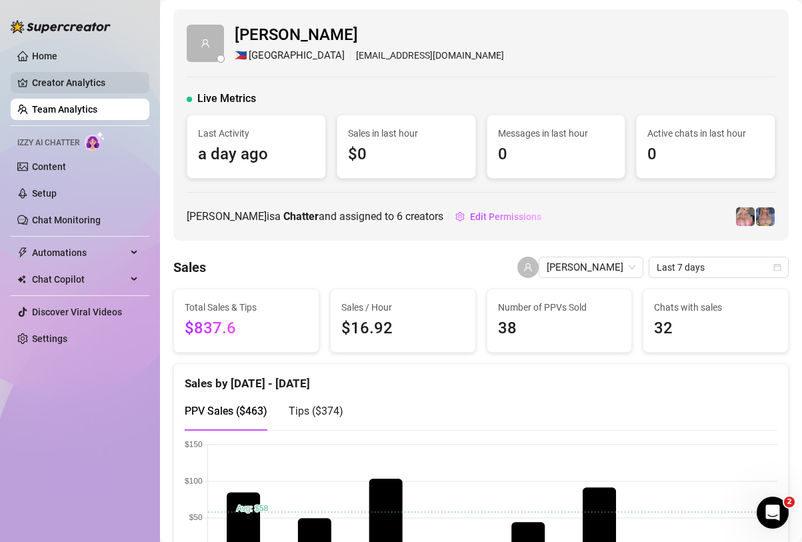
click at [79, 88] on link "Creator Analytics" at bounding box center [85, 82] width 107 height 21
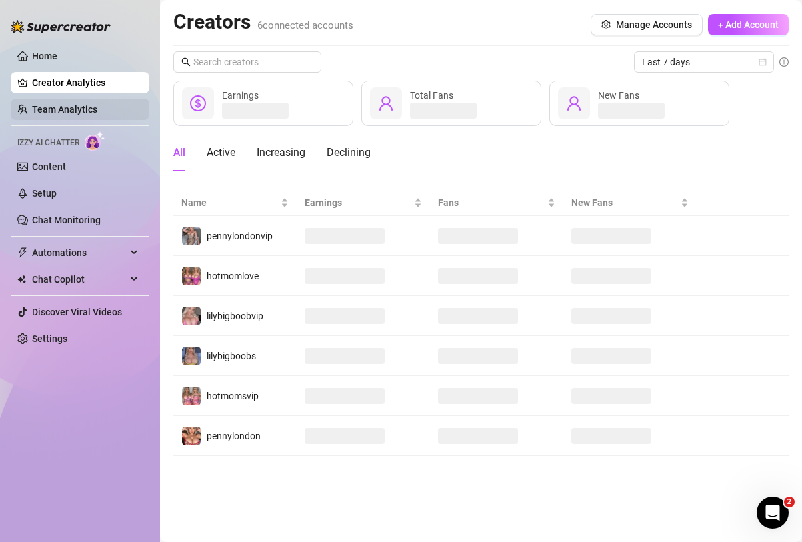
click at [97, 107] on link "Team Analytics" at bounding box center [64, 109] width 65 height 11
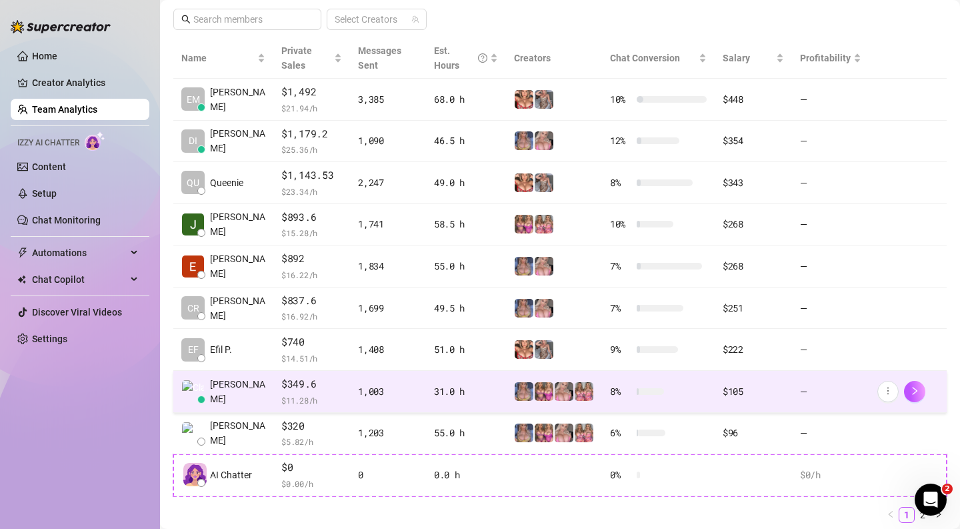
scroll to position [290, 0]
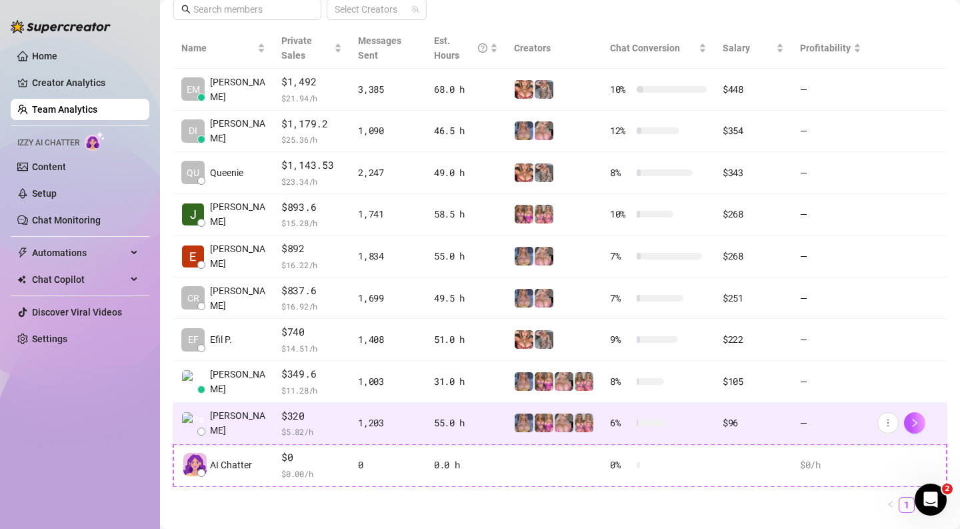
click at [240, 411] on td "[PERSON_NAME]" at bounding box center [223, 424] width 100 height 42
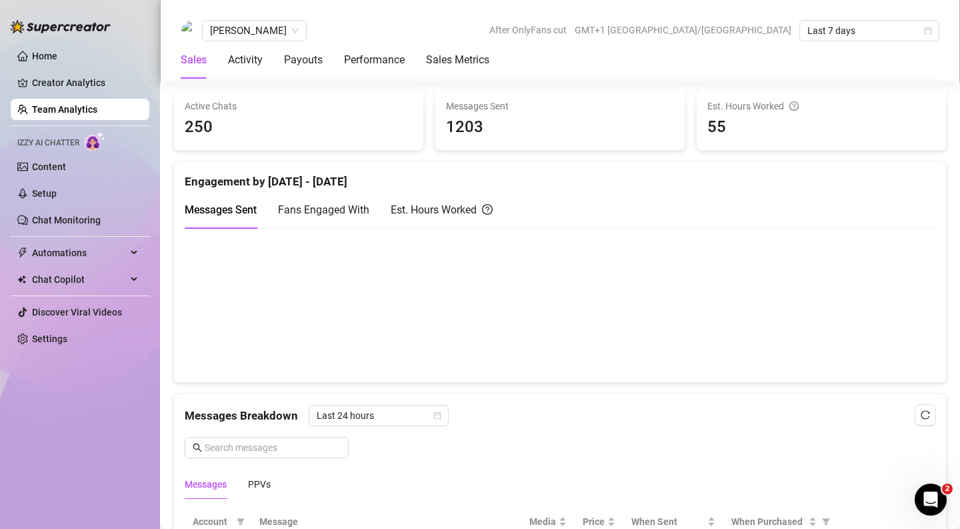
scroll to position [557, 0]
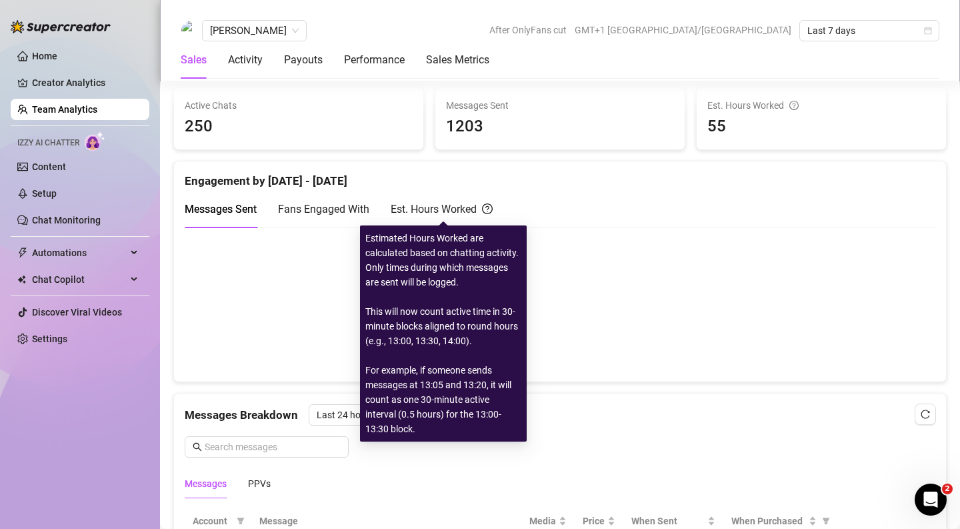
click at [452, 211] on div "Est. Hours Worked" at bounding box center [442, 209] width 102 height 17
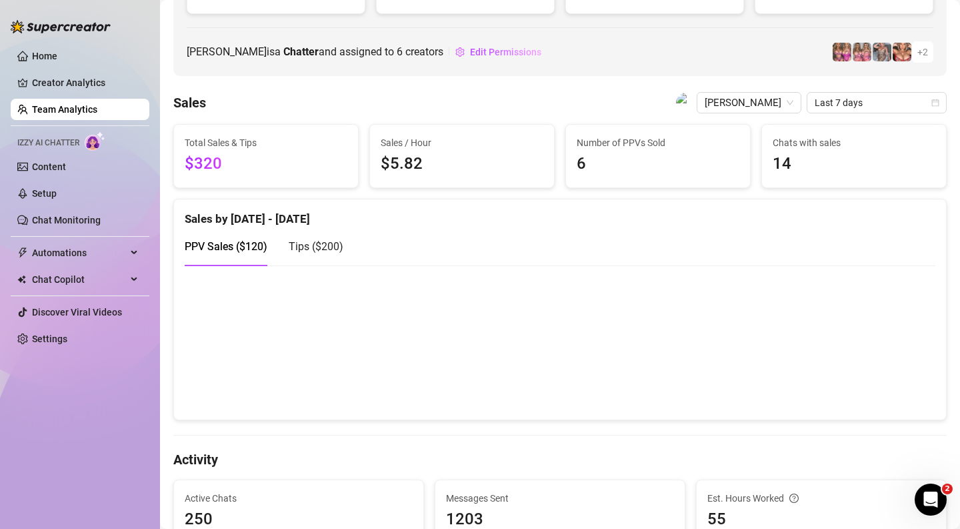
scroll to position [155, 0]
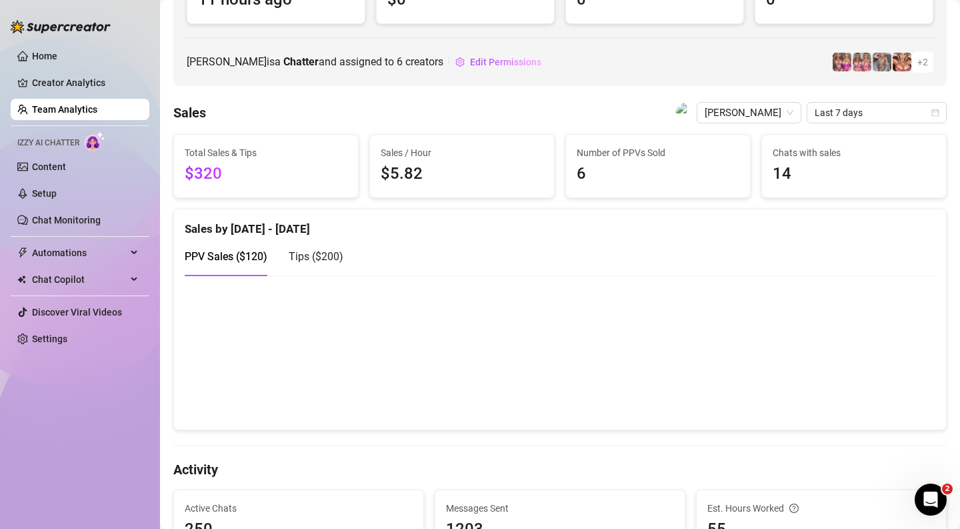
click at [309, 255] on span "Tips ( $200 )" at bounding box center [316, 256] width 55 height 13
click at [234, 263] on div "PPV Sales ( $120 )" at bounding box center [226, 256] width 83 height 17
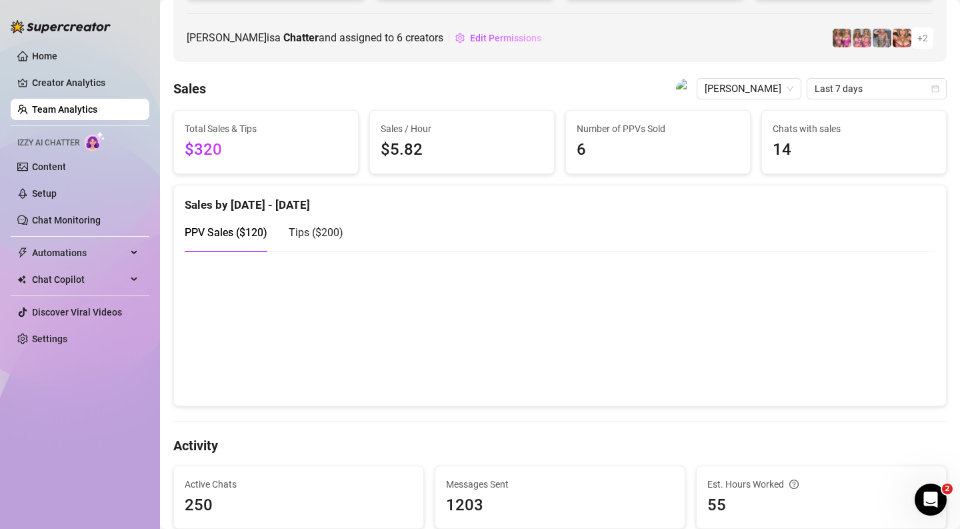
scroll to position [145, 0]
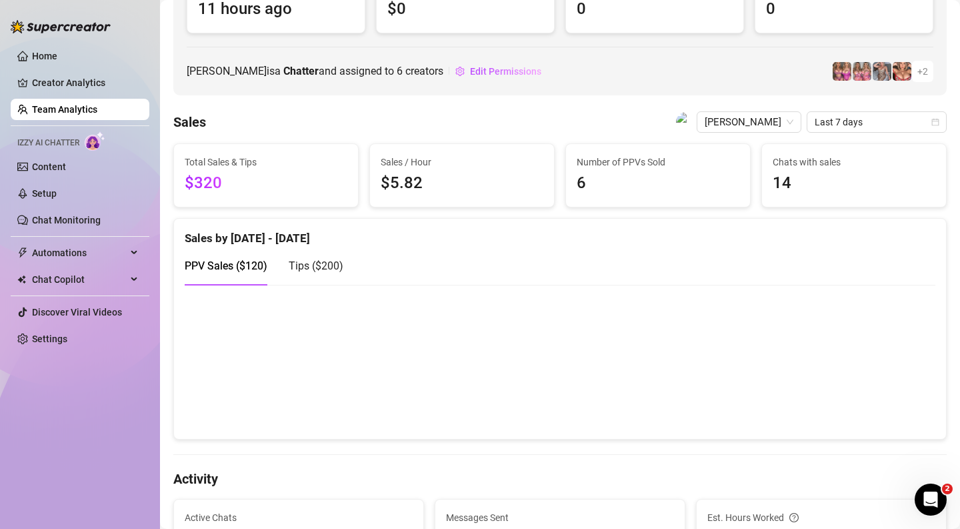
click at [592, 311] on canvas at bounding box center [560, 361] width 751 height 133
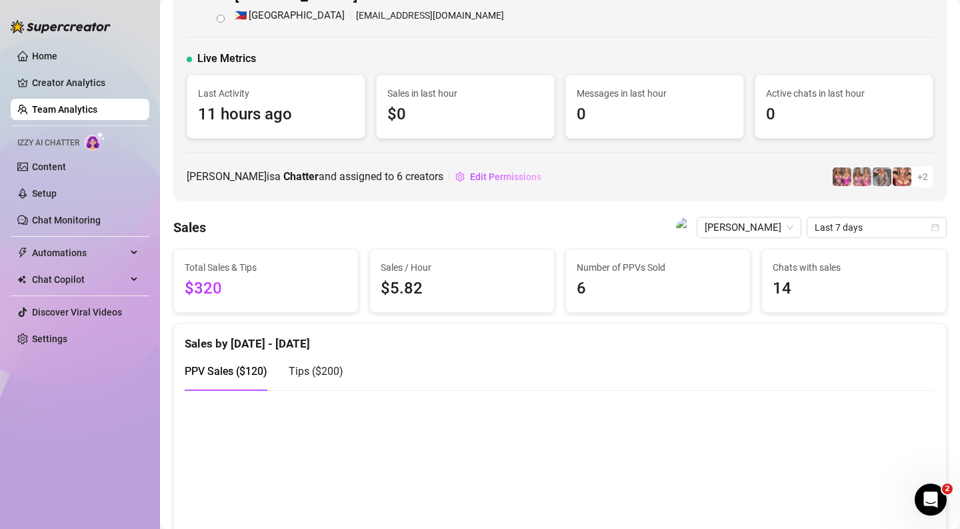
scroll to position [47, 0]
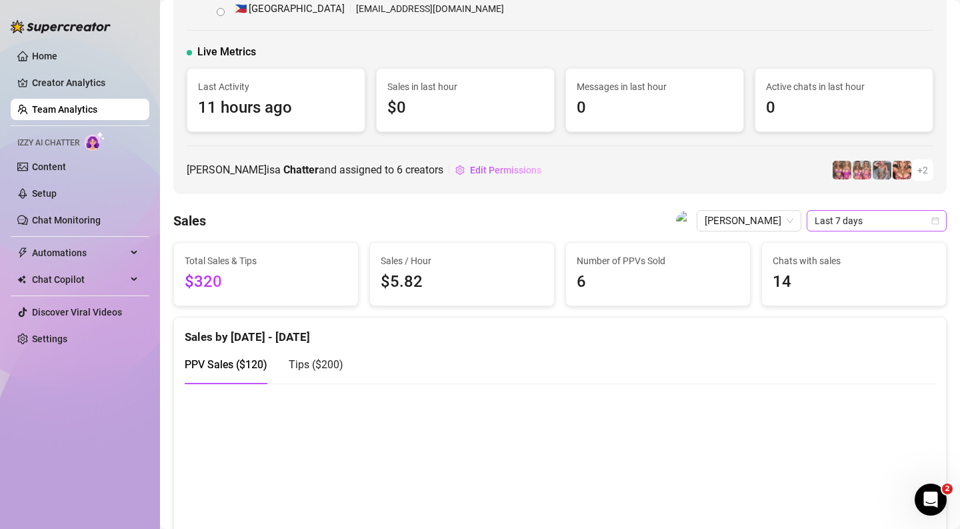
click at [801, 219] on icon "calendar" at bounding box center [935, 221] width 8 height 8
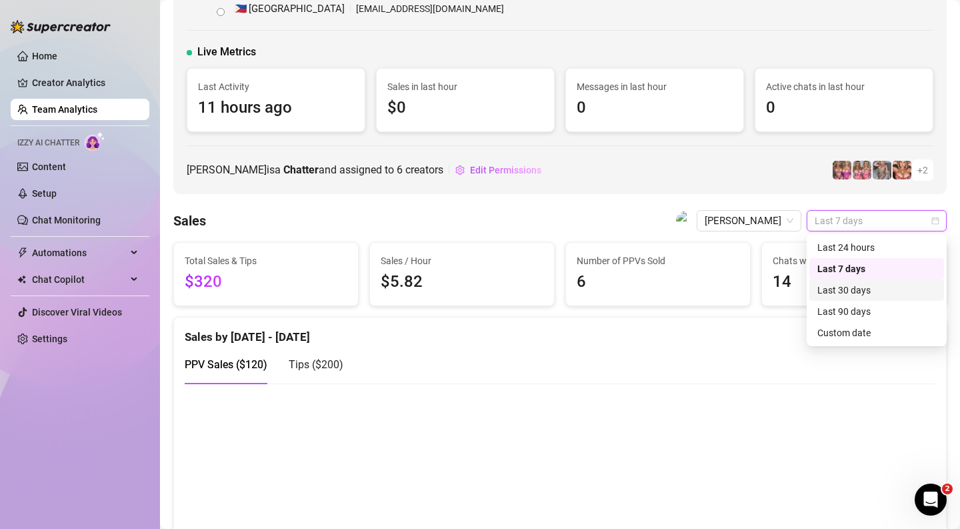
click at [801, 289] on div "Last 30 days" at bounding box center [876, 290] width 119 height 15
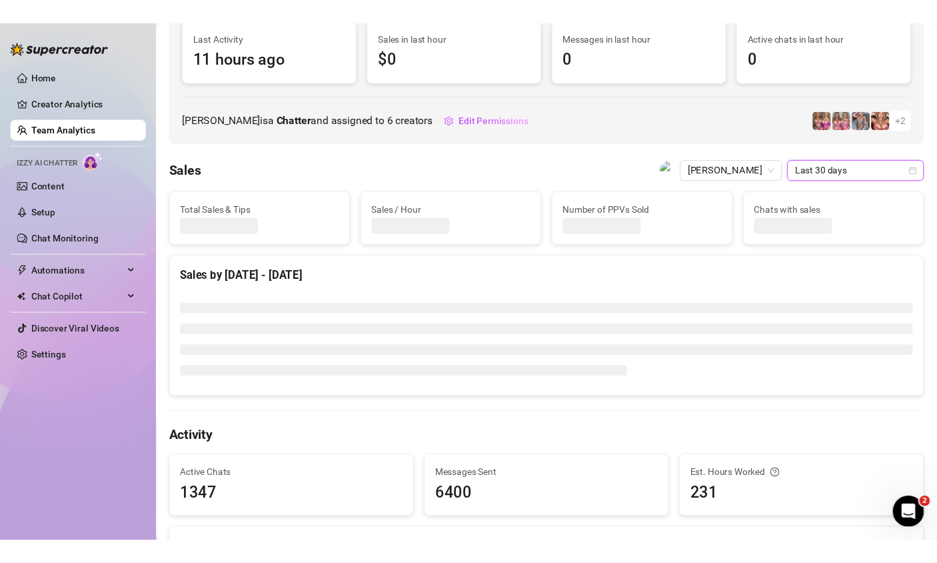
scroll to position [125, 0]
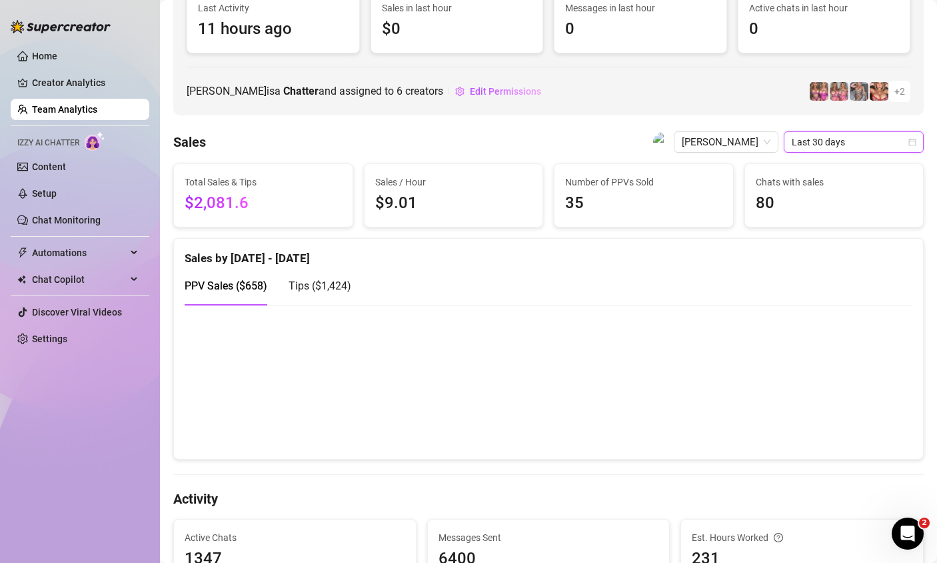
click at [343, 289] on span "Tips ( $1,424 )" at bounding box center [320, 285] width 63 height 13
click at [60, 104] on link "Team Analytics" at bounding box center [64, 109] width 65 height 11
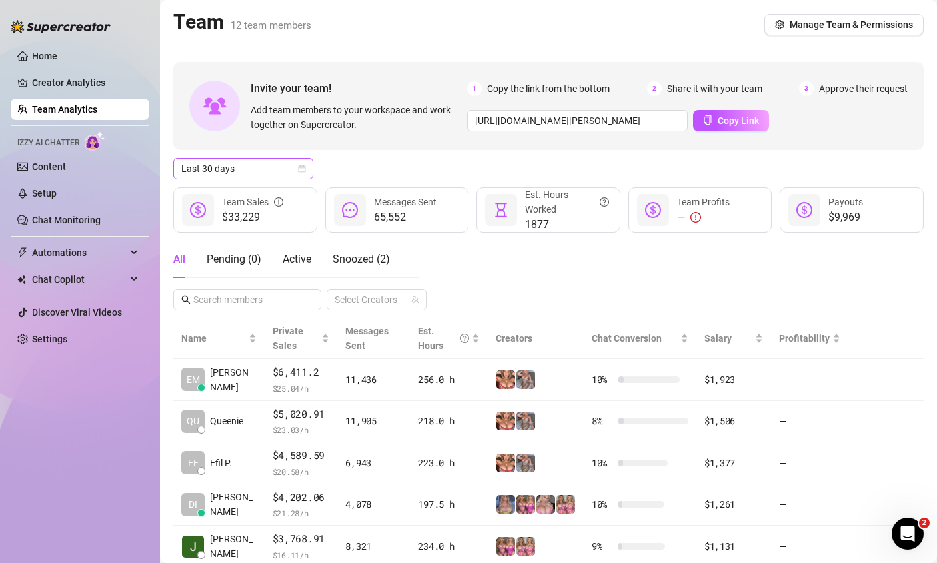
click at [262, 173] on span "Last 30 days" at bounding box center [243, 169] width 124 height 20
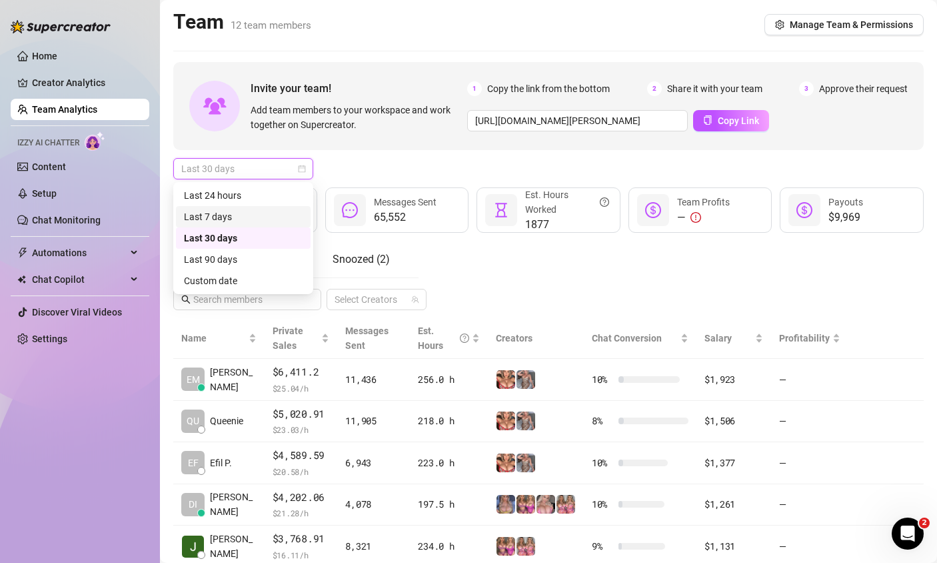
click at [248, 217] on div "Last 7 days" at bounding box center [243, 216] width 119 height 15
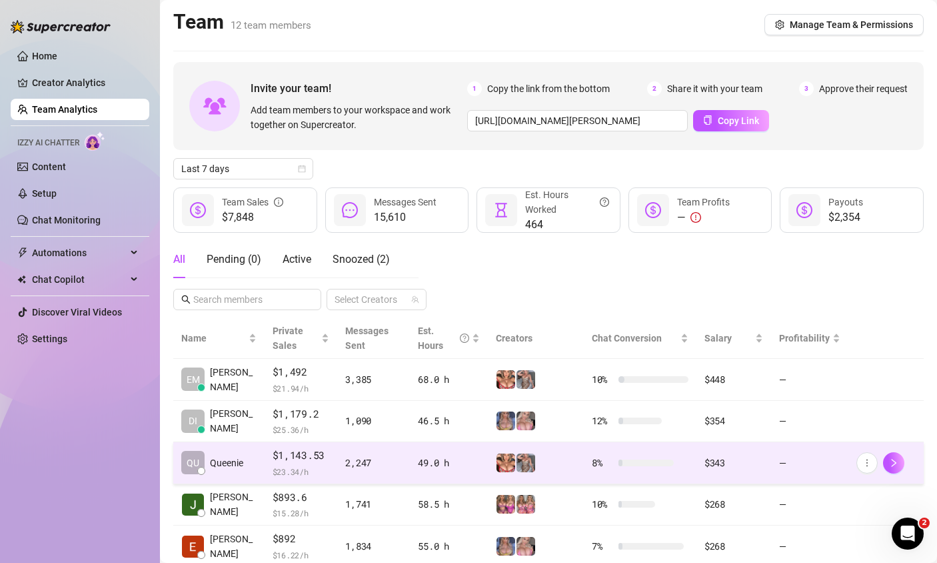
scroll to position [113, 0]
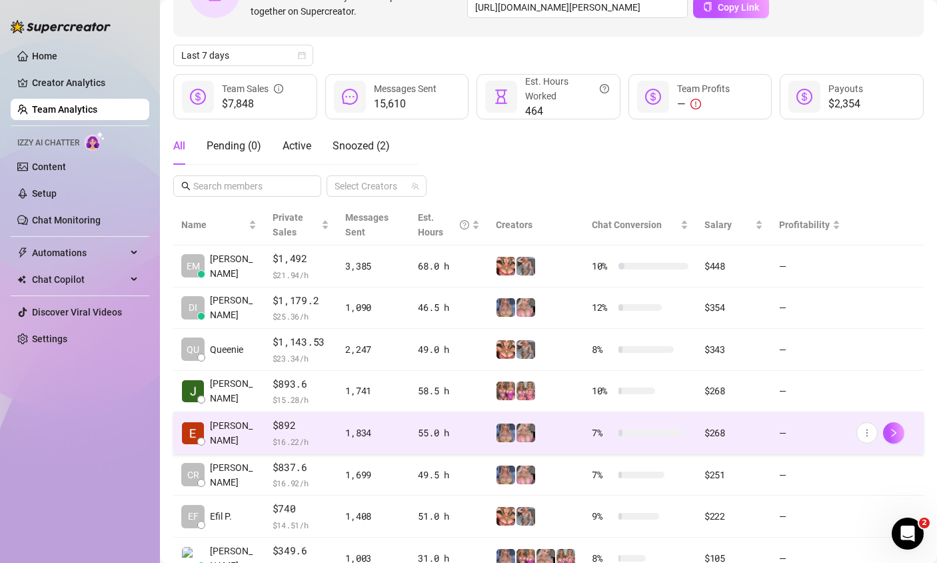
click at [239, 437] on span "[PERSON_NAME]" at bounding box center [233, 432] width 47 height 29
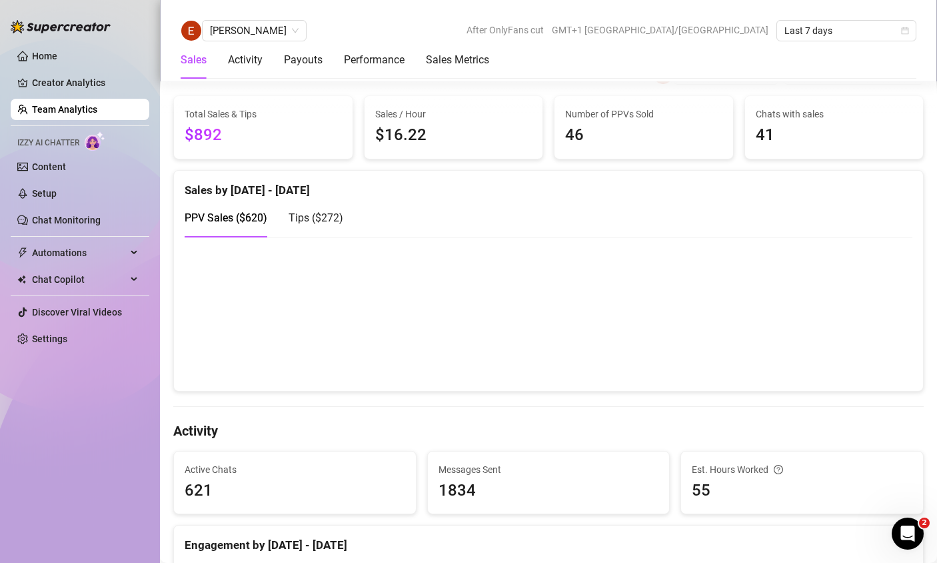
scroll to position [203, 0]
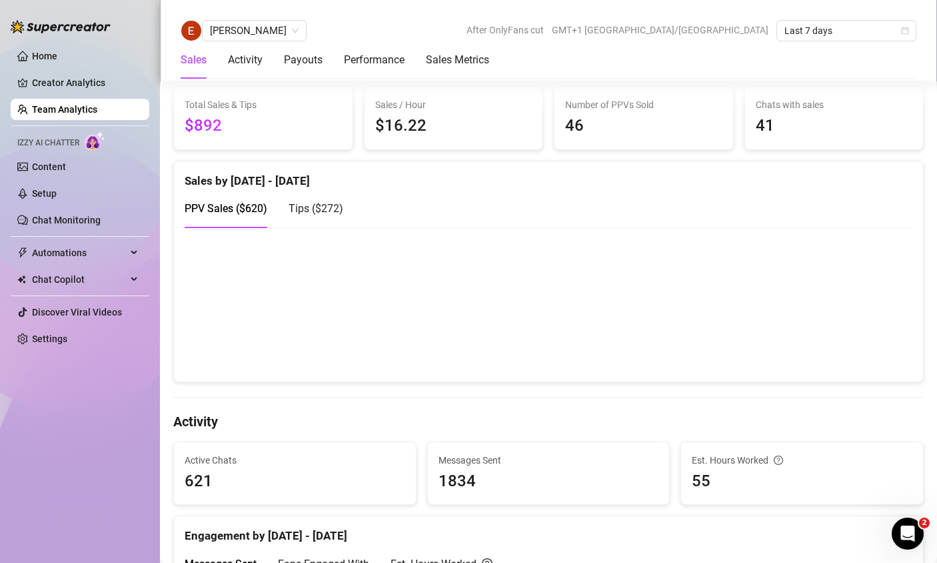
click at [335, 200] on div "Tips ( $272 )" at bounding box center [316, 208] width 55 height 17
click at [197, 208] on span "PPV Sales ( $620 )" at bounding box center [226, 208] width 83 height 13
click at [66, 104] on link "Team Analytics" at bounding box center [64, 109] width 65 height 11
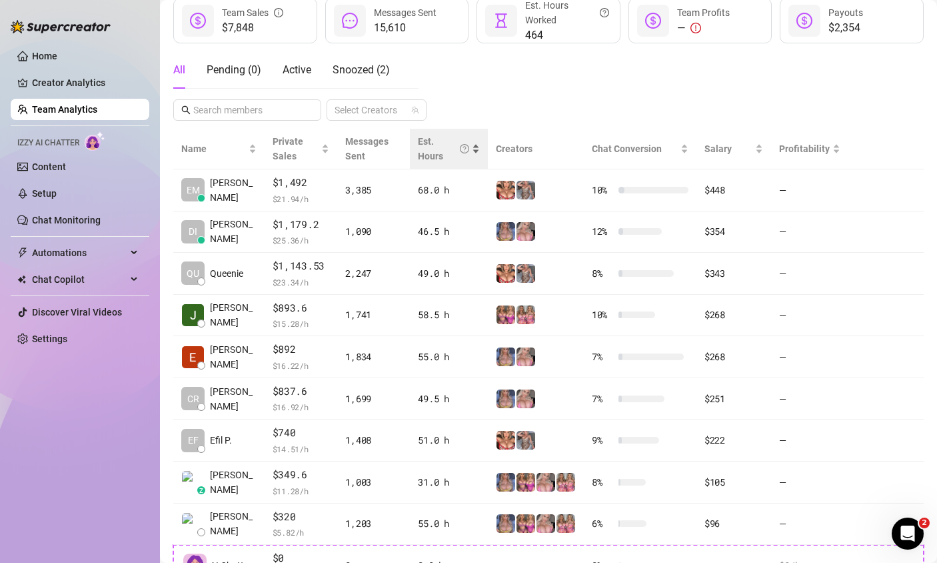
scroll to position [181, 0]
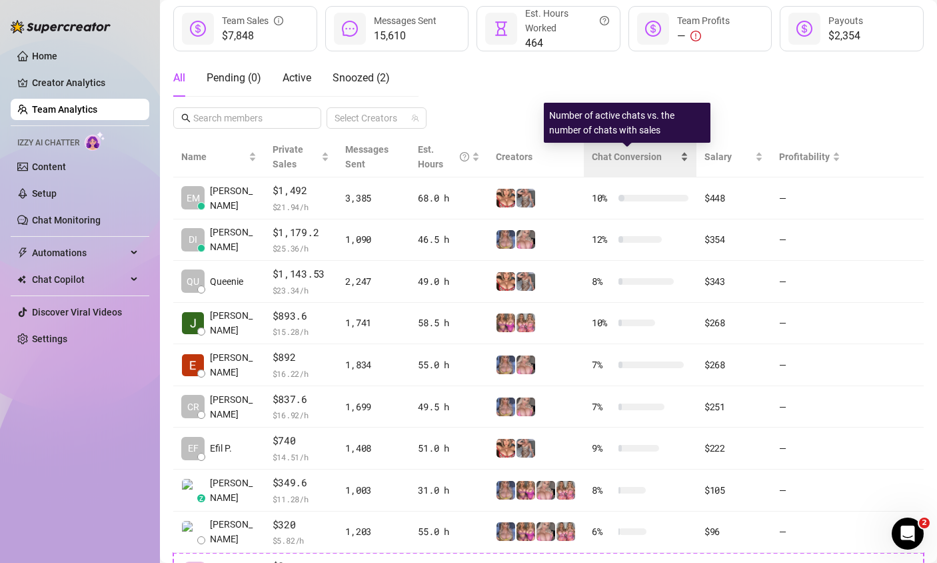
click at [616, 160] on span "Chat Conversion" at bounding box center [627, 156] width 70 height 11
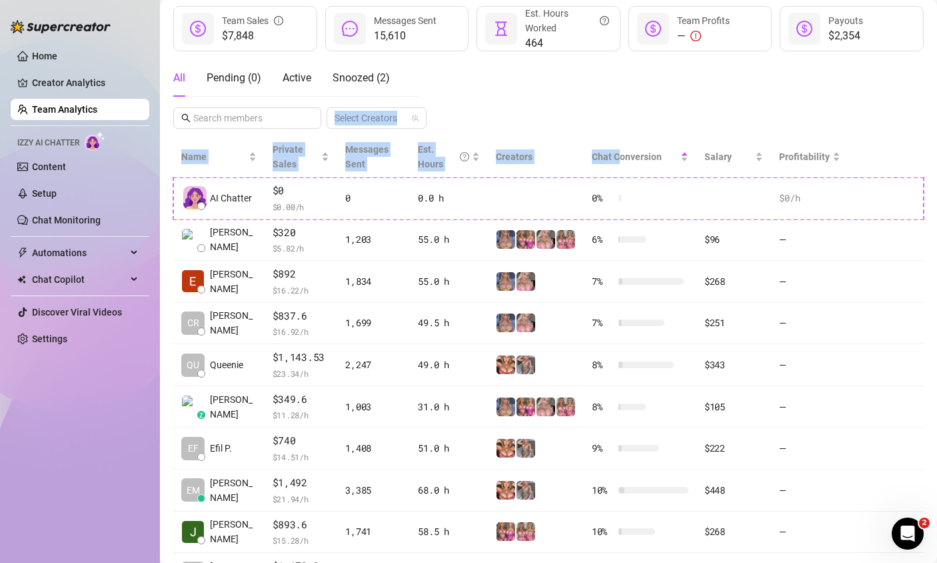
drag, startPoint x: 619, startPoint y: 159, endPoint x: 763, endPoint y: 118, distance: 150.4
click at [763, 118] on div "Invite your team! Add team members to your workspace and work together on Super…" at bounding box center [548, 256] width 751 height 751
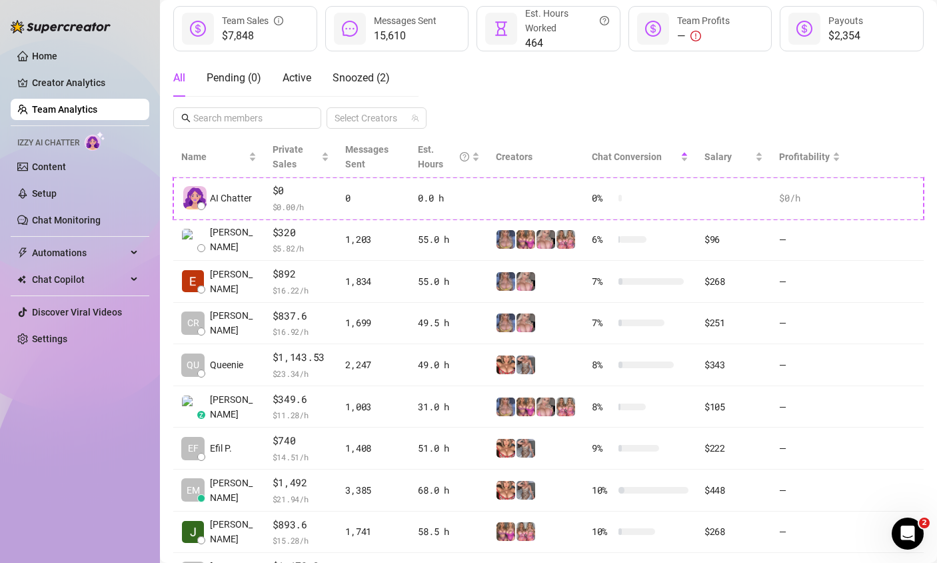
click at [778, 109] on div "All Pending ( 0 ) Active Snoozed ( 2 ) Select Creators" at bounding box center [548, 93] width 751 height 69
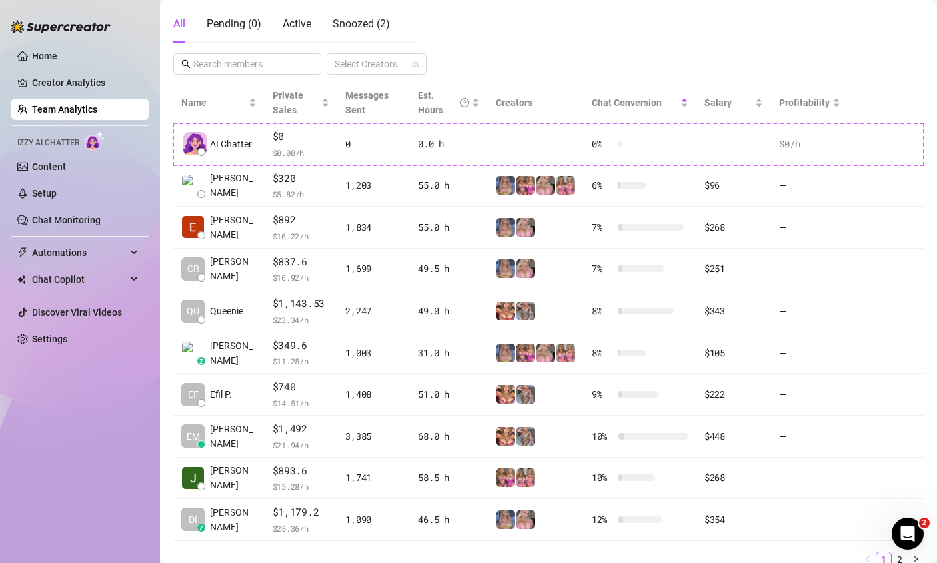
scroll to position [223, 0]
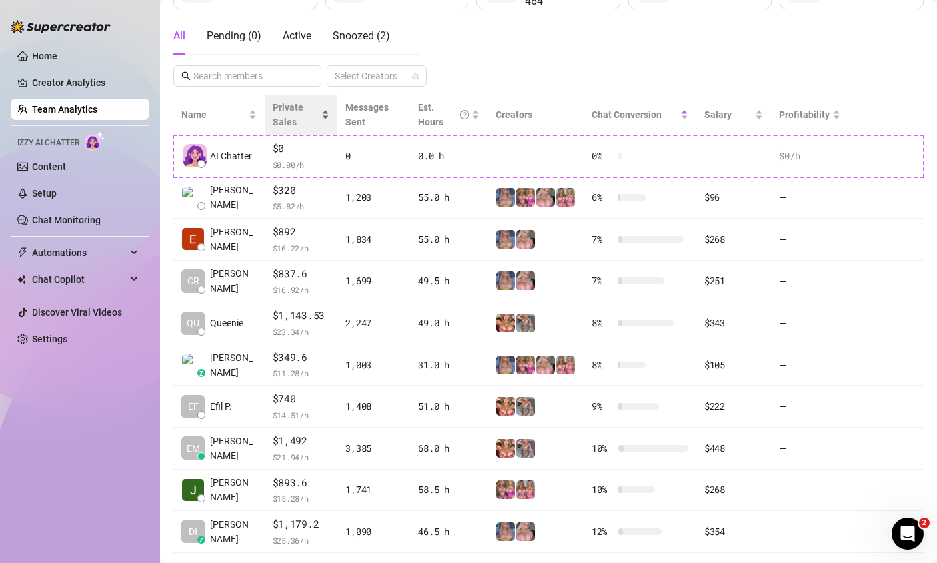
click at [275, 113] on span "Private Sales" at bounding box center [296, 114] width 47 height 29
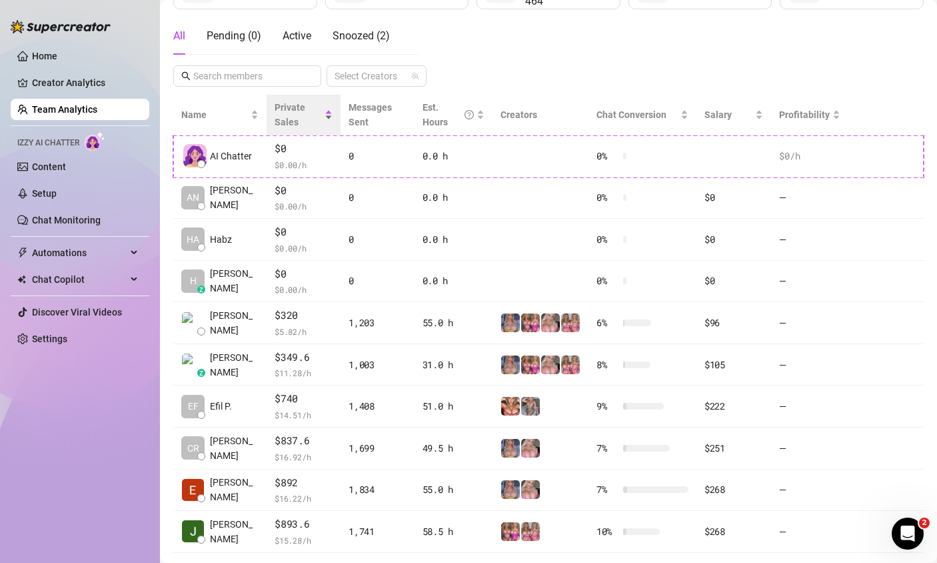
click at [275, 113] on span "Private Sales" at bounding box center [298, 114] width 47 height 29
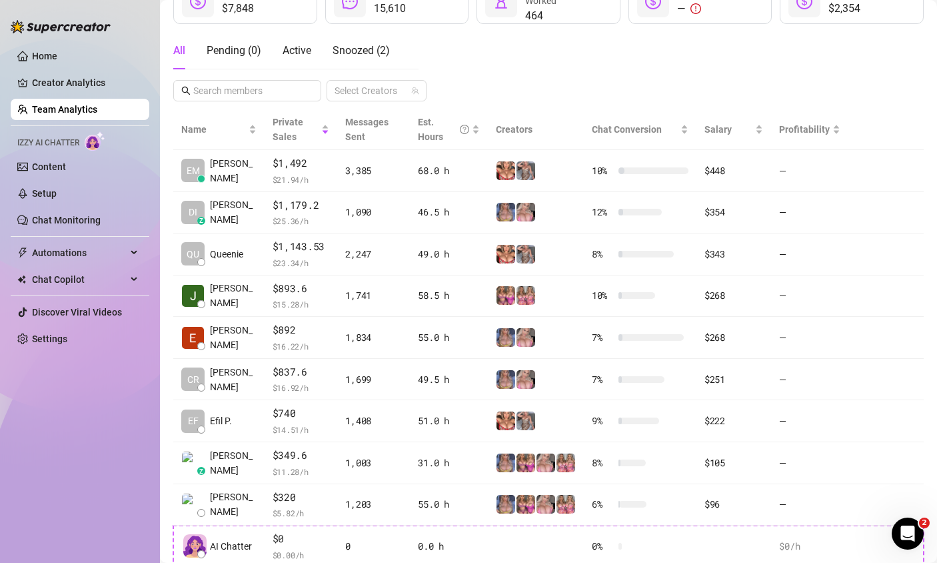
scroll to position [0, 0]
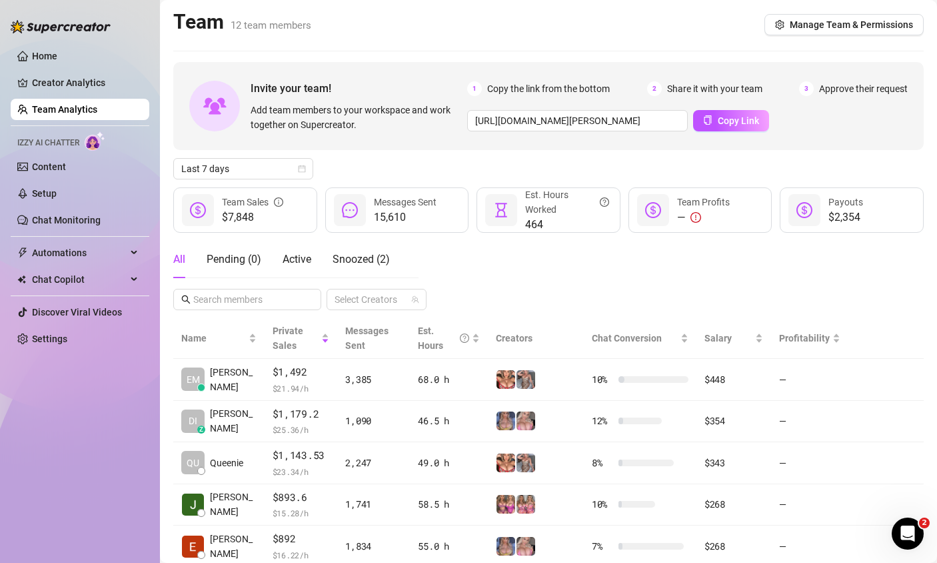
click at [80, 105] on link "Team Analytics" at bounding box center [64, 109] width 65 height 11
click at [97, 251] on span "Automations" at bounding box center [79, 252] width 95 height 21
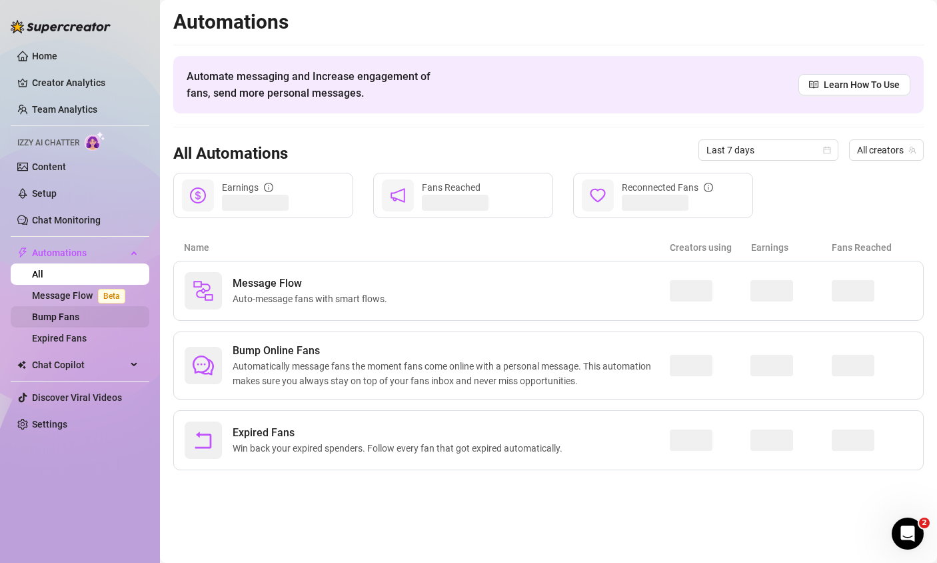
click at [75, 313] on link "Bump Fans" at bounding box center [55, 316] width 47 height 11
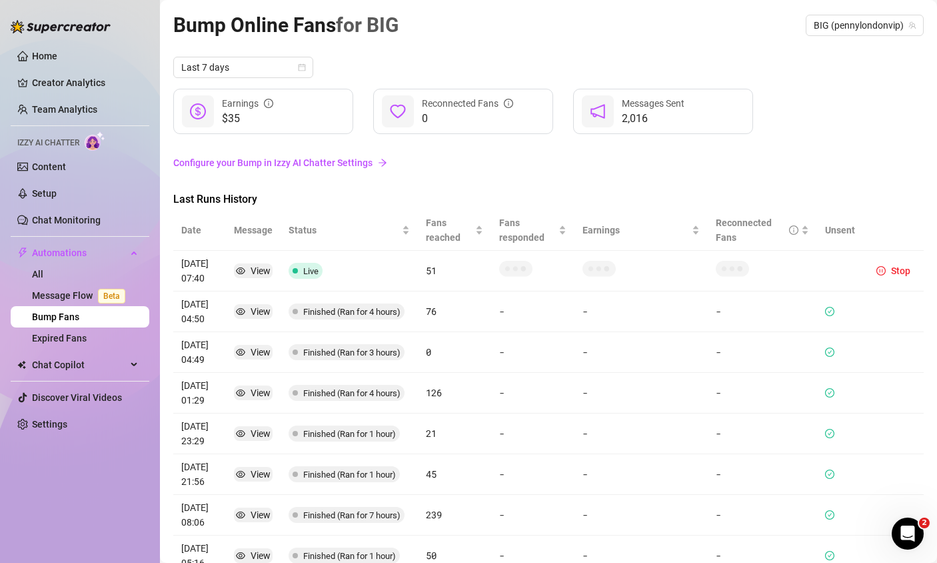
click at [801, 43] on div "Bump Online Fans for BIG BIG (pennylondonvip) Last 7 days $35 Earnings 0 Reconn…" at bounding box center [548, 351] width 751 height 685
click at [801, 20] on span "BIG (pennylondonvip)" at bounding box center [865, 25] width 102 height 20
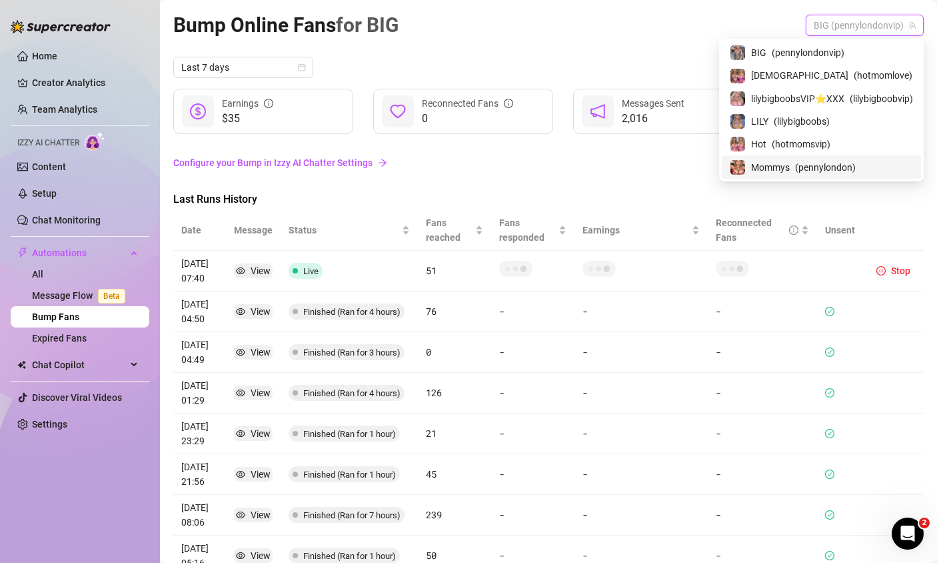
drag, startPoint x: 845, startPoint y: 119, endPoint x: 579, endPoint y: 165, distance: 269.8
click at [579, 165] on body "Home Creator Analytics Team Analytics Izzy AI Chatter Content Setup Chat Monito…" at bounding box center [468, 281] width 937 height 563
click at [801, 125] on span "( lilybigboobs )" at bounding box center [802, 121] width 56 height 15
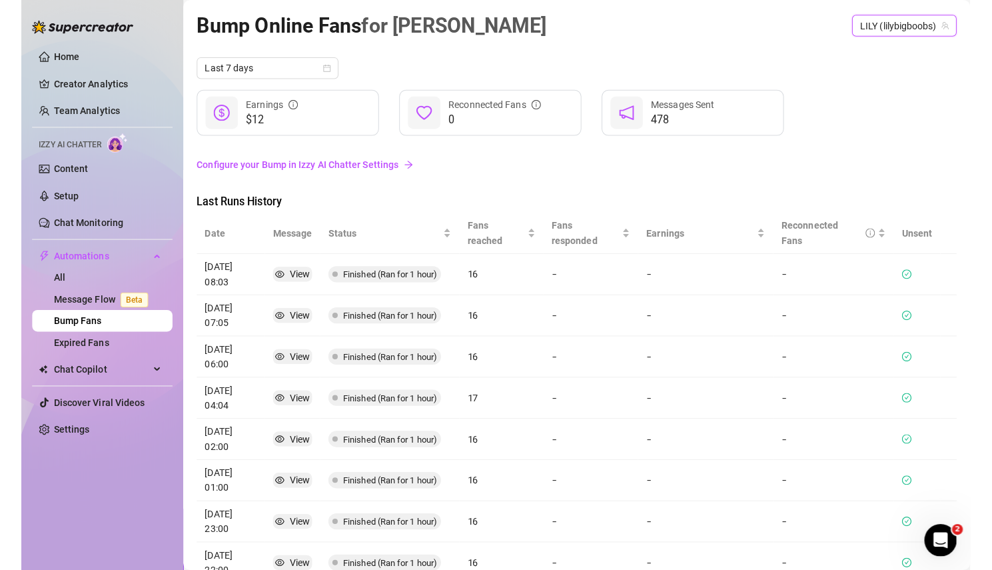
scroll to position [24, 0]
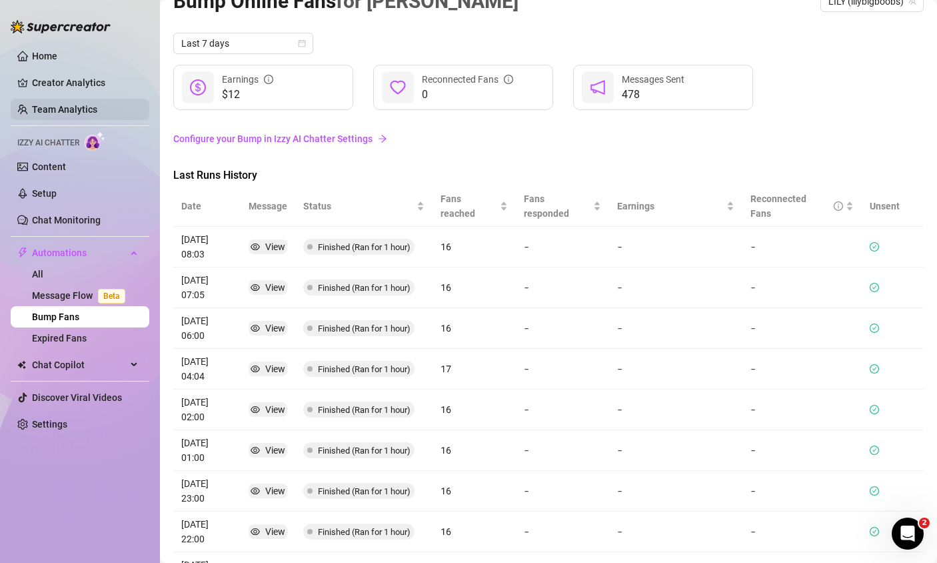
click at [82, 107] on link "Team Analytics" at bounding box center [64, 109] width 65 height 11
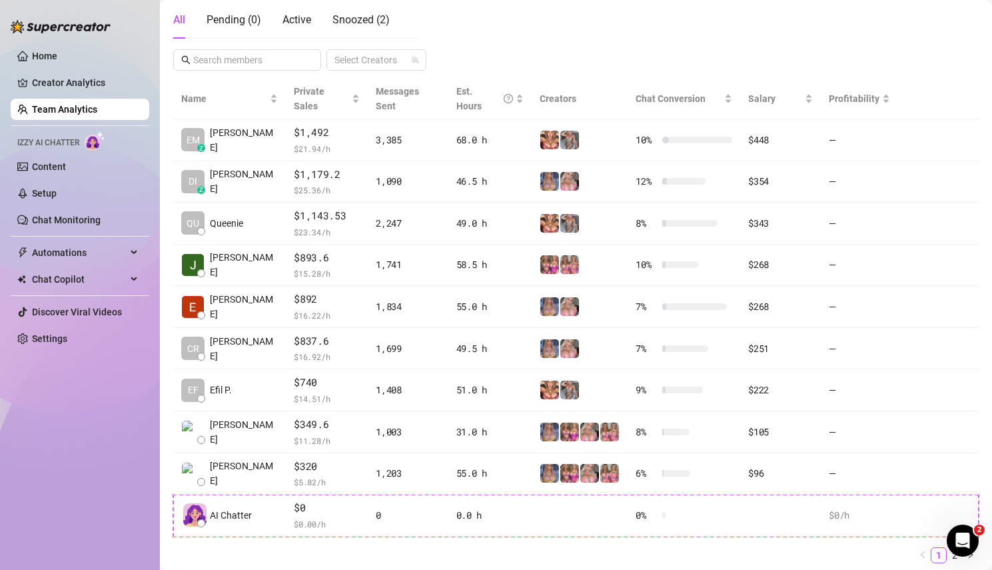
scroll to position [241, 0]
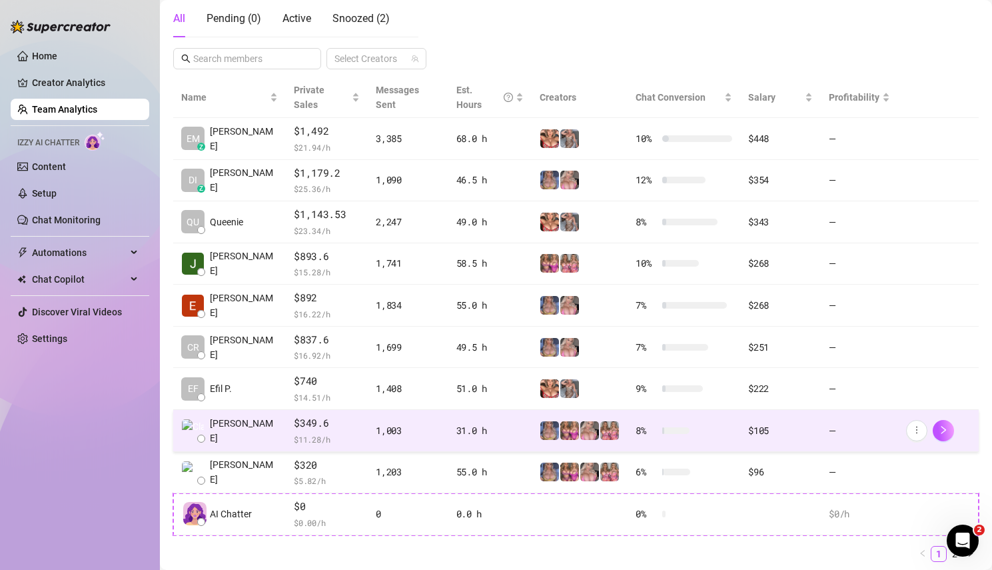
click at [316, 415] on span "$349.6" at bounding box center [327, 423] width 66 height 16
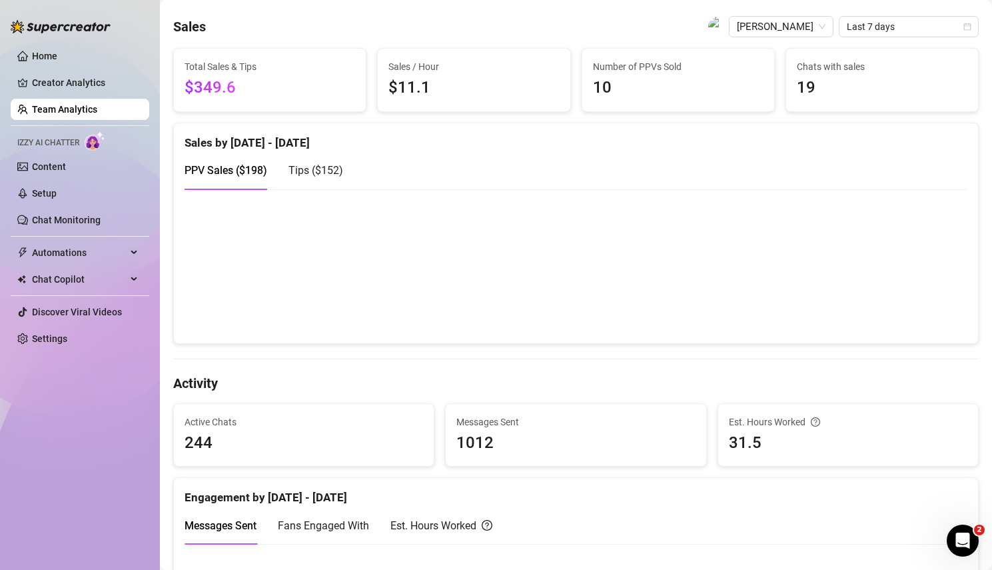
click at [323, 179] on div "Tips ( $152 )" at bounding box center [316, 170] width 55 height 38
click at [254, 176] on span "PPV Sales ( $198 )" at bounding box center [226, 170] width 83 height 13
click at [337, 174] on span "Tips ( $152 )" at bounding box center [316, 170] width 55 height 13
click at [248, 166] on span "PPV Sales ( $198 )" at bounding box center [226, 170] width 83 height 13
click at [97, 114] on link "Team Analytics" at bounding box center [64, 109] width 65 height 11
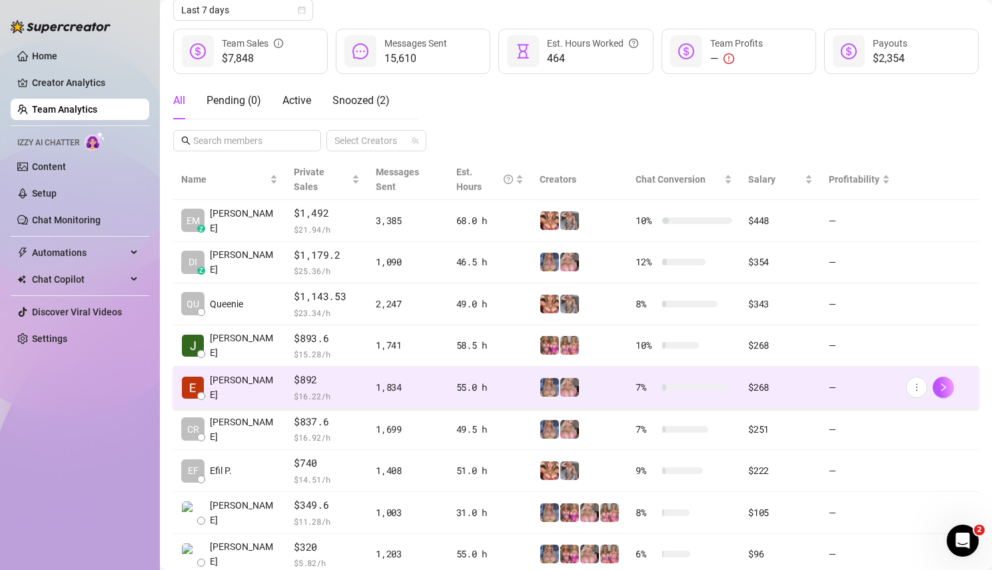
scroll to position [164, 0]
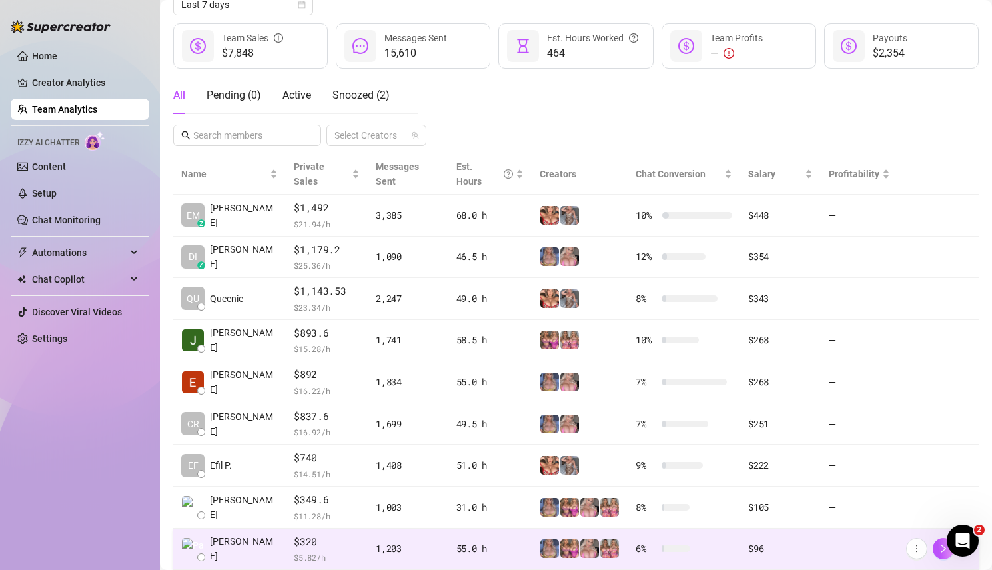
click at [333, 541] on span "$ 5.82 /h" at bounding box center [327, 557] width 66 height 13
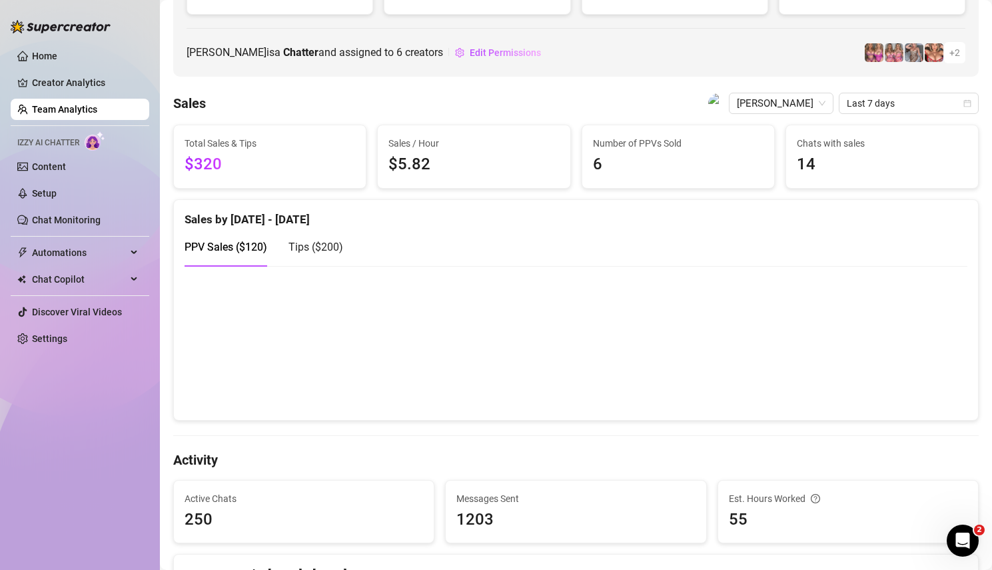
click at [313, 243] on span "Tips ( $200 )" at bounding box center [316, 247] width 55 height 13
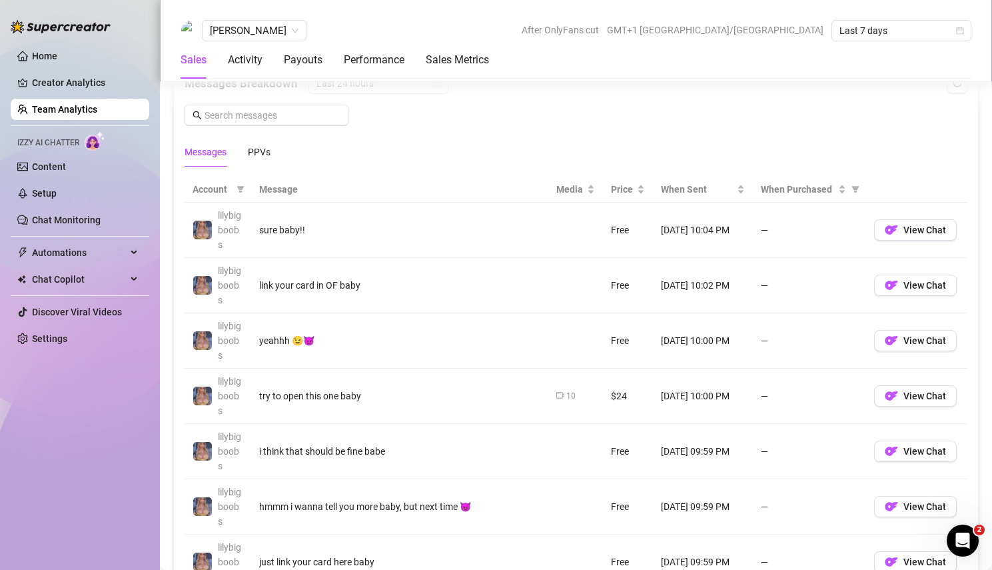
scroll to position [890, 0]
click at [256, 152] on div "PPVs" at bounding box center [259, 150] width 23 height 15
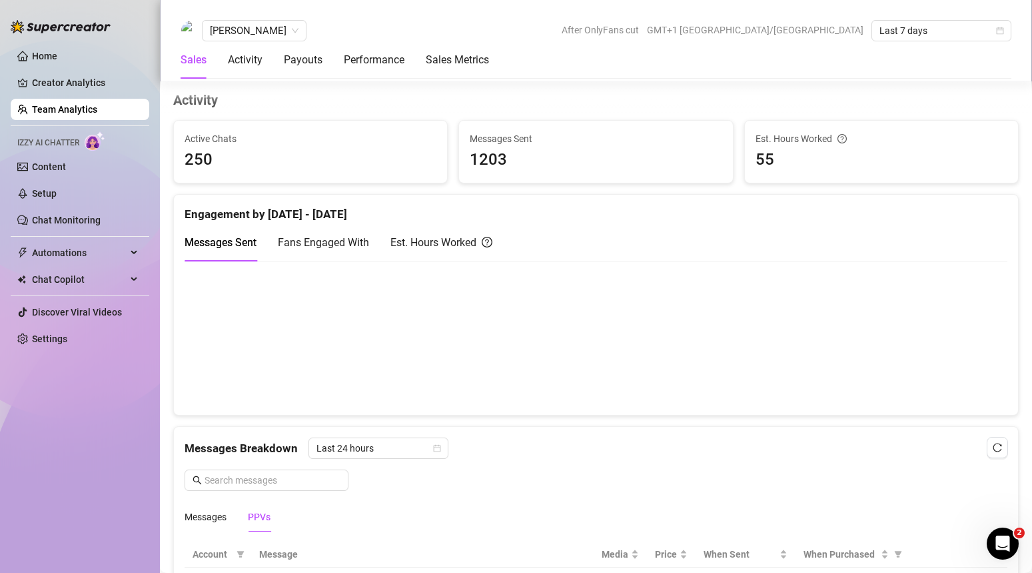
scroll to position [525, 0]
click at [427, 453] on span "Last 24 hours" at bounding box center [379, 447] width 124 height 20
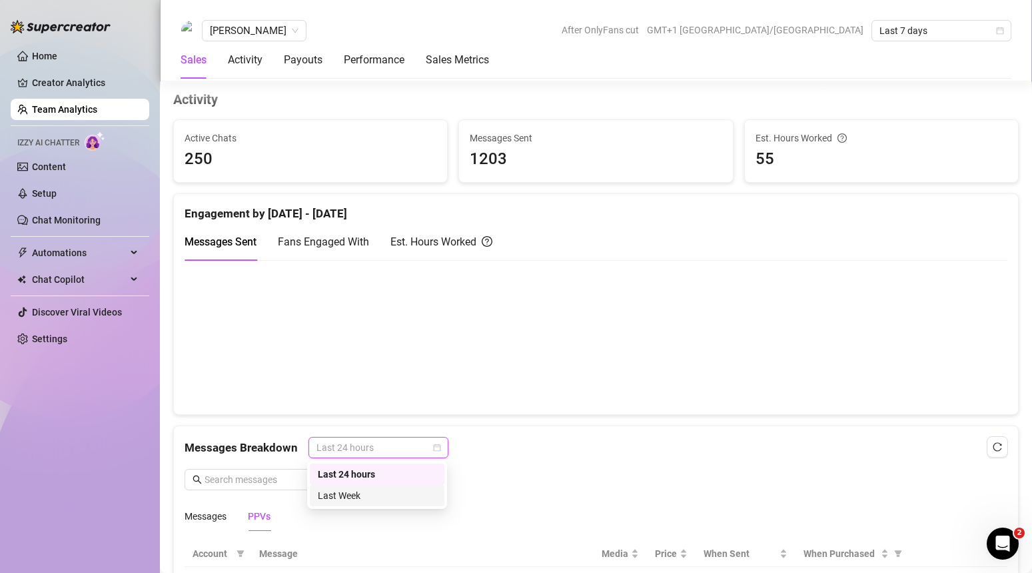
click at [400, 487] on div "Last Week" at bounding box center [377, 495] width 135 height 21
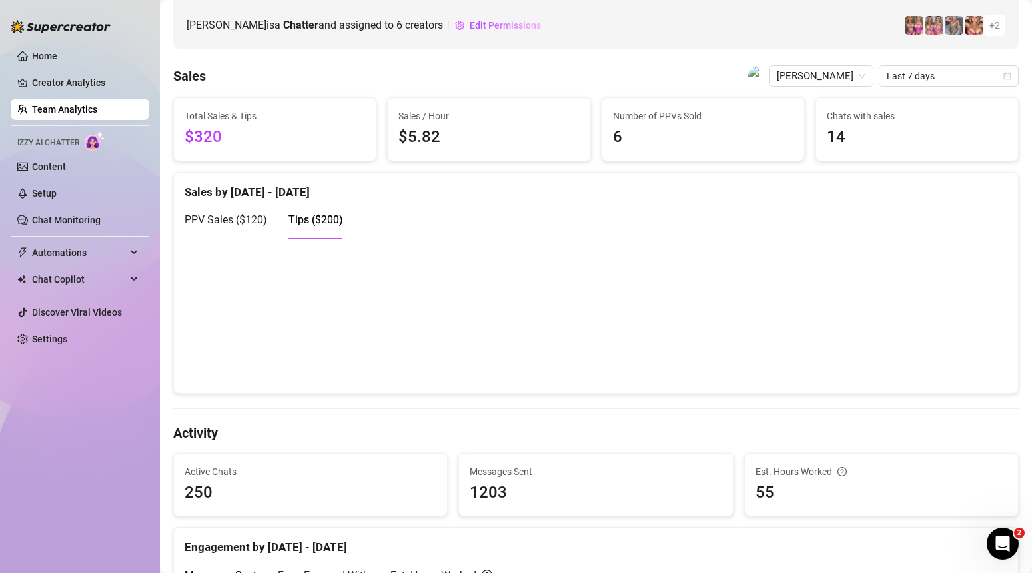
scroll to position [0, 0]
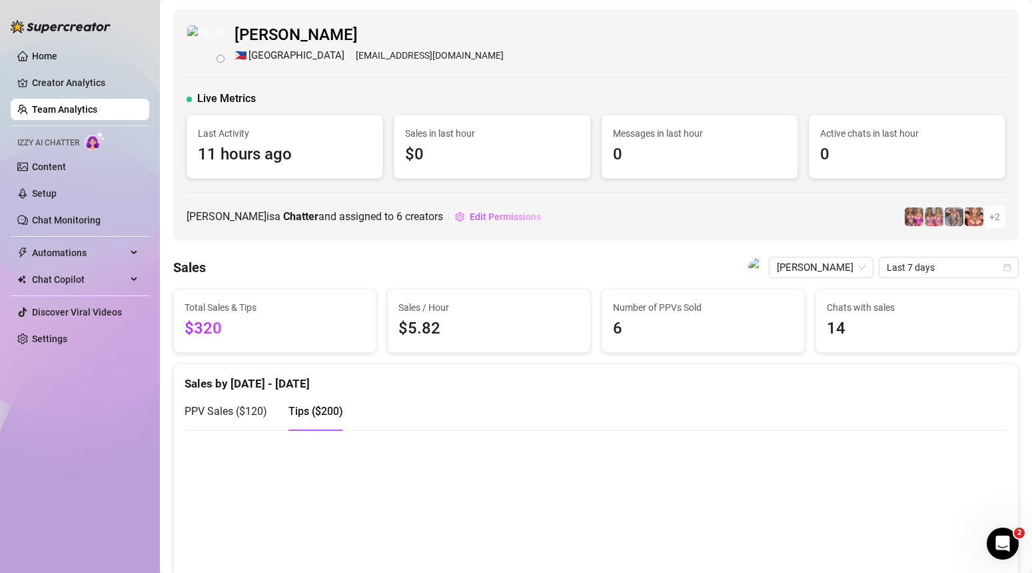
click at [71, 114] on link "Team Analytics" at bounding box center [64, 109] width 65 height 11
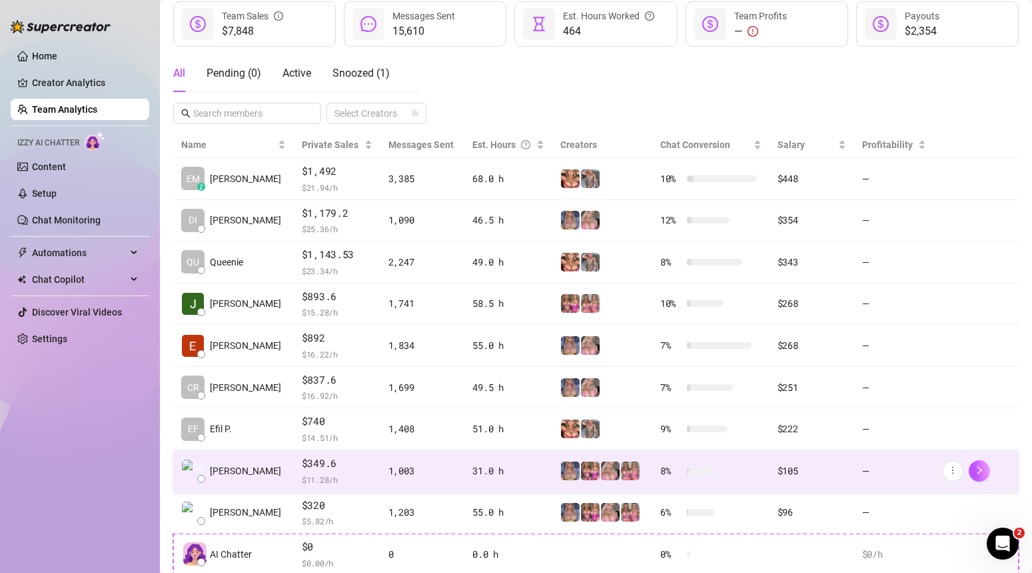
scroll to position [187, 0]
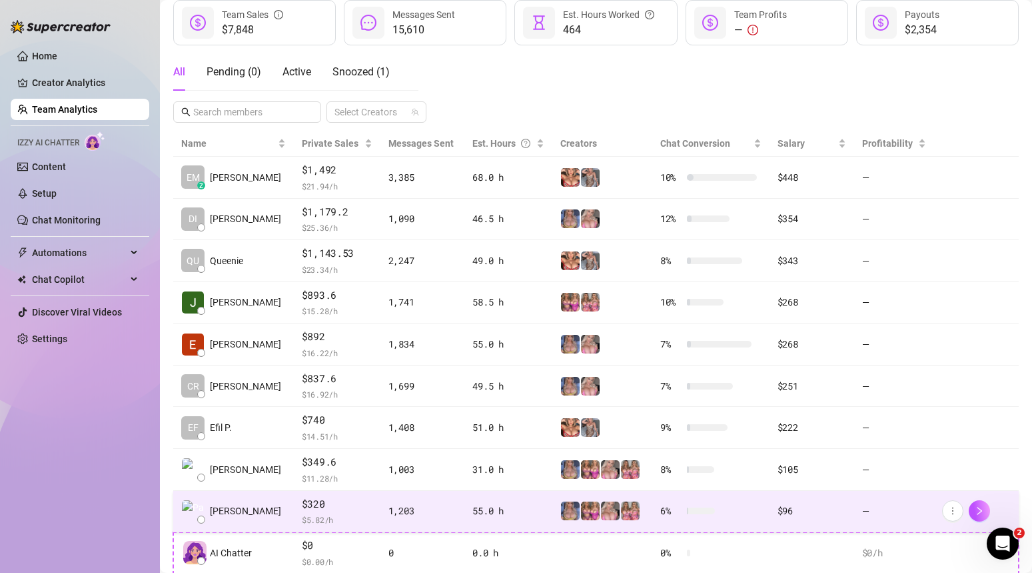
click at [248, 513] on td "[PERSON_NAME]" at bounding box center [233, 512] width 121 height 42
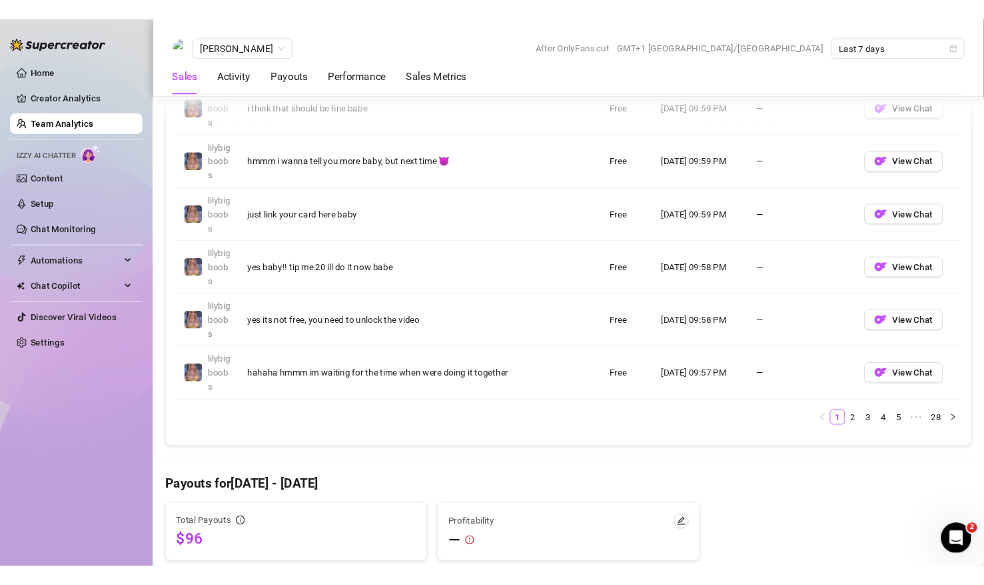
scroll to position [1220, 0]
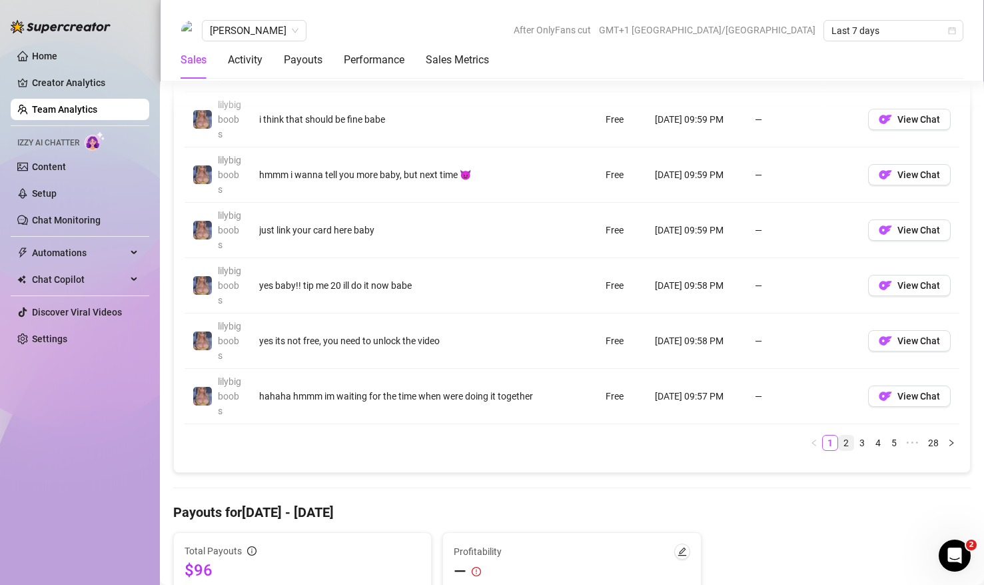
click at [801, 443] on link "2" at bounding box center [846, 442] width 15 height 15
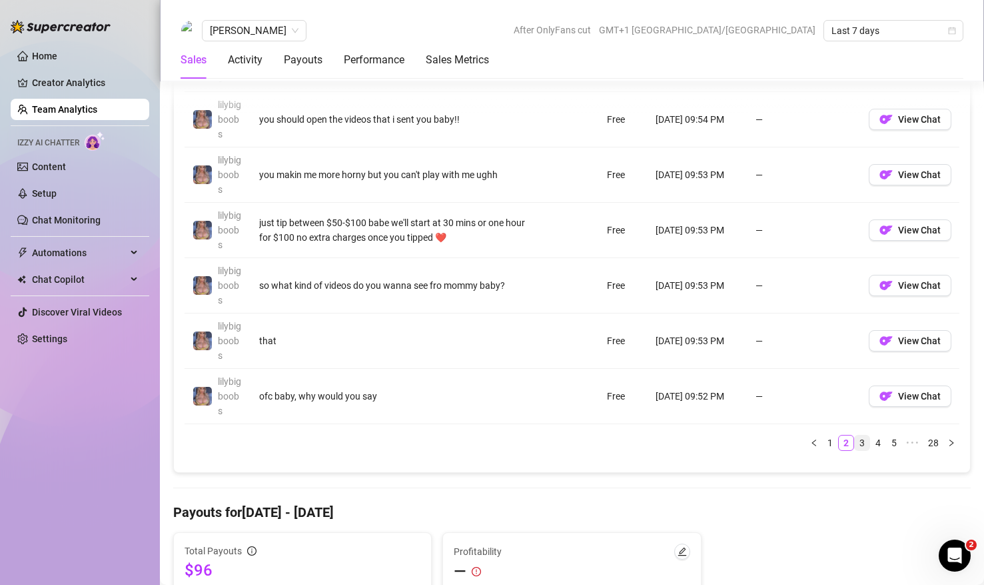
click at [801, 443] on link "3" at bounding box center [862, 442] width 15 height 15
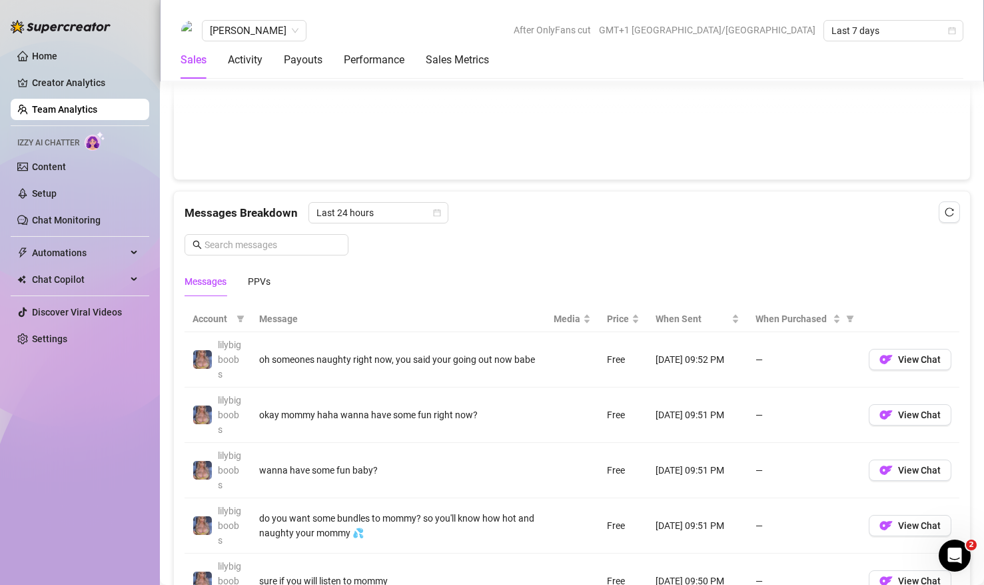
scroll to position [759, 0]
click at [259, 283] on div "PPVs" at bounding box center [259, 282] width 23 height 15
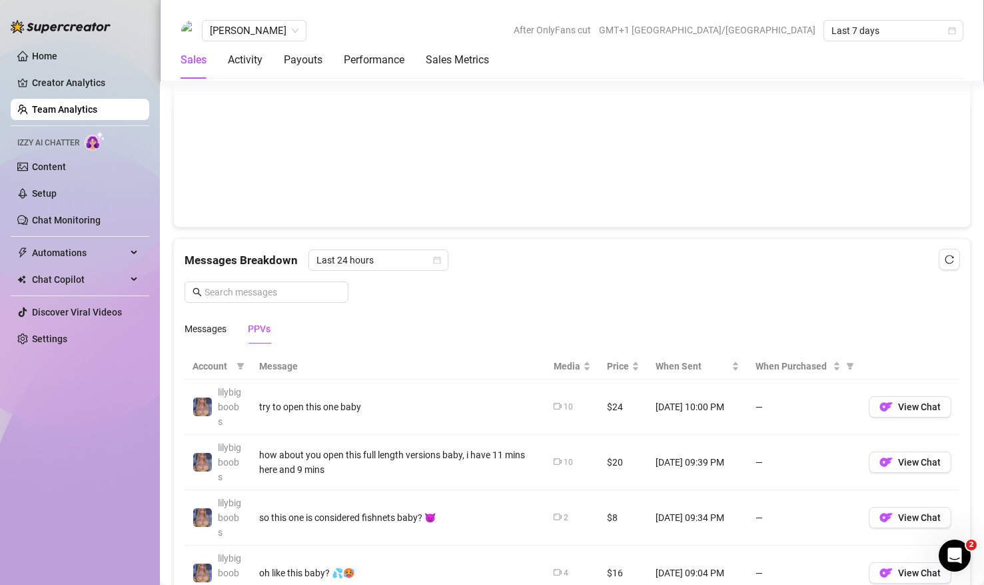
scroll to position [695, 0]
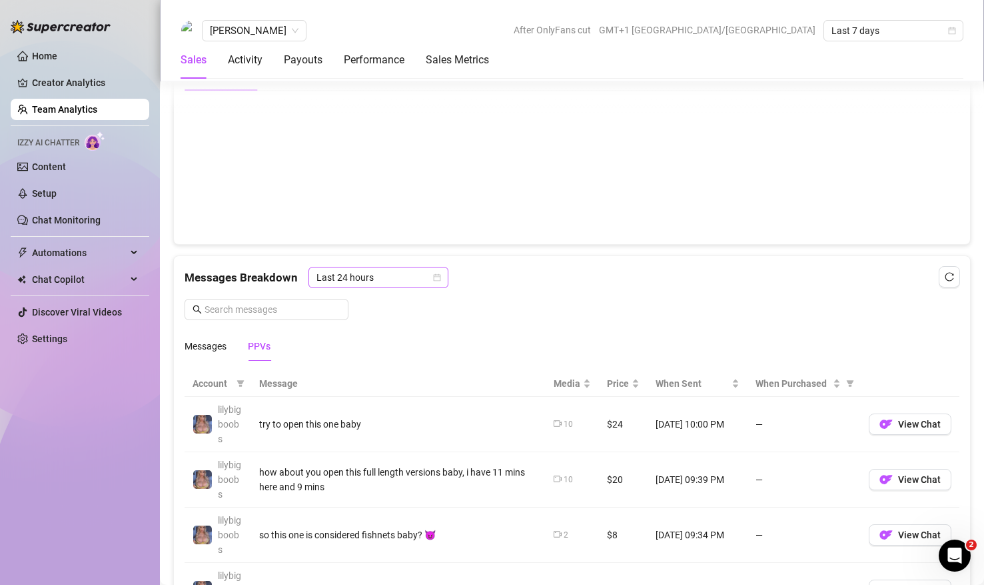
click at [433, 275] on icon "calendar" at bounding box center [437, 277] width 8 height 8
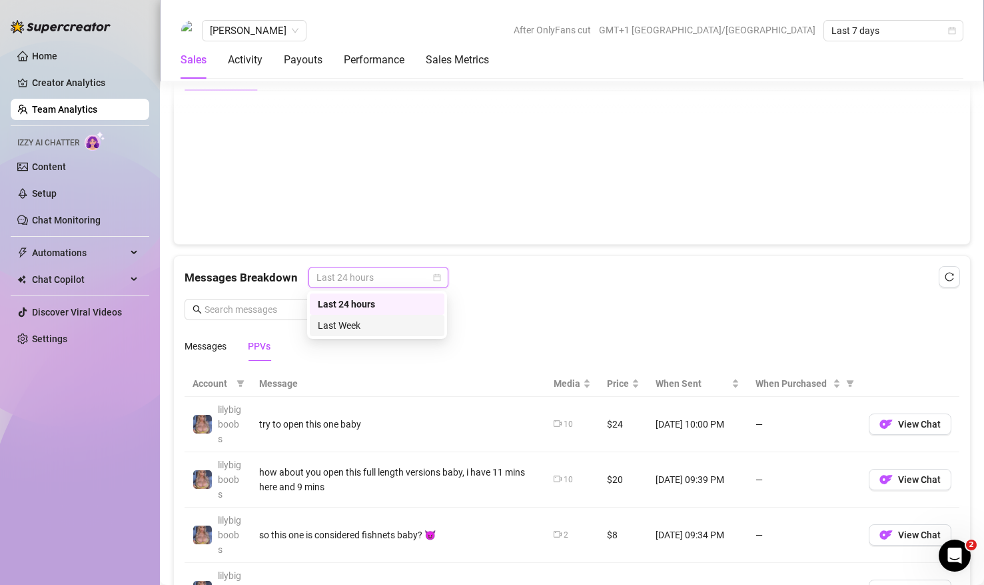
click at [412, 316] on div "Last Week" at bounding box center [377, 325] width 135 height 21
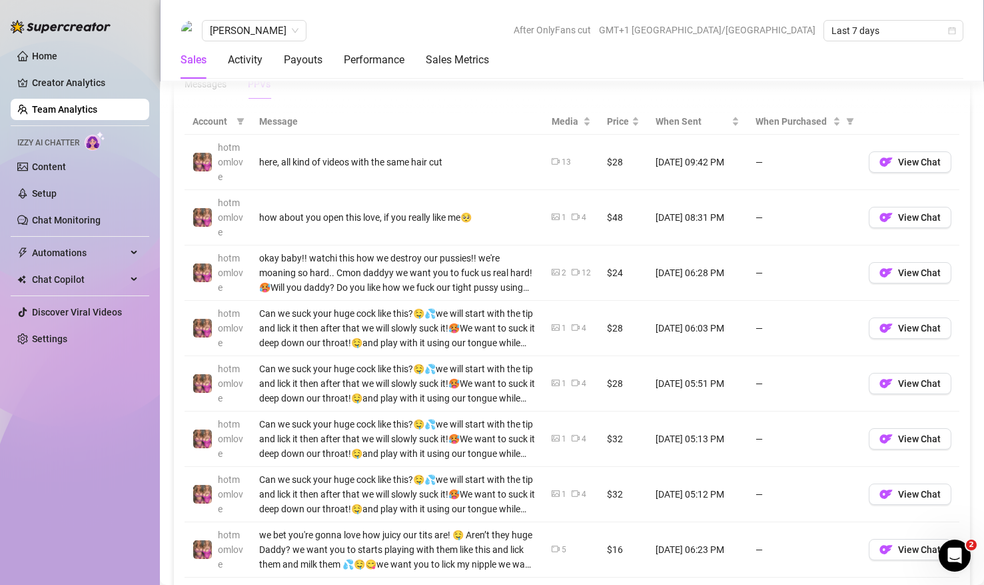
scroll to position [1209, 0]
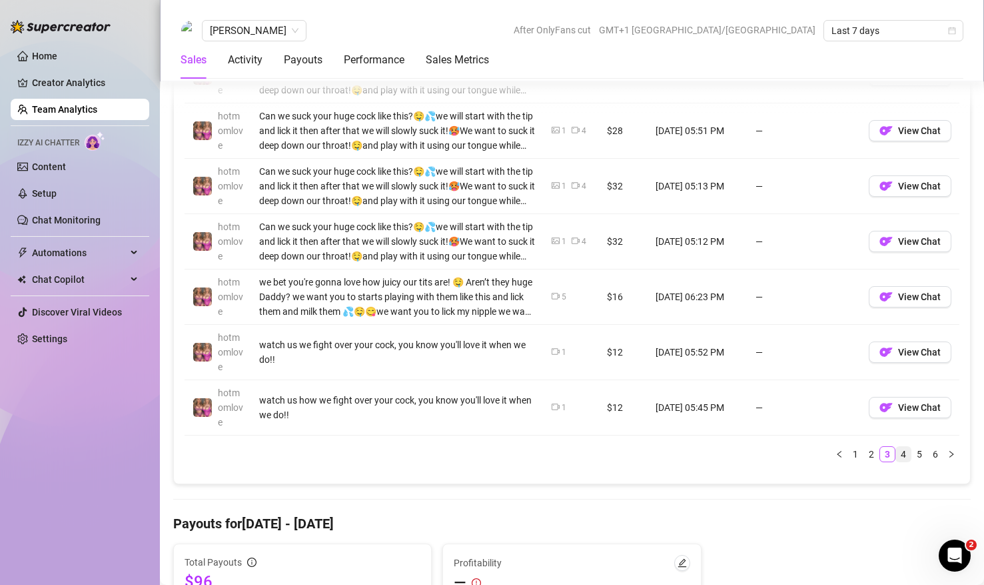
click at [801, 455] on link "4" at bounding box center [903, 454] width 15 height 15
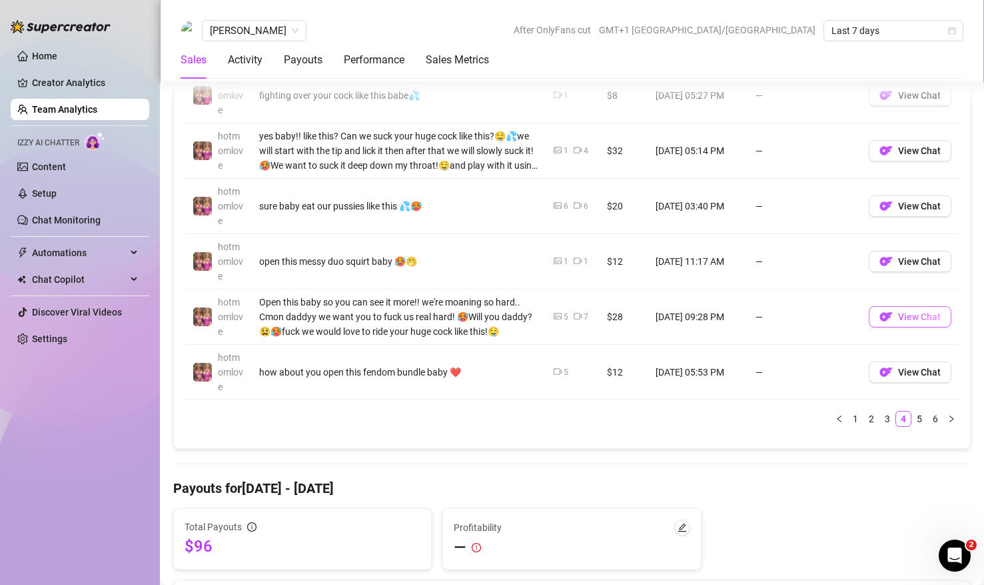
scroll to position [1245, 0]
click at [801, 422] on link "3" at bounding box center [887, 418] width 15 height 15
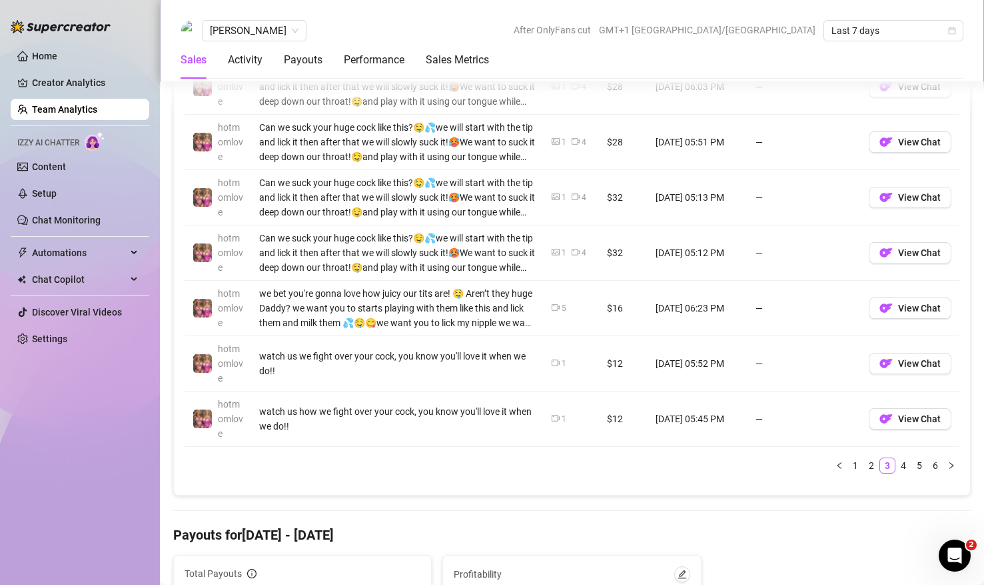
scroll to position [1216, 0]
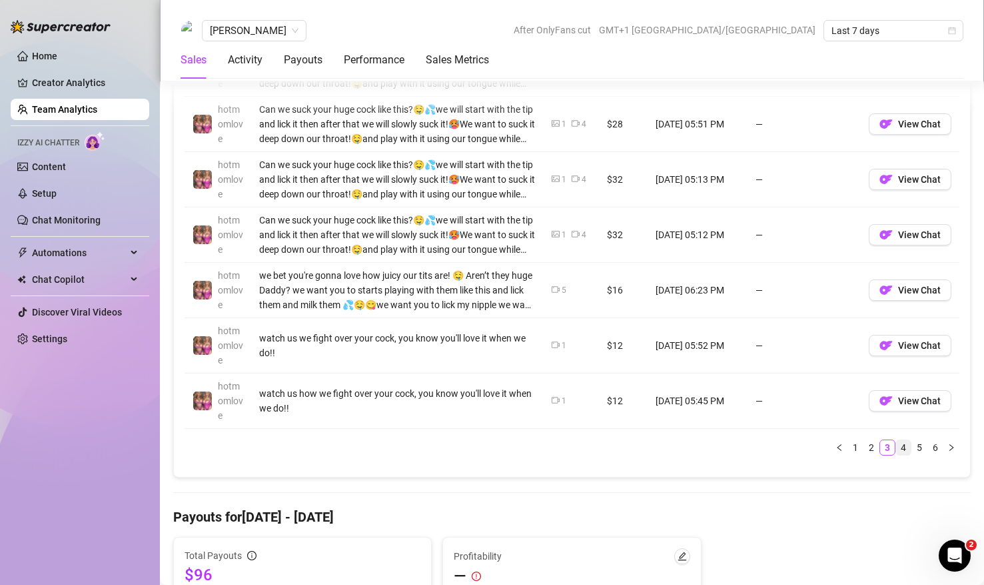
click at [801, 448] on link "4" at bounding box center [903, 447] width 15 height 15
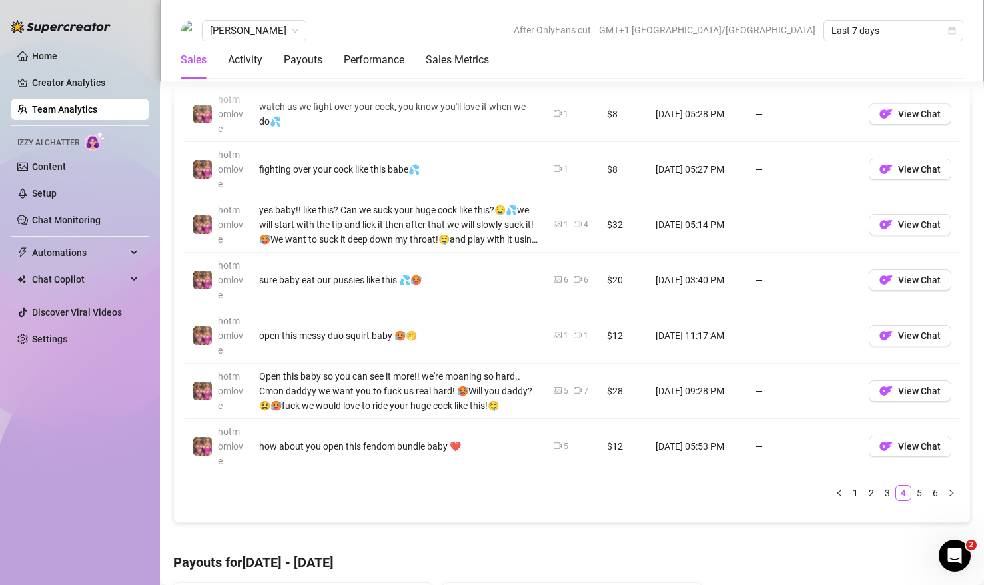
scroll to position [1169, 0]
click at [801, 494] on link "3" at bounding box center [887, 494] width 15 height 15
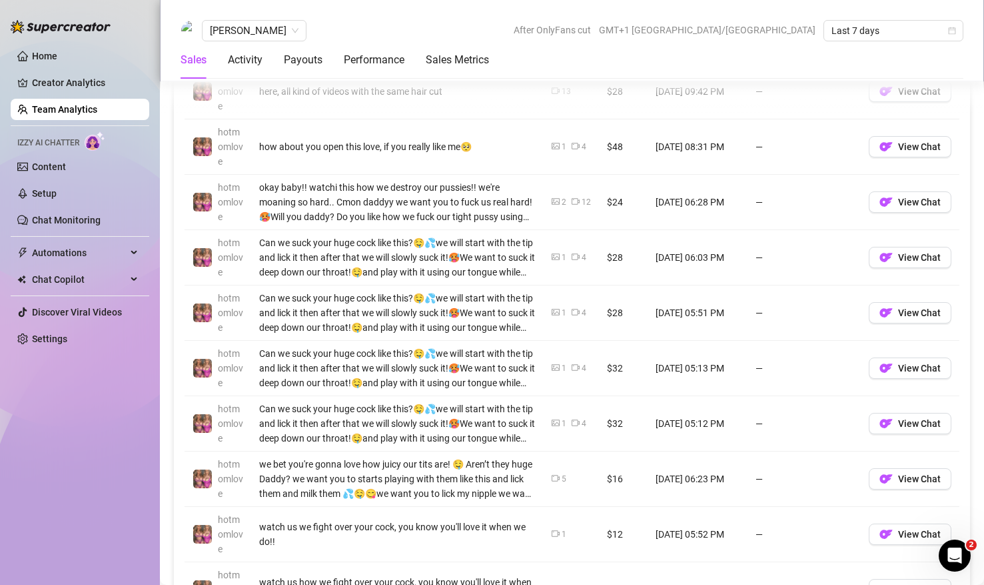
scroll to position [1112, 0]
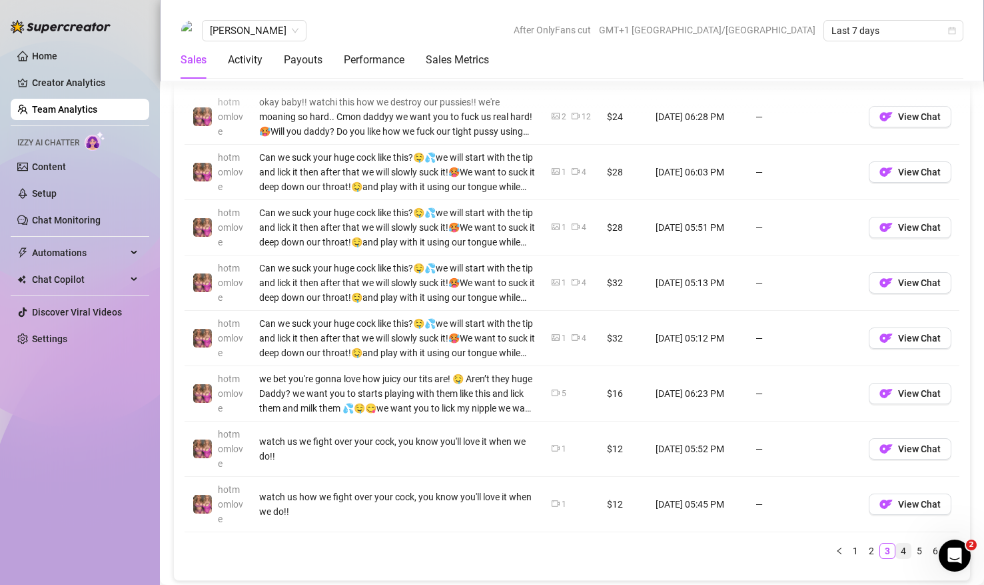
click at [801, 541] on link "4" at bounding box center [903, 550] width 15 height 15
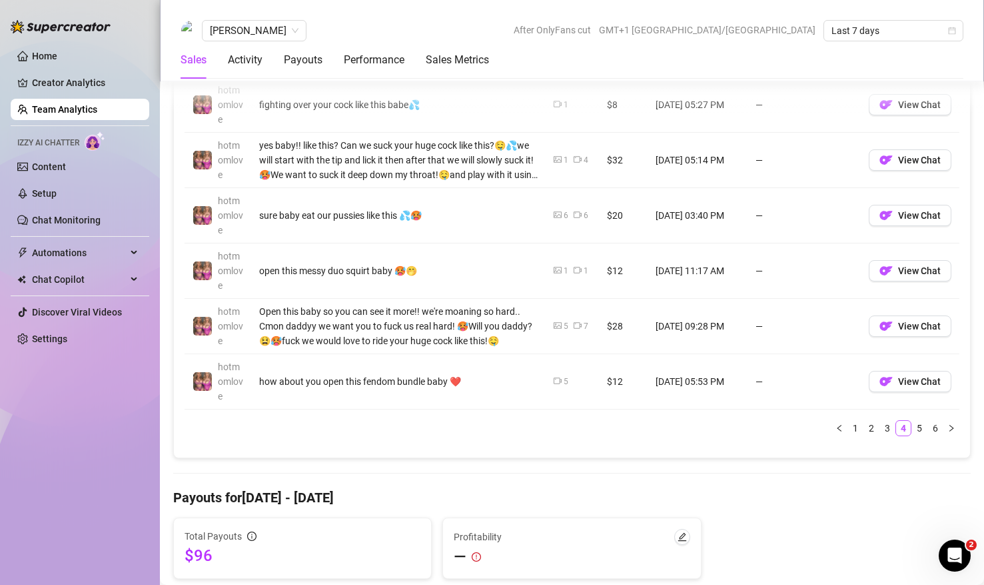
scroll to position [1240, 0]
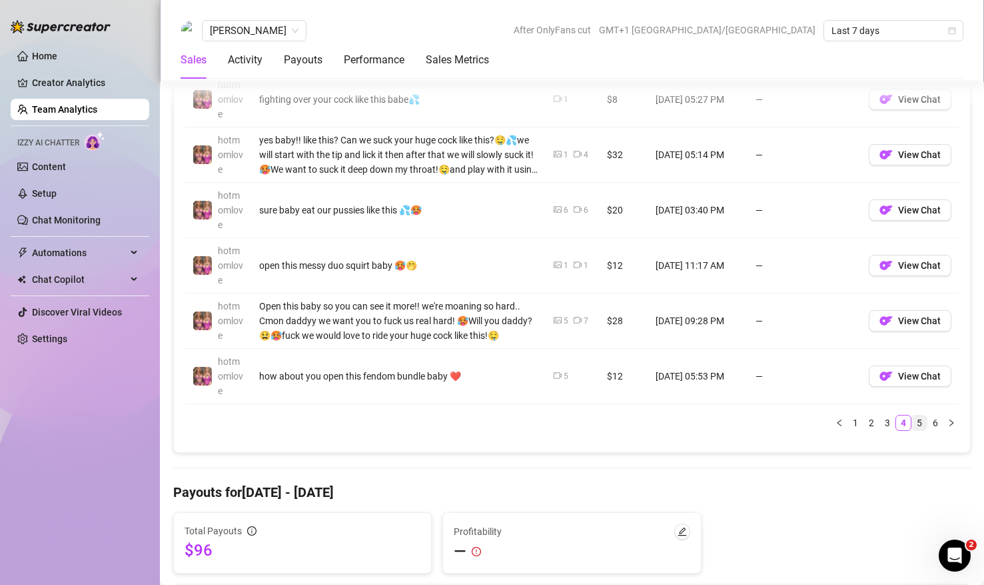
click at [801, 419] on link "5" at bounding box center [919, 422] width 15 height 15
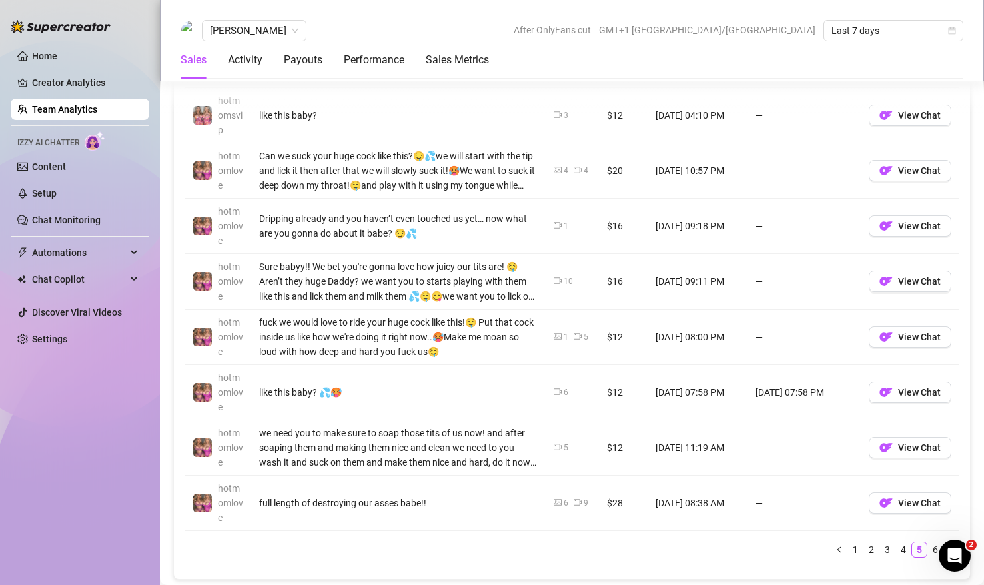
scroll to position [1165, 0]
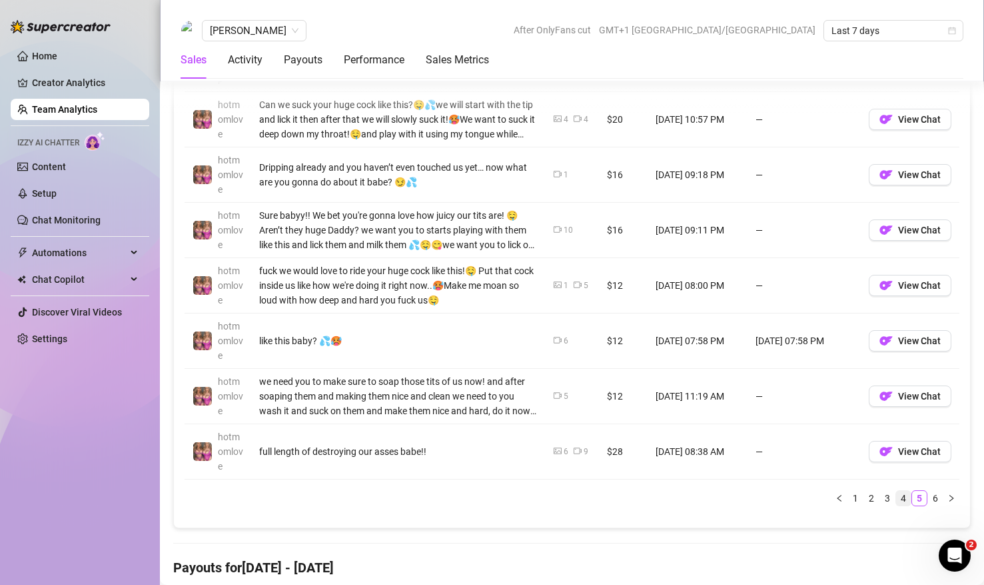
click at [801, 501] on link "4" at bounding box center [903, 498] width 15 height 15
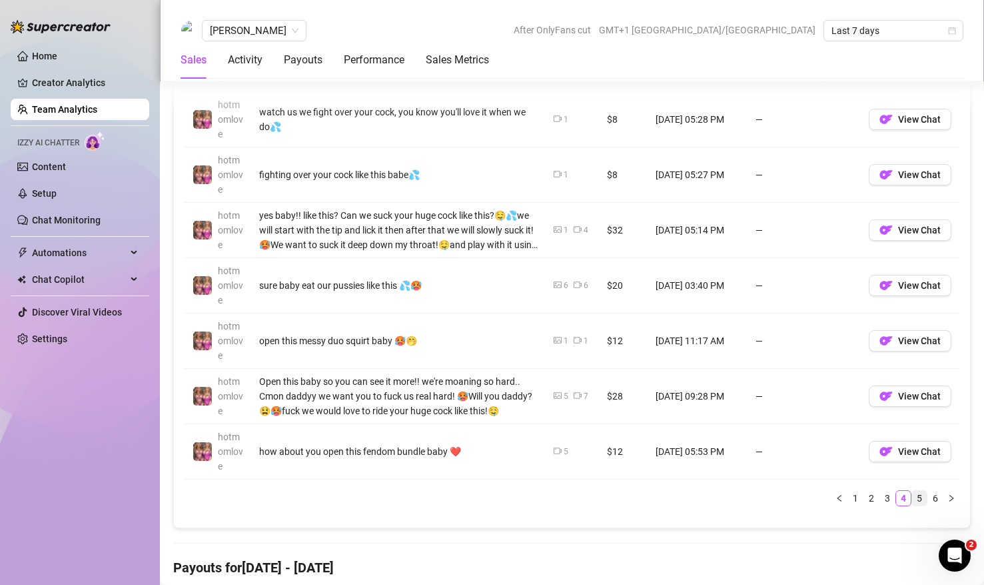
click at [801, 501] on link "5" at bounding box center [919, 498] width 15 height 15
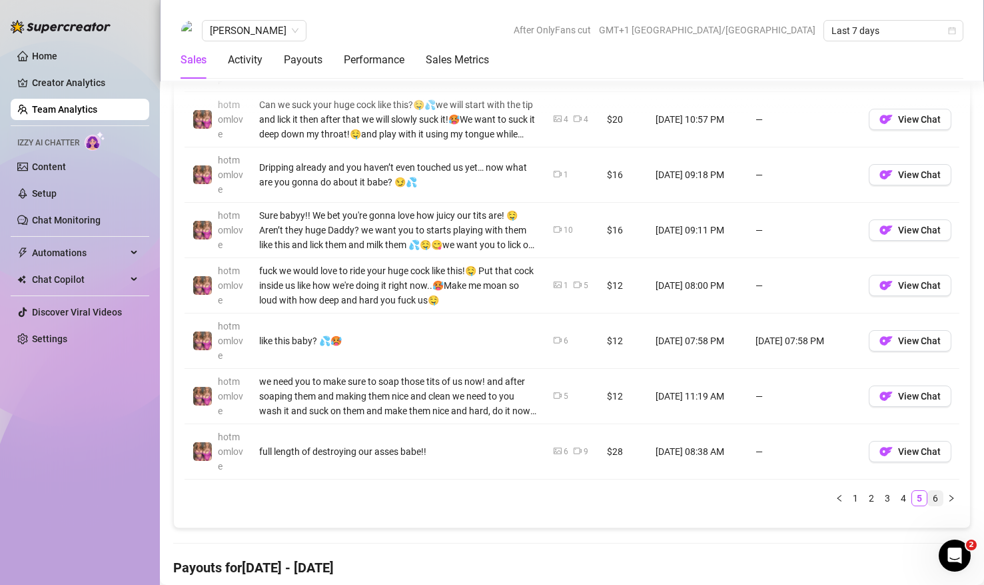
click at [801, 498] on link "6" at bounding box center [935, 498] width 15 height 15
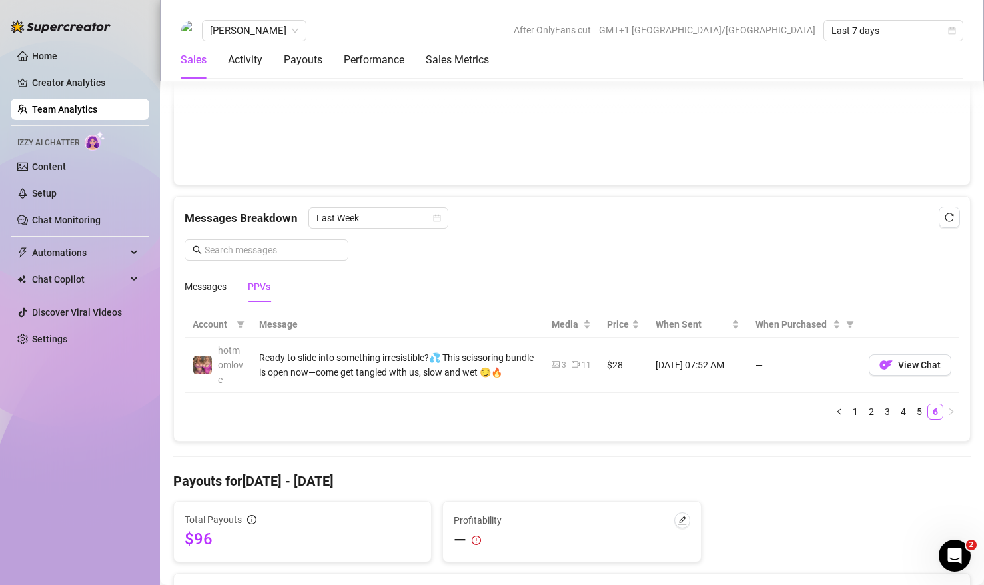
scroll to position [753, 0]
click at [801, 413] on link "5" at bounding box center [919, 412] width 15 height 15
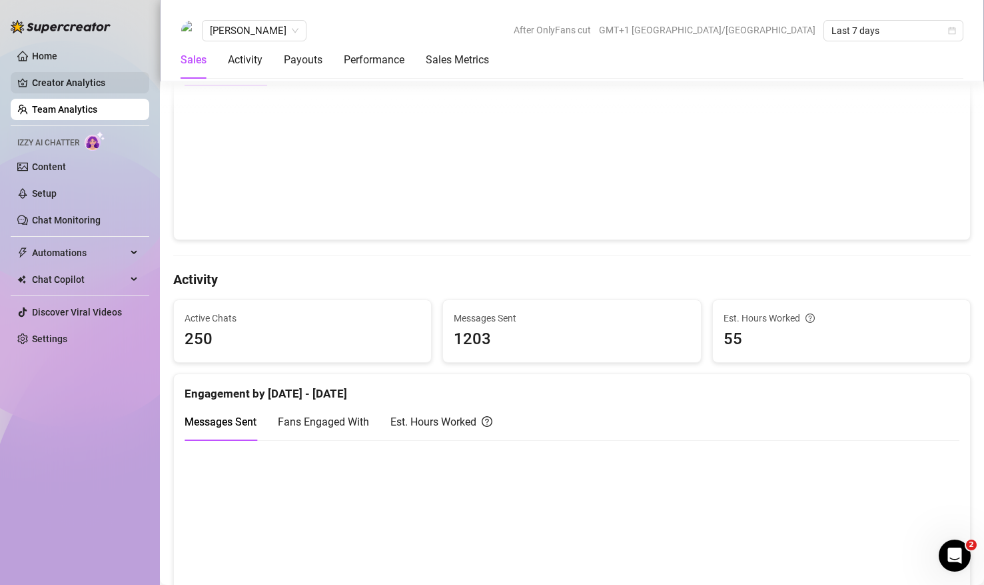
scroll to position [198, 0]
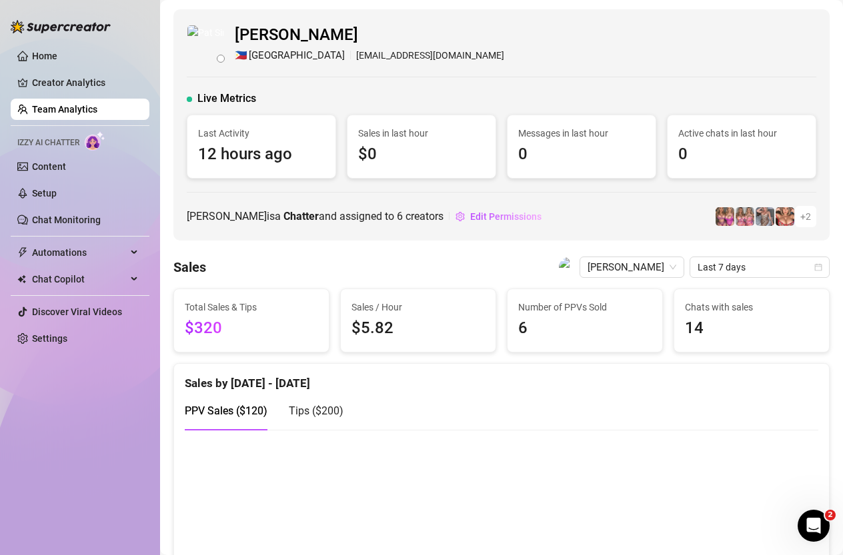
click at [87, 107] on link "Team Analytics" at bounding box center [64, 109] width 65 height 11
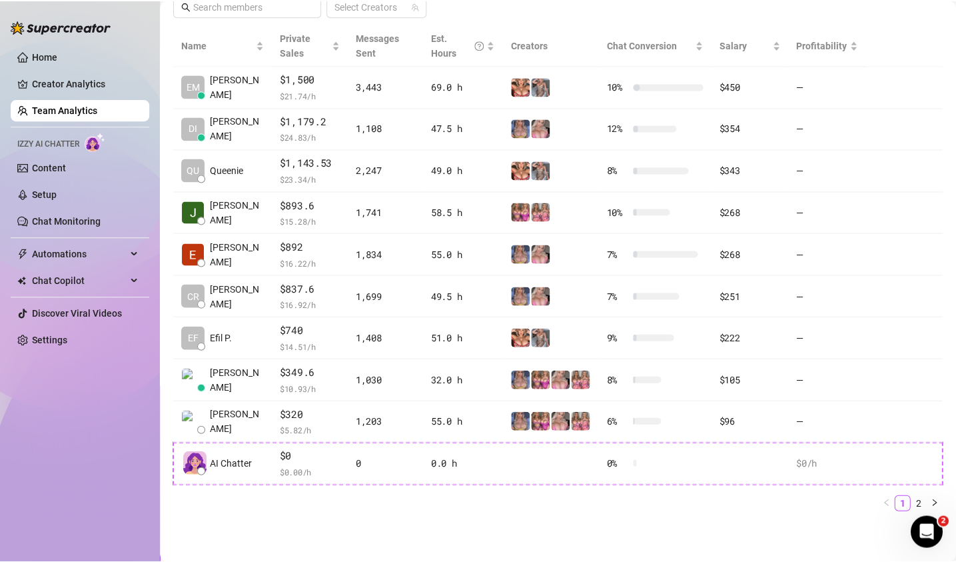
scroll to position [291, 0]
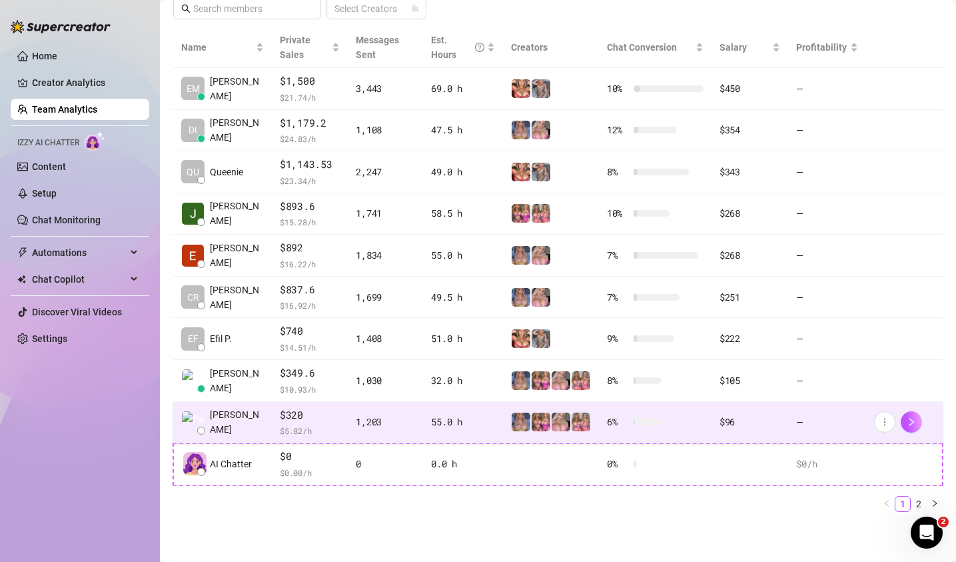
click at [806, 421] on td "—" at bounding box center [827, 423] width 77 height 42
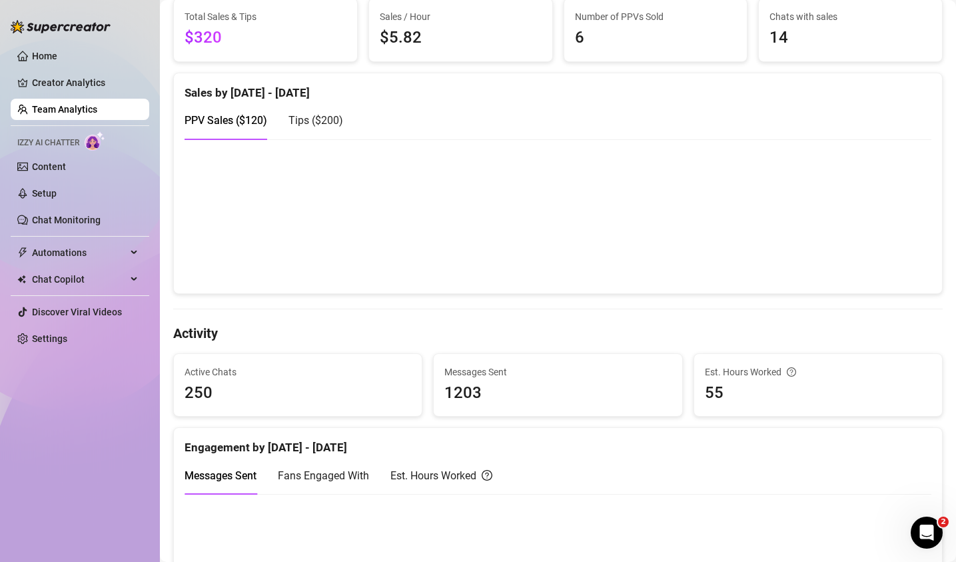
click at [97, 104] on link "Team Analytics" at bounding box center [64, 109] width 65 height 11
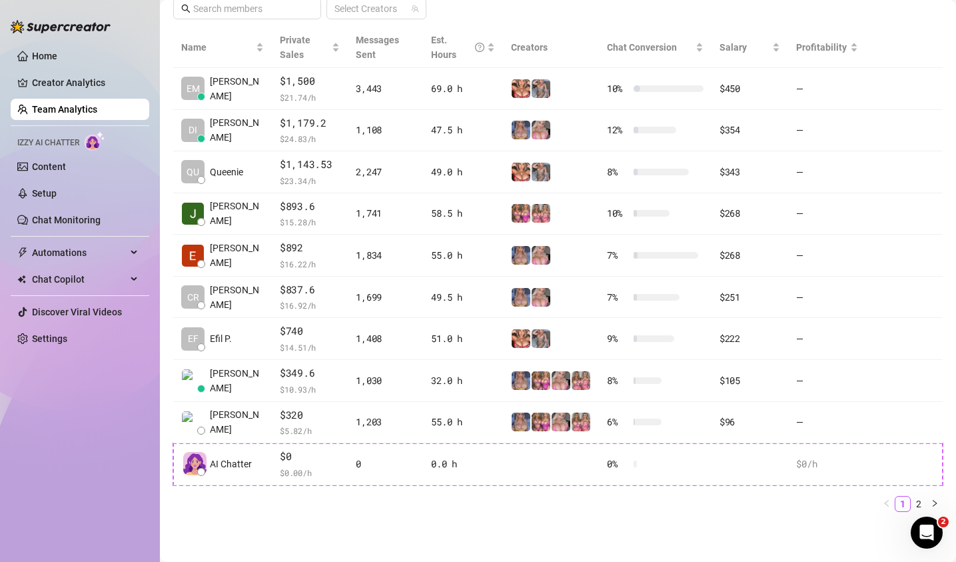
scroll to position [291, 0]
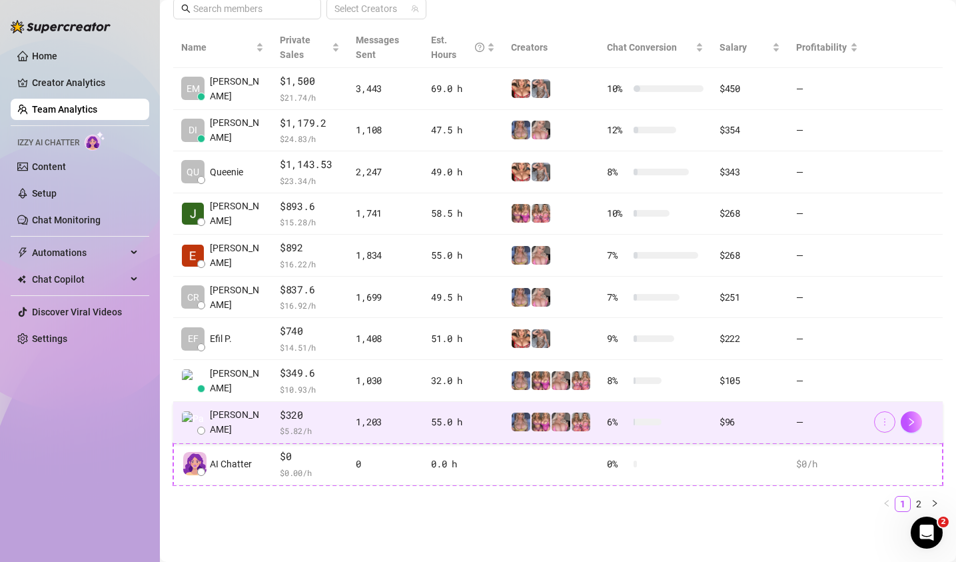
click at [842, 425] on icon "more" at bounding box center [884, 421] width 9 height 9
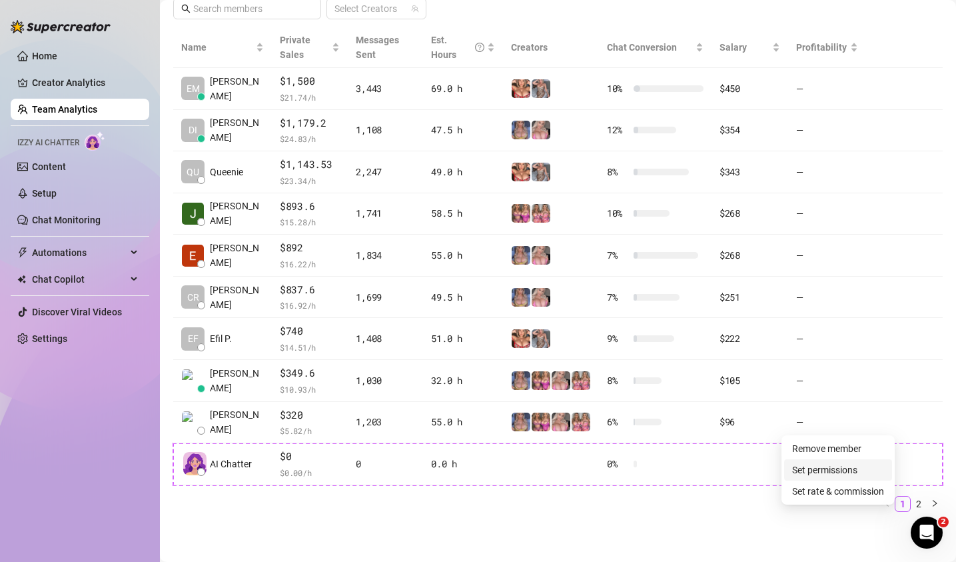
click at [829, 471] on link "Set permissions" at bounding box center [825, 470] width 65 height 11
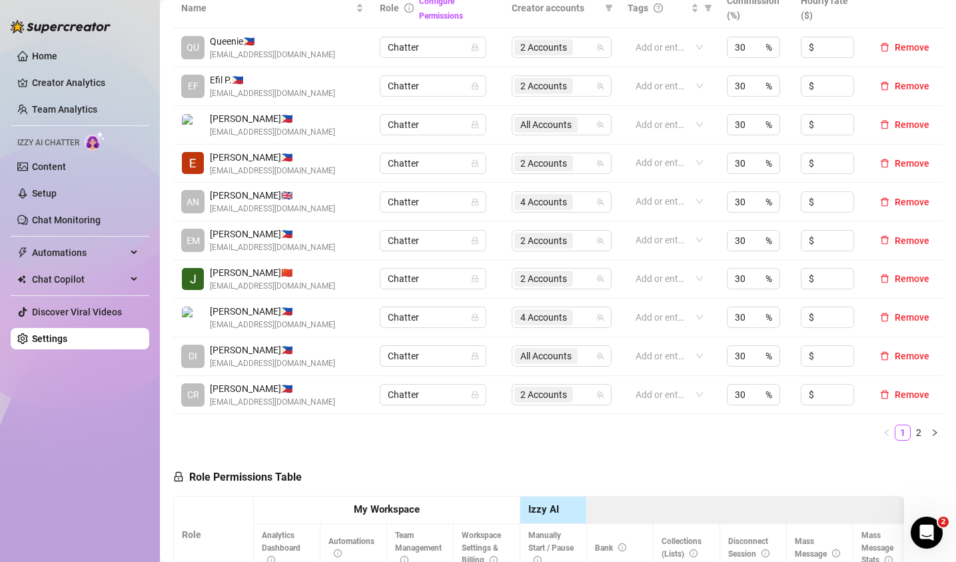
scroll to position [314, 0]
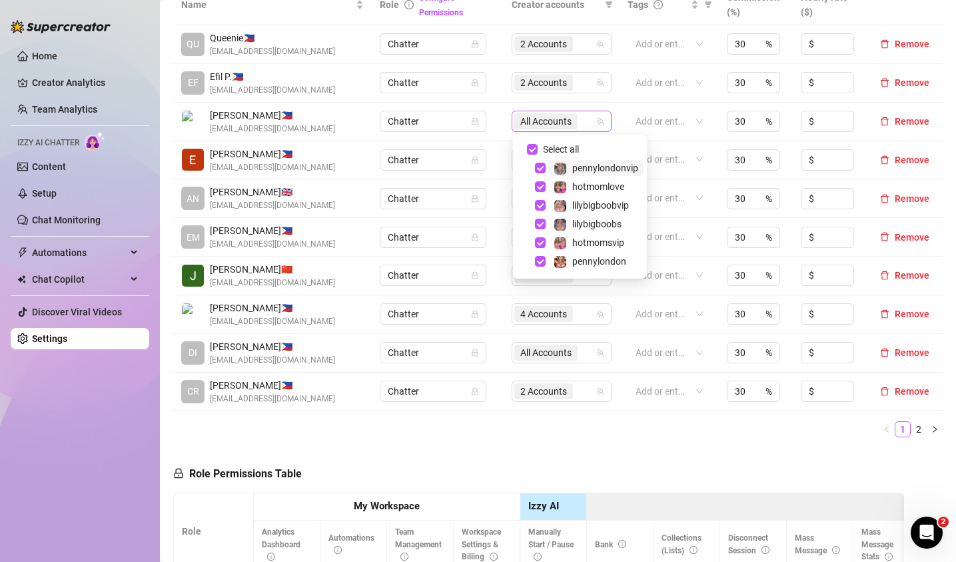
click at [549, 123] on span "All Accounts" at bounding box center [546, 121] width 51 height 15
click at [532, 148] on input "Select all" at bounding box center [532, 149] width 11 height 11
checkbox input "false"
click at [542, 185] on span "Select tree node" at bounding box center [540, 186] width 11 height 11
click at [542, 203] on span "Select tree node" at bounding box center [540, 205] width 11 height 11
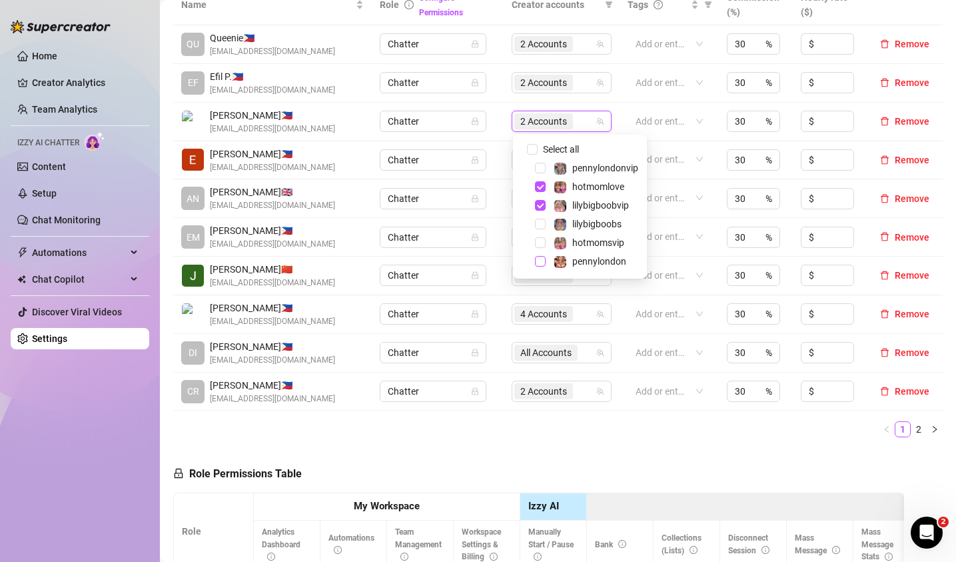
click at [537, 262] on span "Select tree node" at bounding box center [540, 261] width 11 height 11
click at [541, 165] on span "Select tree node" at bounding box center [540, 168] width 11 height 11
click at [543, 205] on span "Select tree node" at bounding box center [540, 205] width 11 height 11
click at [542, 239] on span "Select tree node" at bounding box center [540, 242] width 11 height 11
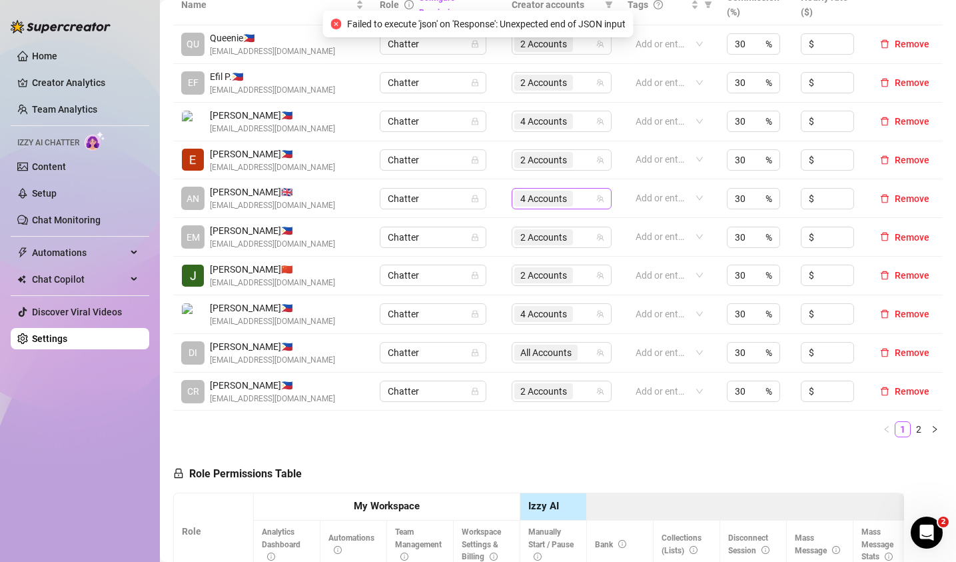
click at [565, 202] on span "4 Accounts" at bounding box center [544, 198] width 47 height 15
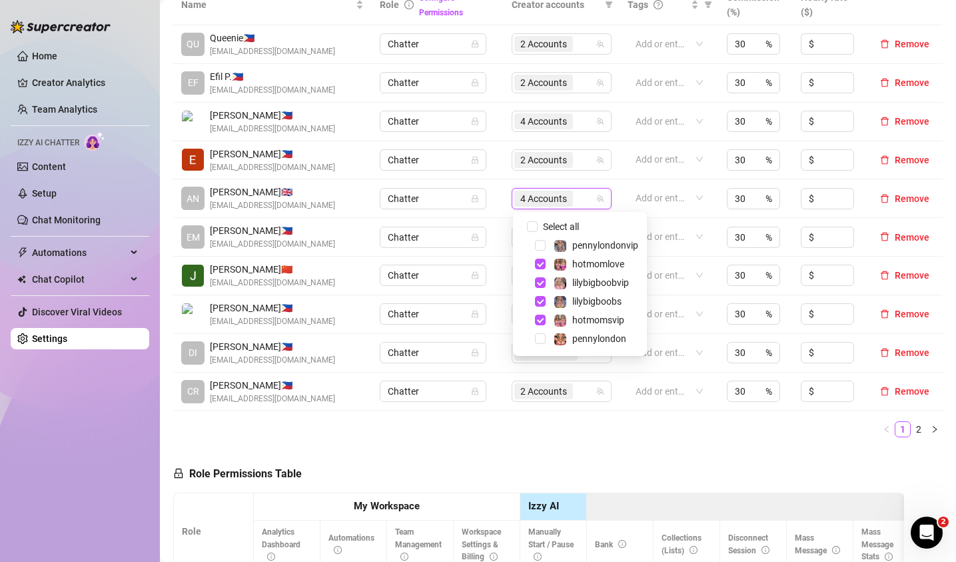
click at [635, 438] on div "Name Role Configure Permissions Creator accounts Tags Commission (%) Hourly rat…" at bounding box center [558, 216] width 770 height 463
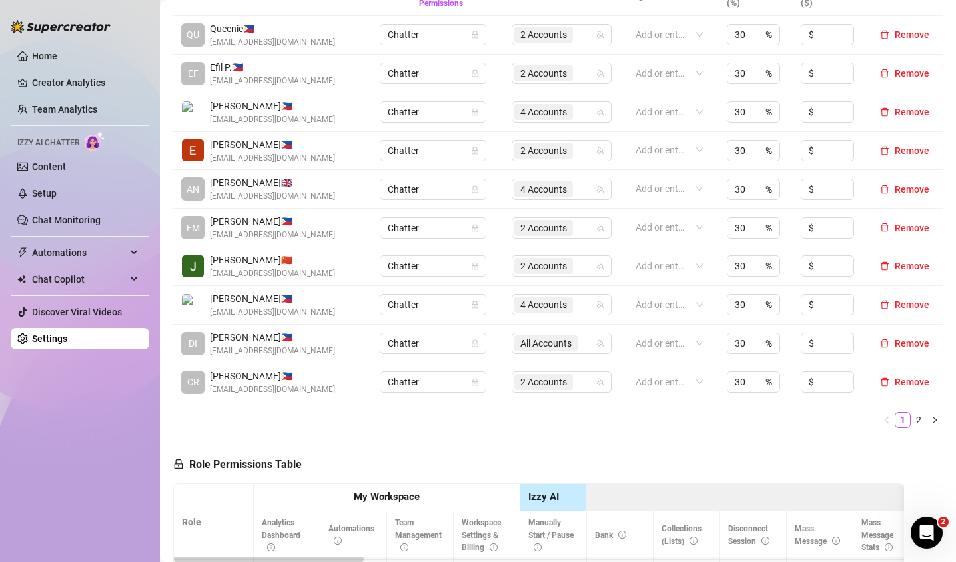
scroll to position [325, 0]
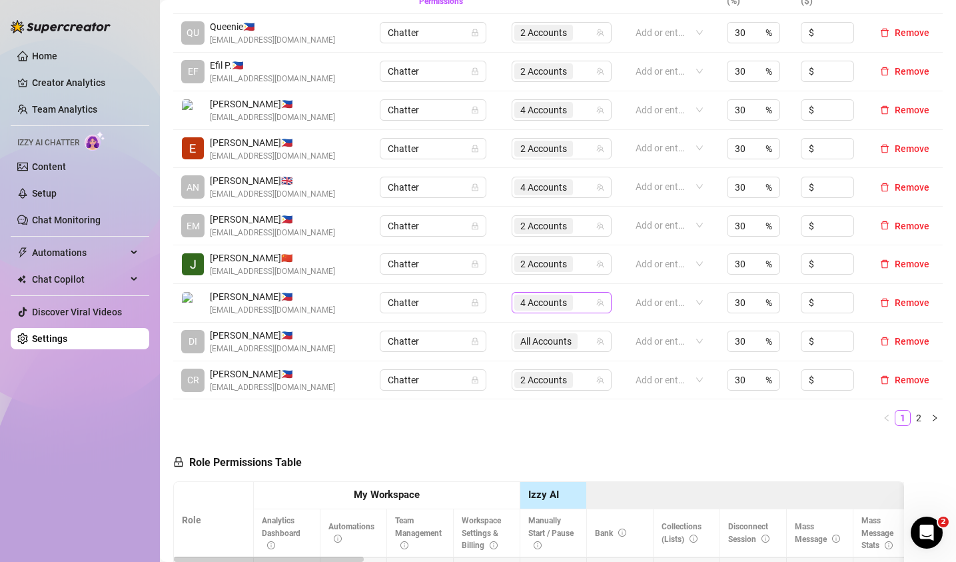
click at [549, 300] on span "4 Accounts" at bounding box center [544, 302] width 47 height 15
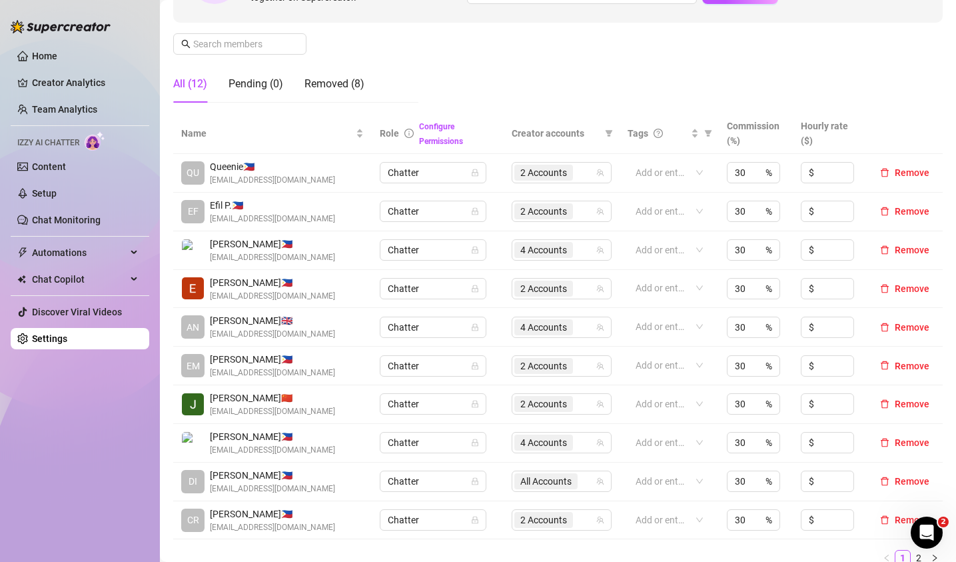
scroll to position [179, 0]
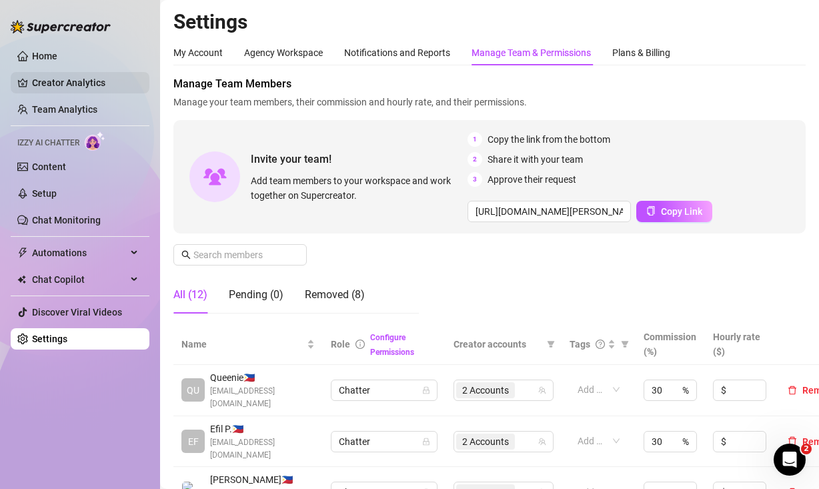
click at [59, 85] on link "Creator Analytics" at bounding box center [85, 82] width 107 height 21
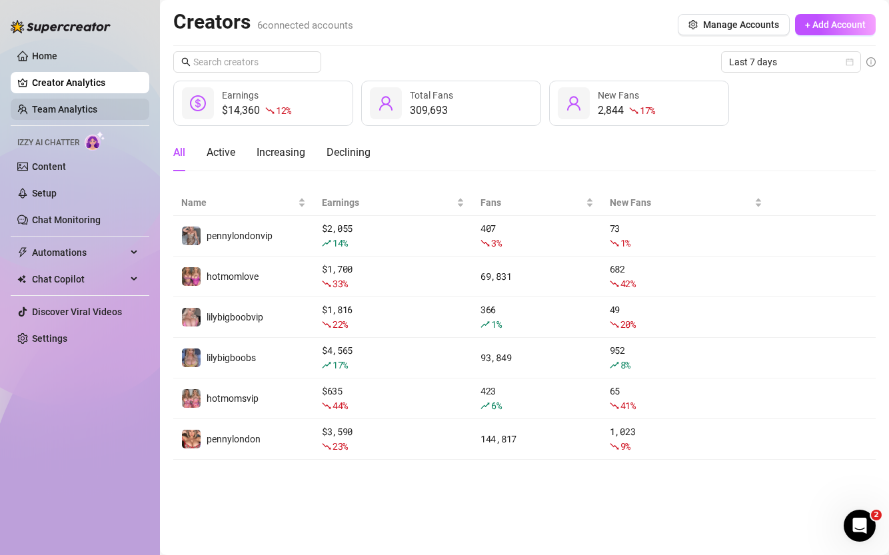
click at [79, 107] on link "Team Analytics" at bounding box center [64, 109] width 65 height 11
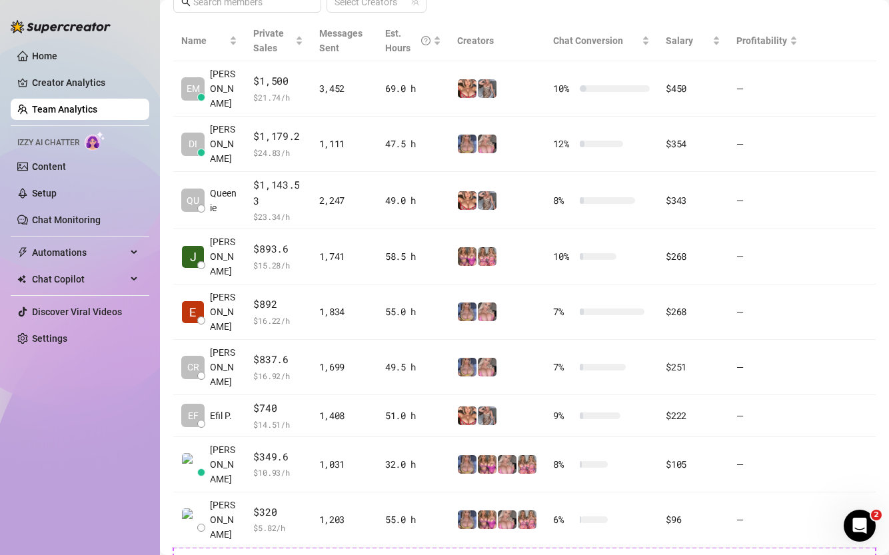
scroll to position [352, 0]
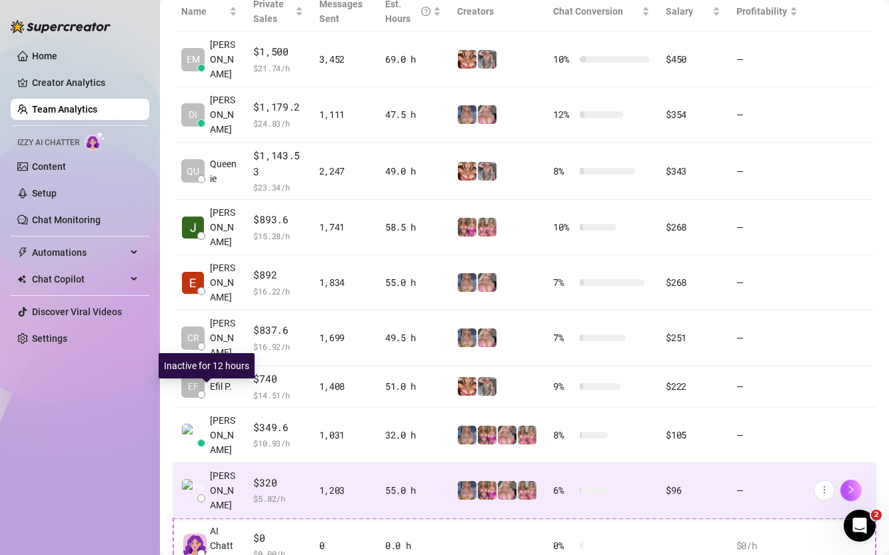
click at [230, 469] on span "[PERSON_NAME]" at bounding box center [223, 491] width 27 height 44
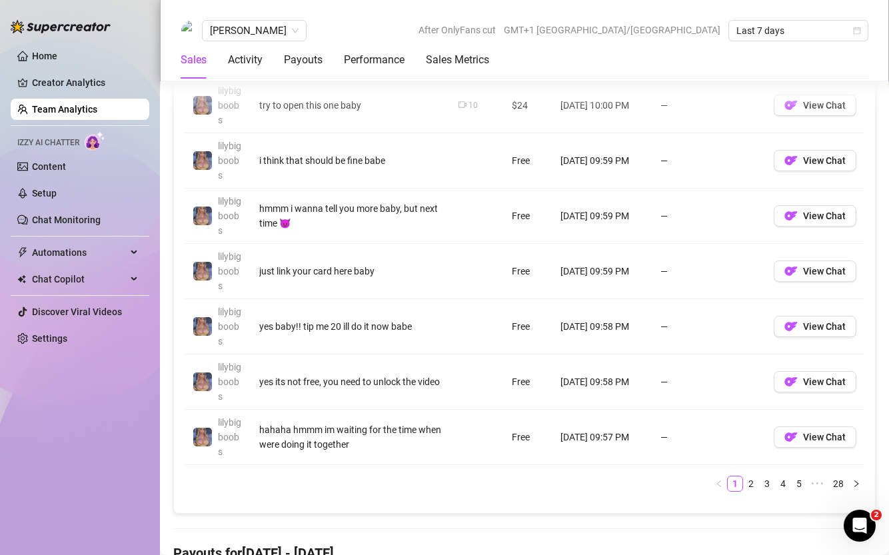
scroll to position [1187, 0]
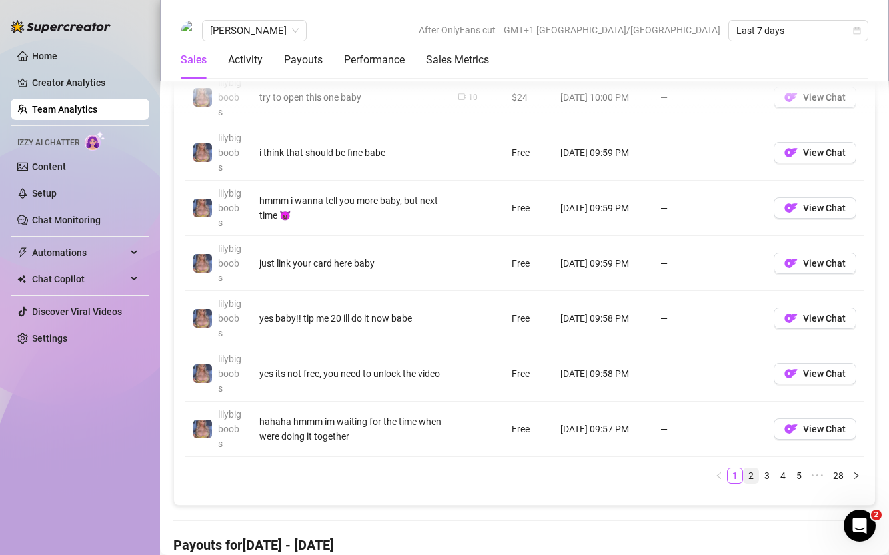
click at [751, 477] on link "2" at bounding box center [751, 476] width 15 height 15
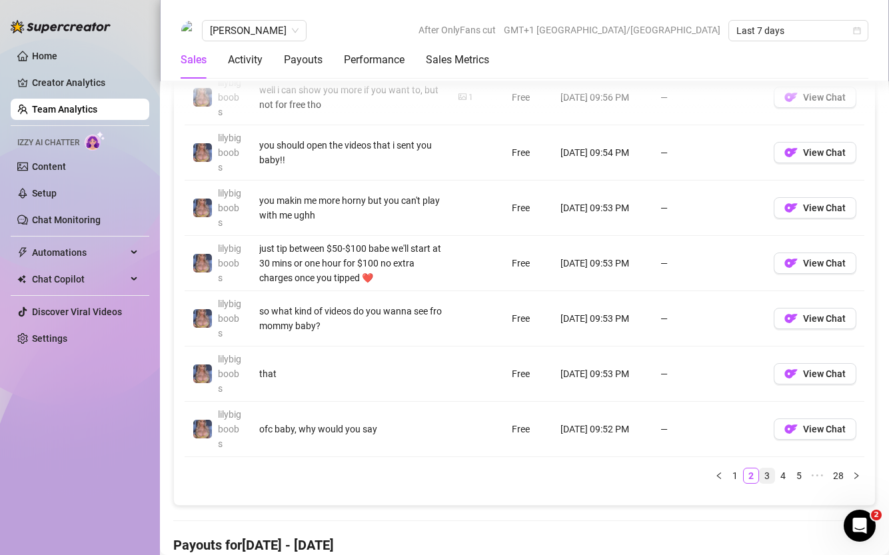
click at [766, 475] on link "3" at bounding box center [767, 476] width 15 height 15
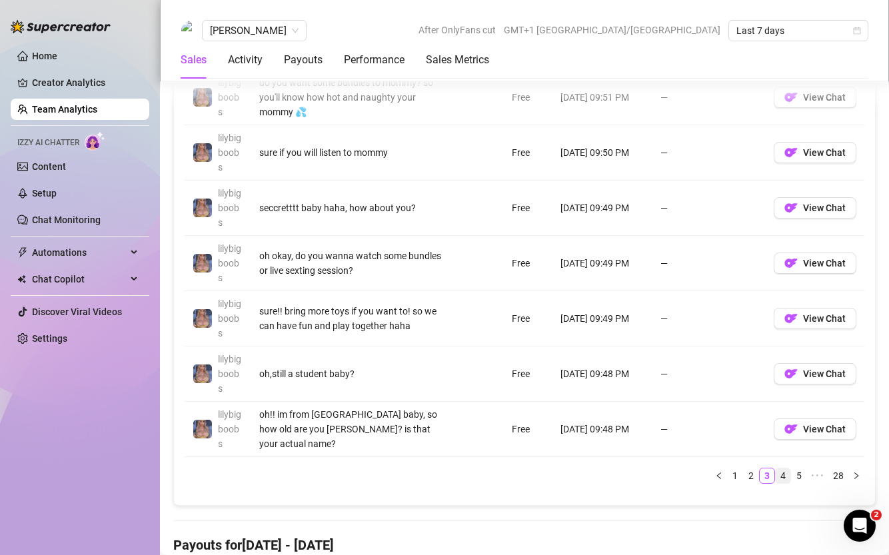
click at [782, 475] on link "4" at bounding box center [783, 476] width 15 height 15
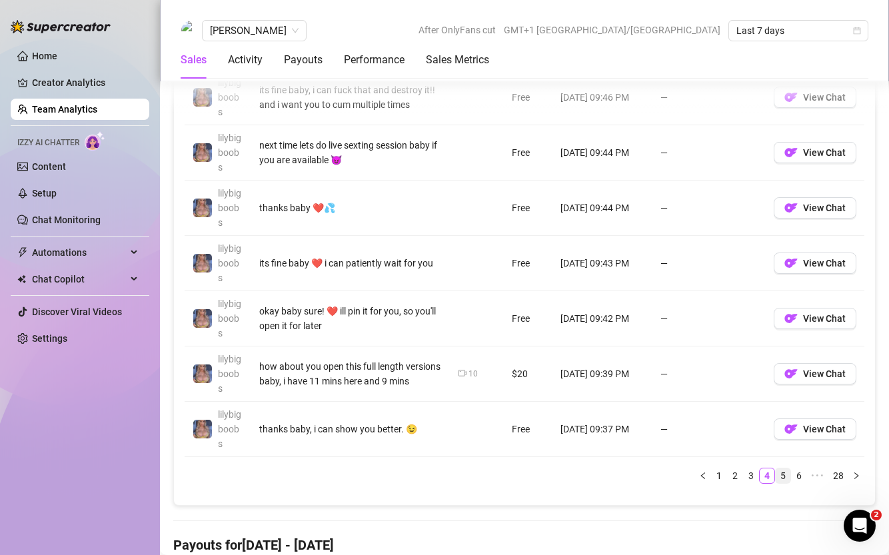
click at [786, 477] on link "5" at bounding box center [783, 476] width 15 height 15
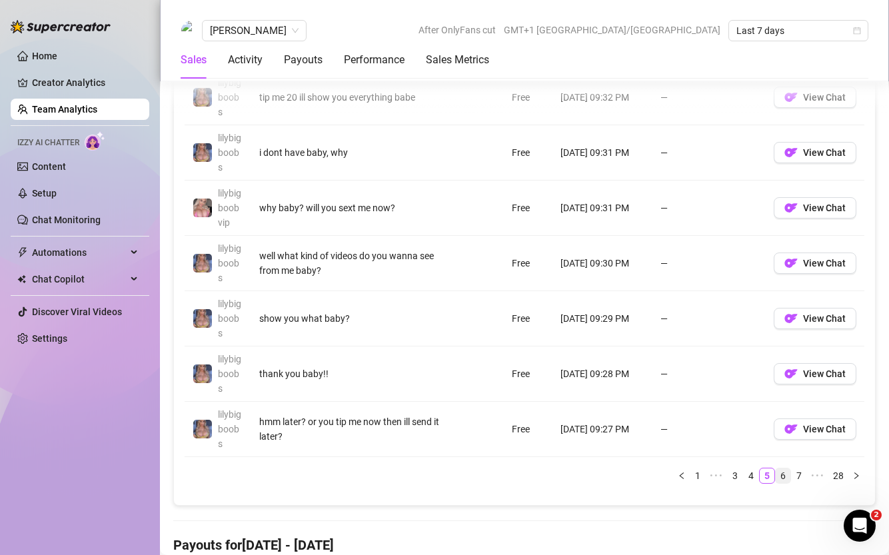
click at [786, 478] on link "6" at bounding box center [783, 476] width 15 height 15
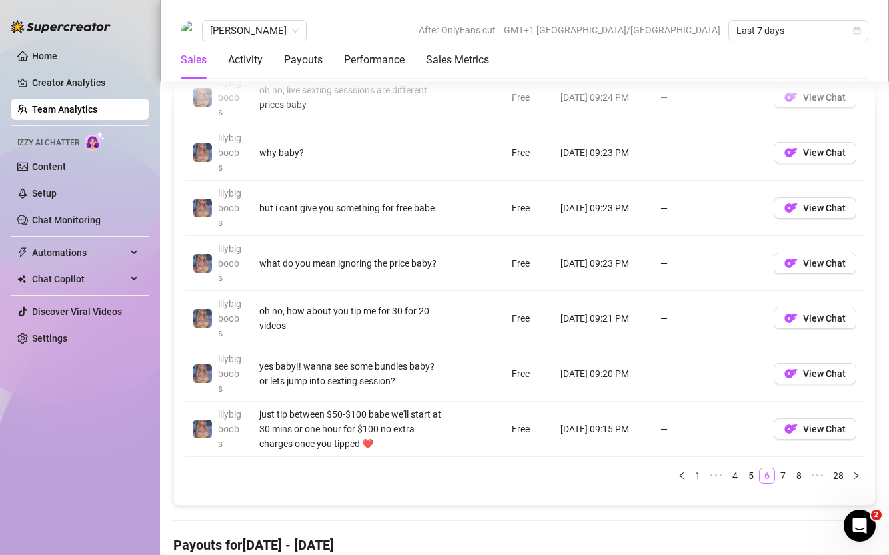
click at [786, 478] on link "7" at bounding box center [783, 476] width 15 height 15
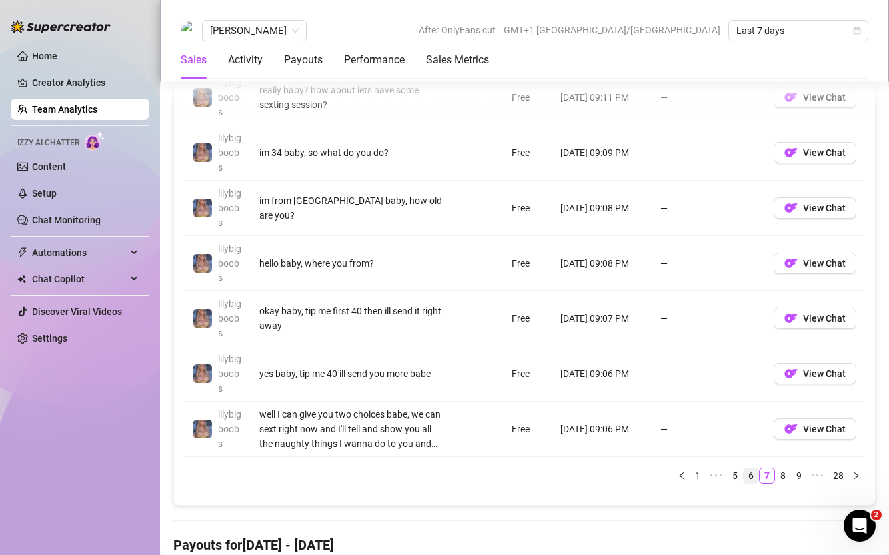
click at [786, 478] on link "8" at bounding box center [783, 476] width 15 height 15
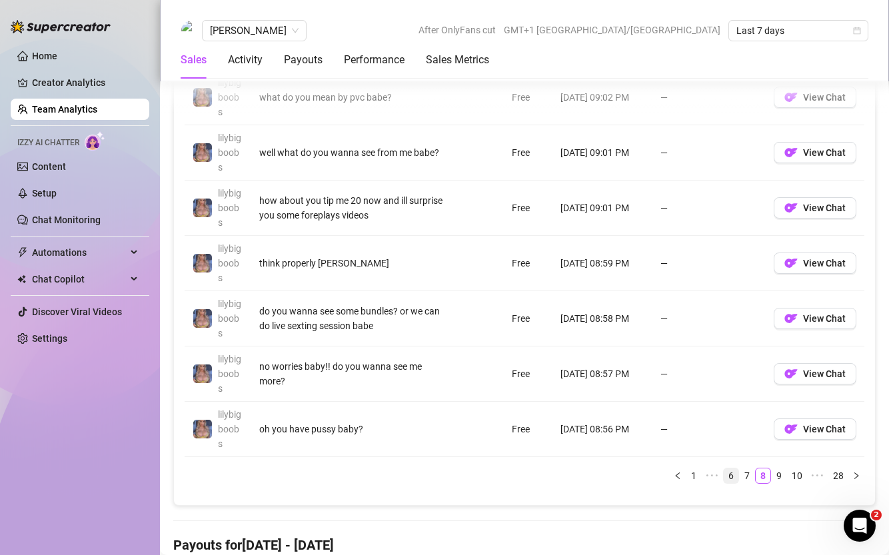
click at [786, 478] on link "9" at bounding box center [779, 476] width 15 height 15
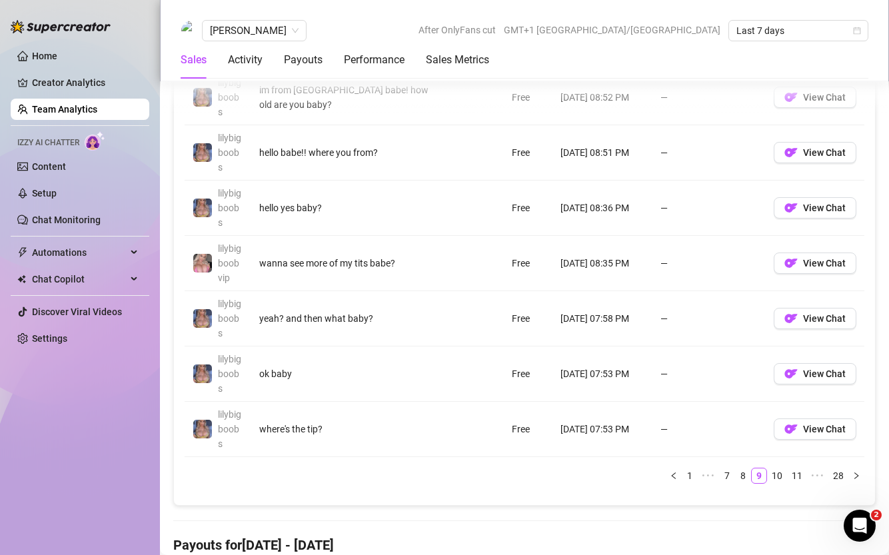
click at [786, 478] on link "10" at bounding box center [777, 476] width 19 height 15
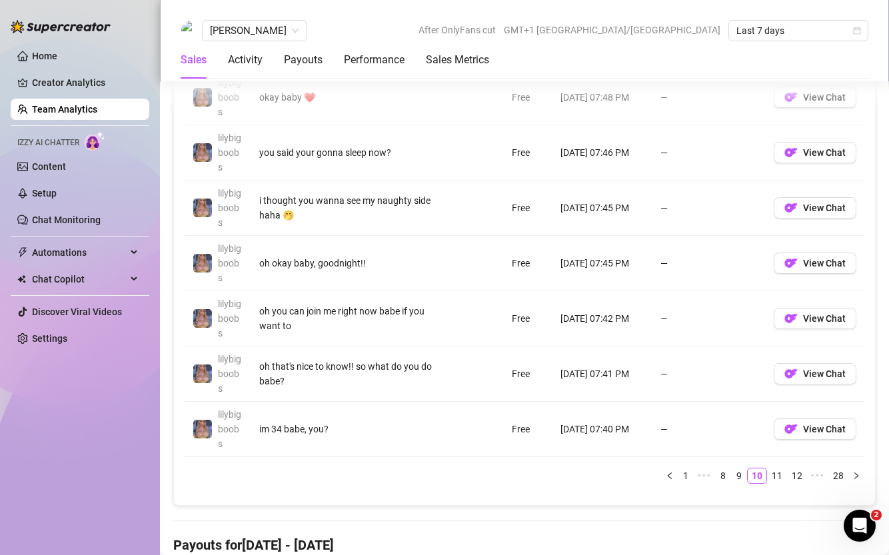
click at [786, 478] on link "11" at bounding box center [777, 476] width 19 height 15
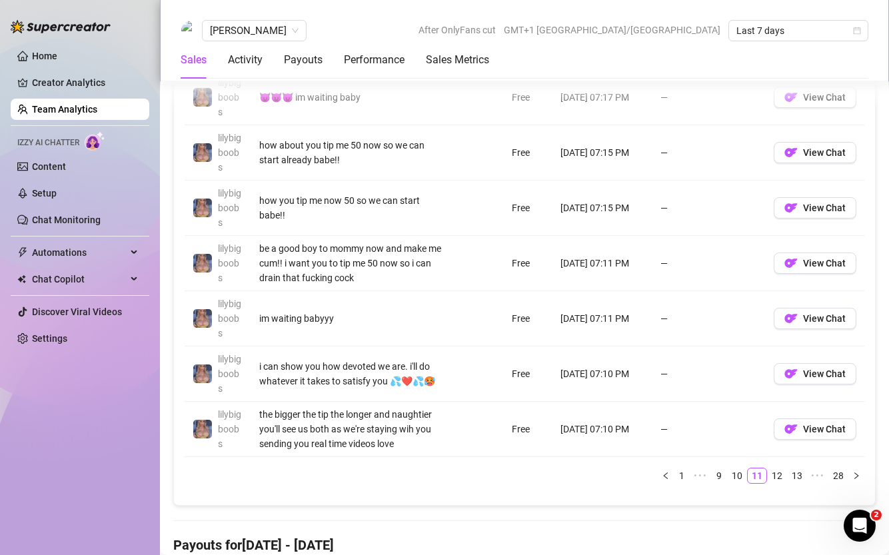
click at [786, 478] on link "12" at bounding box center [777, 476] width 19 height 15
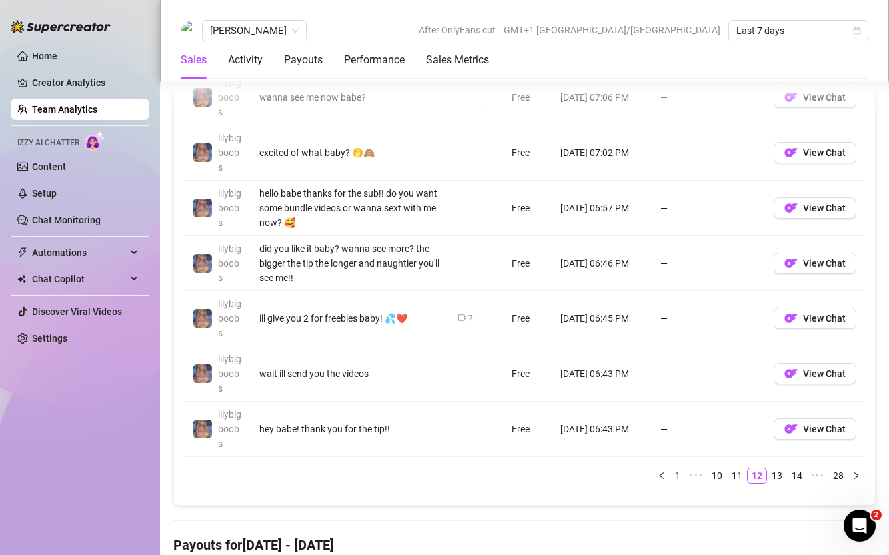
click at [786, 478] on link "13" at bounding box center [777, 476] width 19 height 15
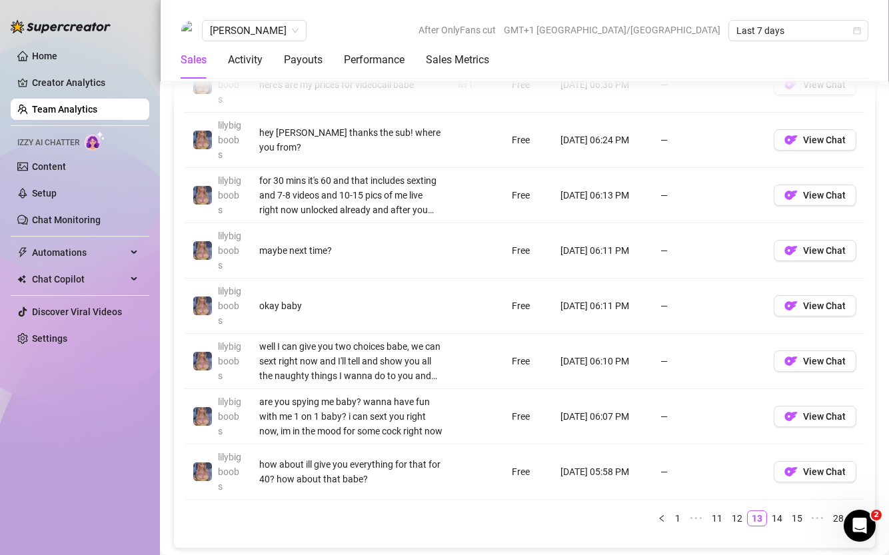
scroll to position [1143, 0]
click at [737, 488] on link "12" at bounding box center [737, 520] width 19 height 15
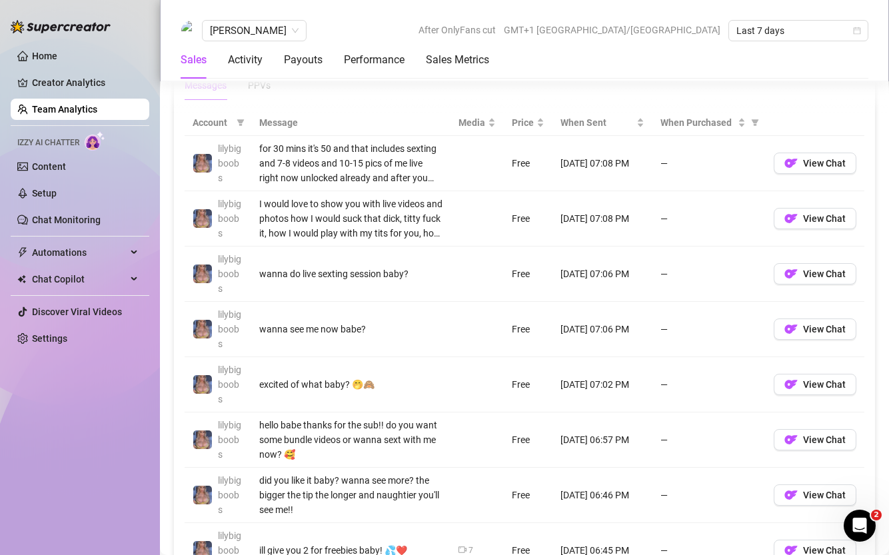
scroll to position [1161, 0]
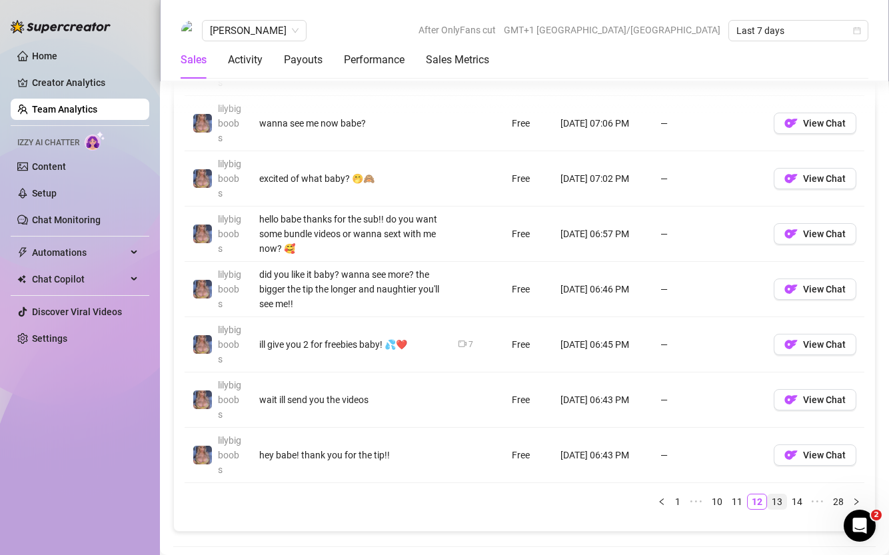
click at [778, 488] on link "13" at bounding box center [777, 502] width 19 height 15
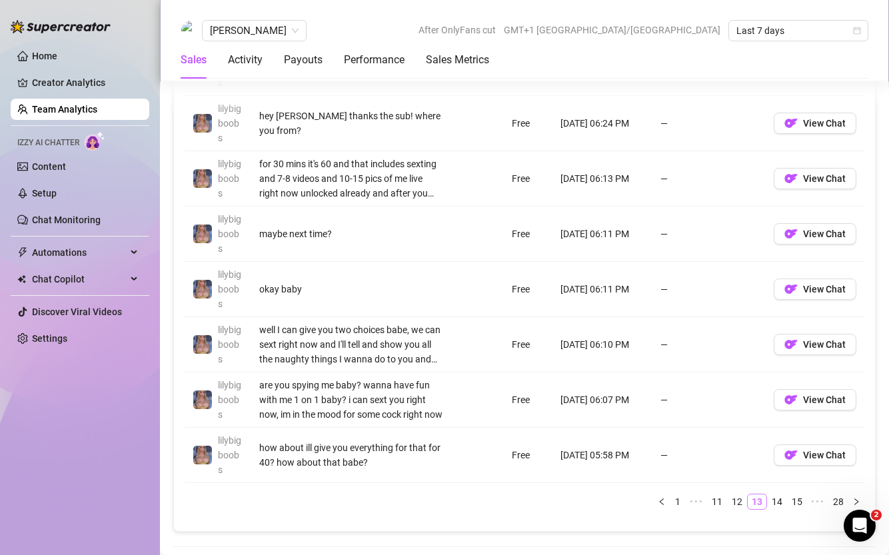
click at [778, 488] on link "14" at bounding box center [777, 502] width 19 height 15
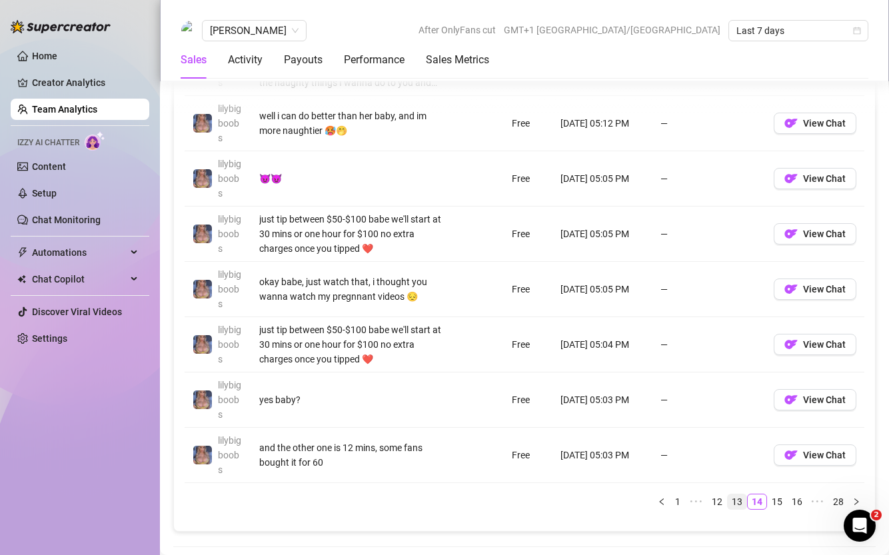
click at [778, 488] on link "15" at bounding box center [777, 502] width 19 height 15
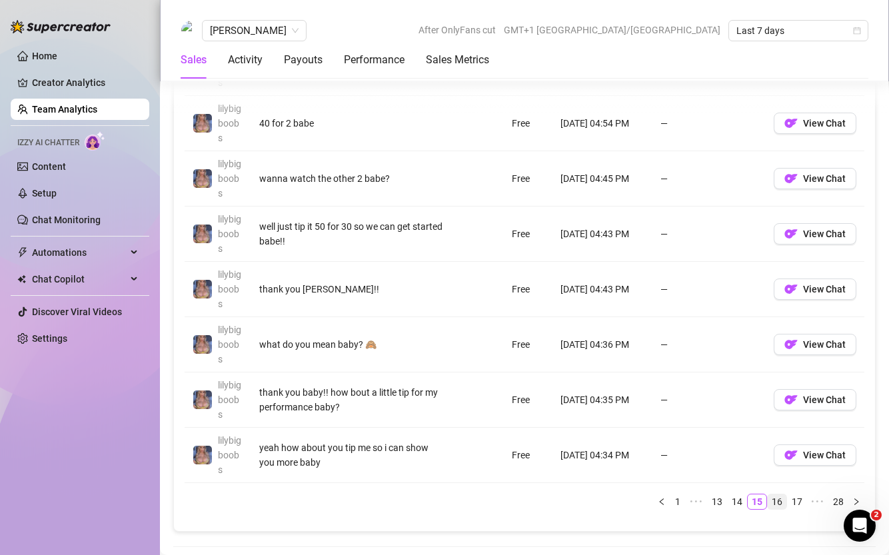
click at [778, 488] on link "16" at bounding box center [777, 502] width 19 height 15
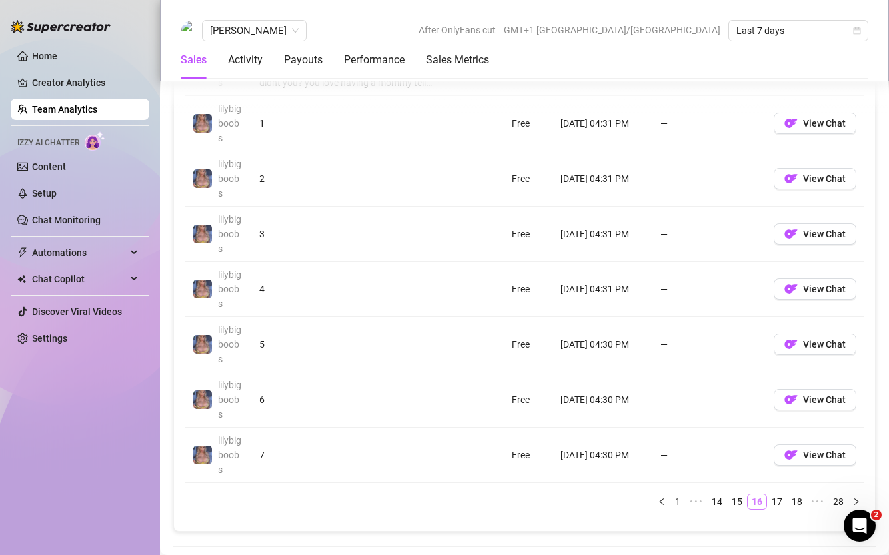
click at [778, 488] on link "17" at bounding box center [777, 502] width 19 height 15
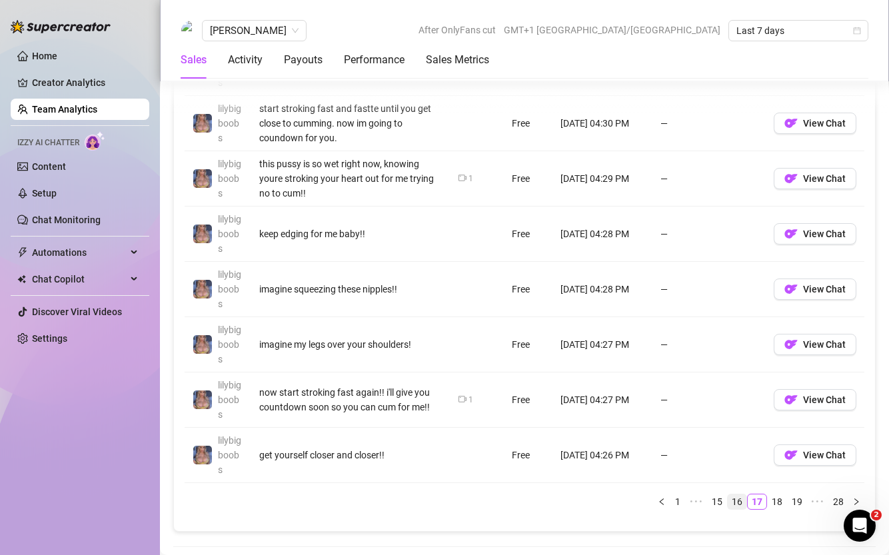
click at [778, 488] on link "18" at bounding box center [777, 502] width 19 height 15
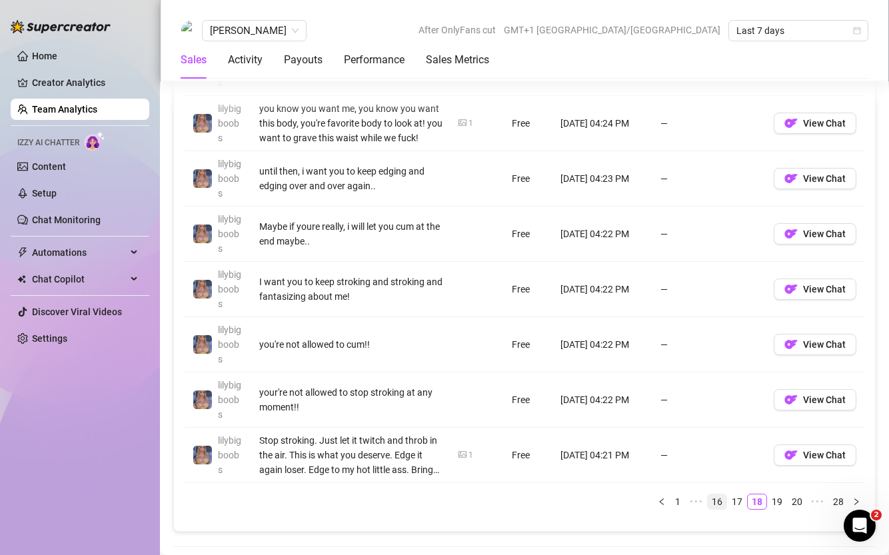
click at [778, 488] on link "19" at bounding box center [777, 502] width 19 height 15
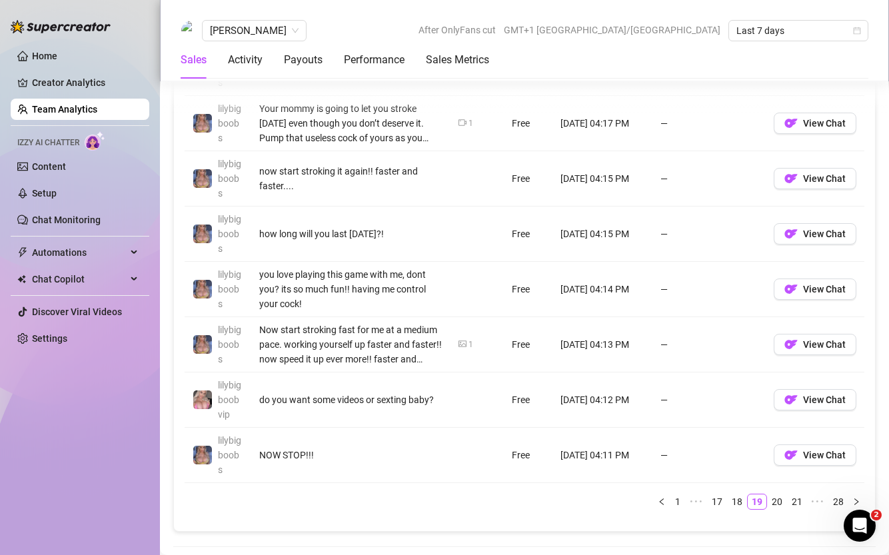
click at [778, 488] on link "20" at bounding box center [777, 502] width 19 height 15
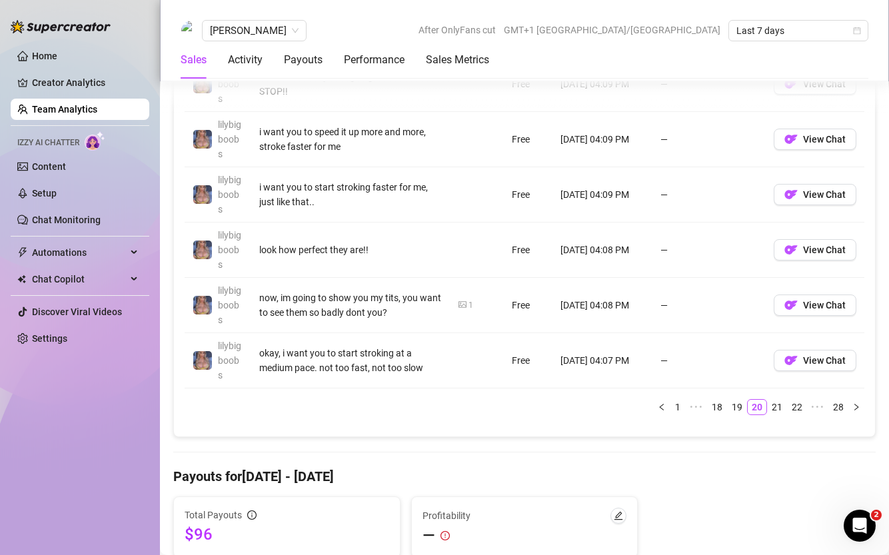
scroll to position [1259, 0]
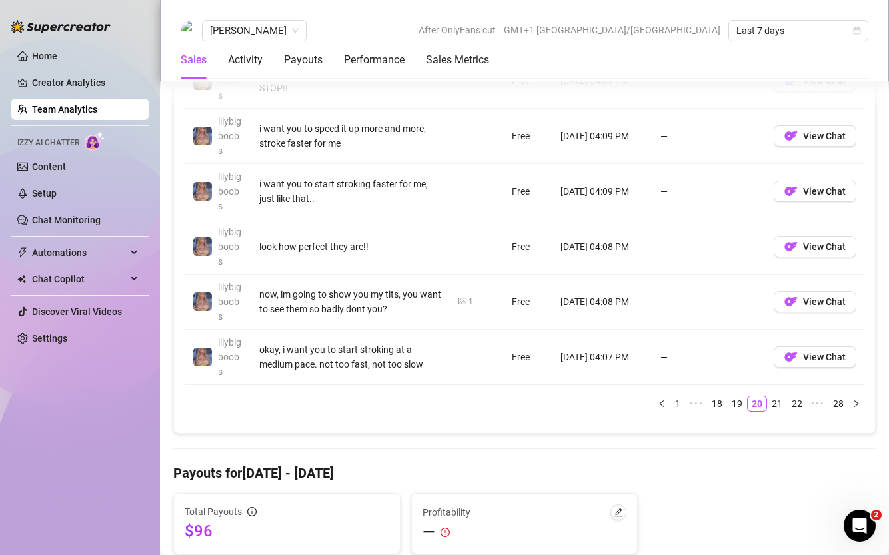
click at [455, 419] on div "Account Message Media Price When Sent When Purchased lilybigboobs i want you to…" at bounding box center [525, 114] width 680 height 617
click at [776, 403] on link "21" at bounding box center [777, 404] width 19 height 15
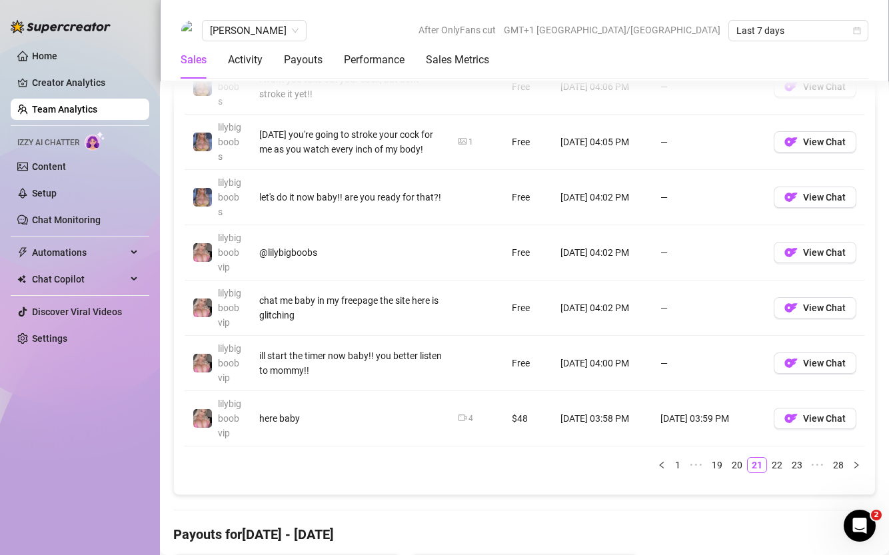
scroll to position [1198, 0]
click at [777, 456] on div "Account Message Media Price When Sent When Purchased lilybigboobs look how perf…" at bounding box center [525, 170] width 680 height 606
click at [780, 469] on link "22" at bounding box center [777, 464] width 19 height 15
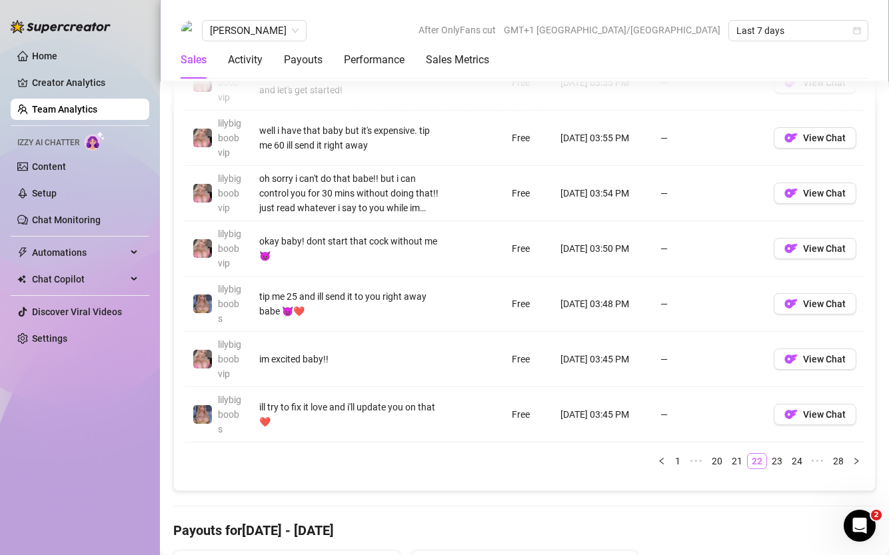
scroll to position [1235, 0]
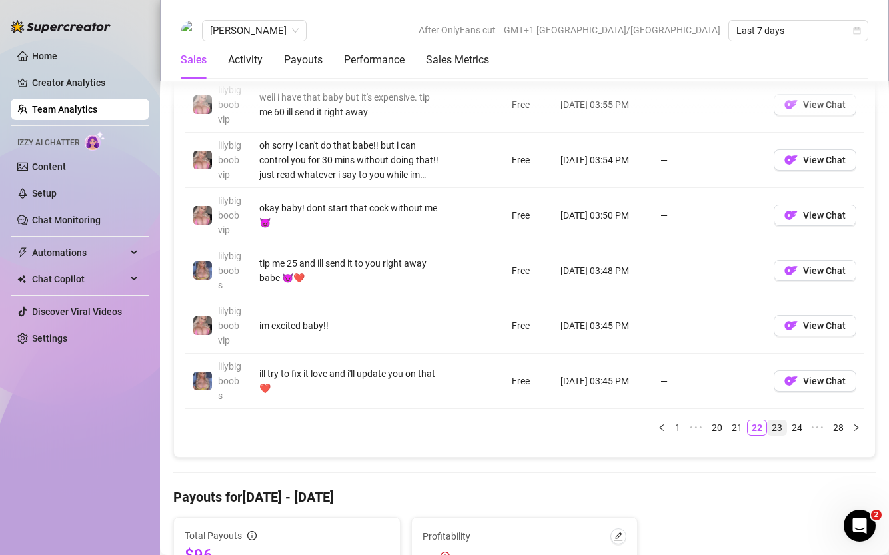
click at [781, 430] on link "23" at bounding box center [777, 428] width 19 height 15
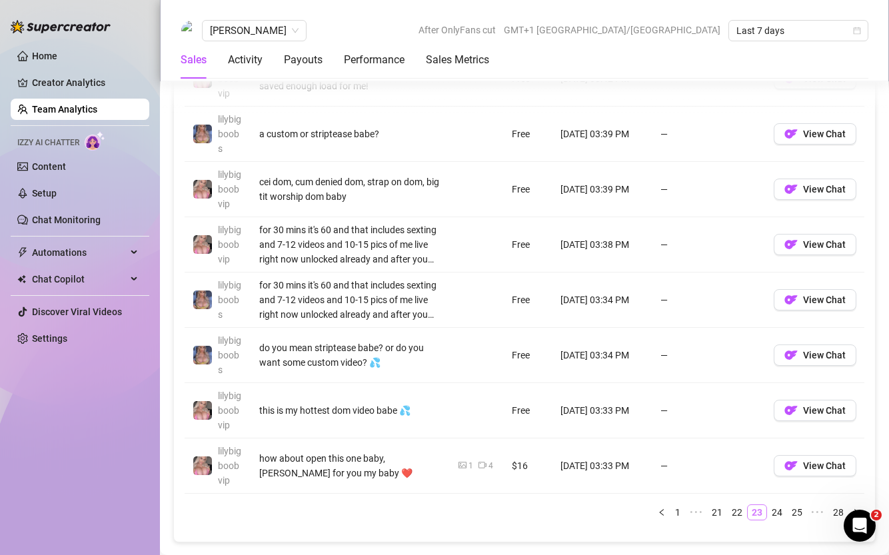
scroll to position [1152, 0]
click at [779, 488] on link "24" at bounding box center [777, 511] width 19 height 15
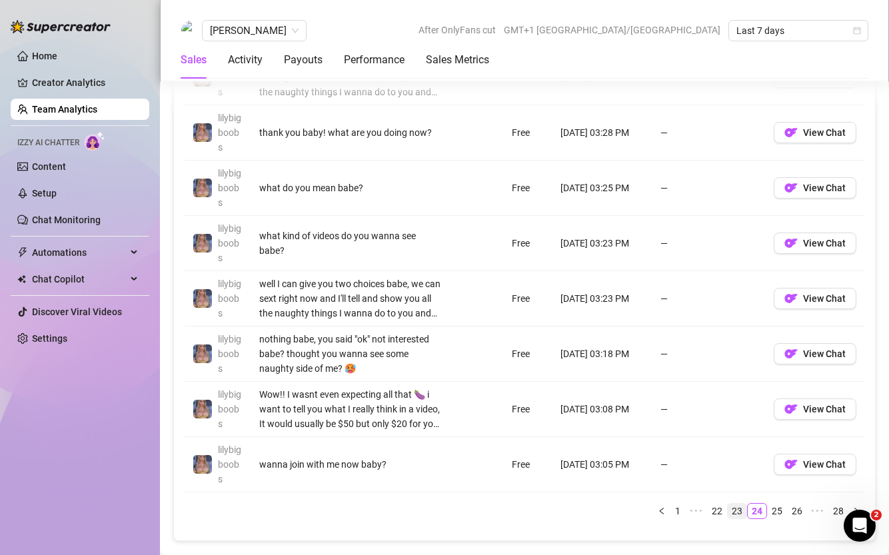
click at [736, 488] on link "23" at bounding box center [737, 511] width 19 height 15
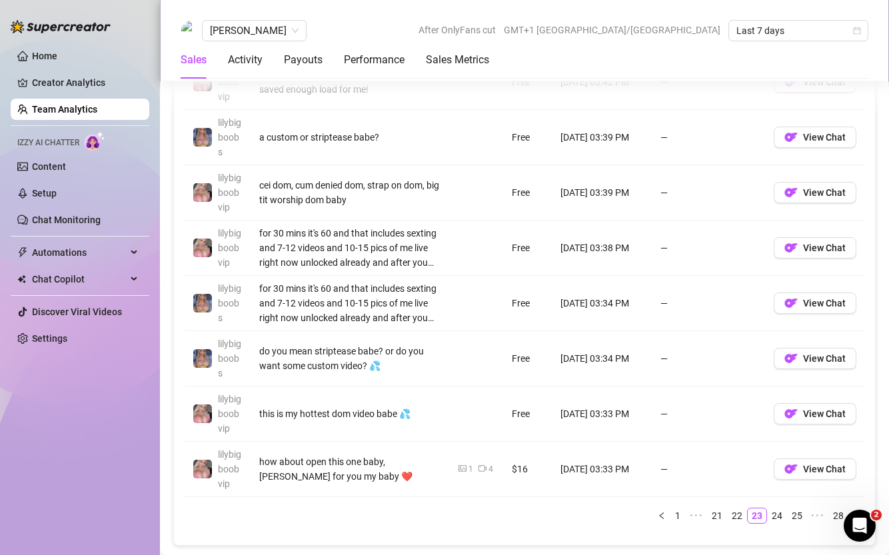
scroll to position [1148, 0]
click at [781, 488] on link "24" at bounding box center [777, 515] width 19 height 15
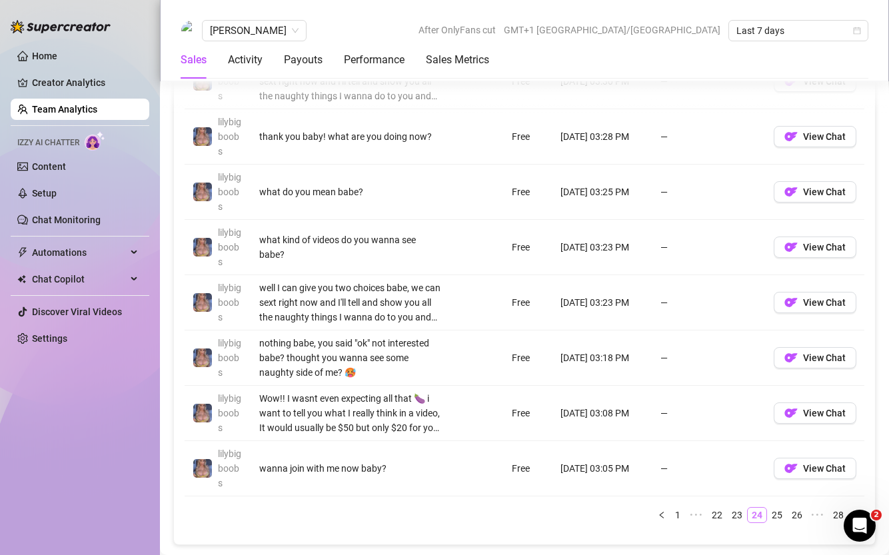
click at [781, 488] on link "25" at bounding box center [777, 515] width 19 height 15
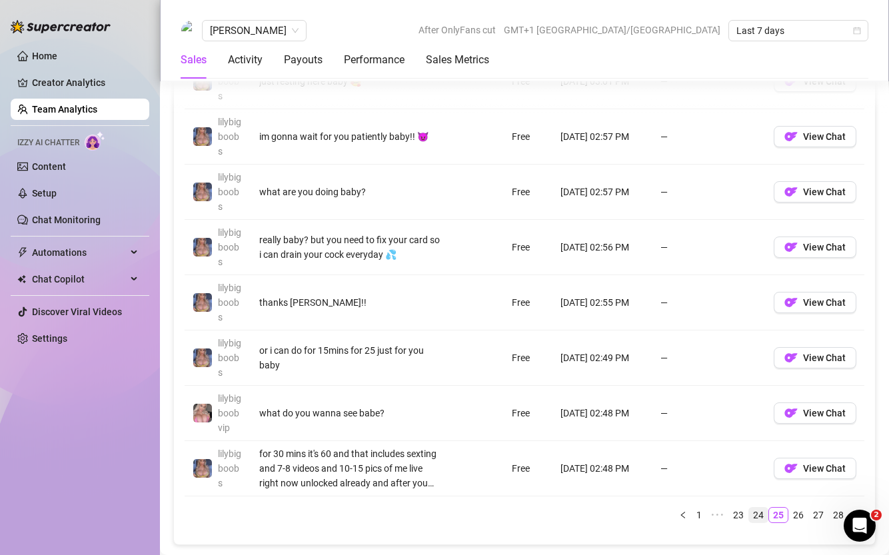
click at [781, 488] on link "25" at bounding box center [778, 515] width 19 height 15
click at [799, 488] on link "26" at bounding box center [798, 515] width 19 height 15
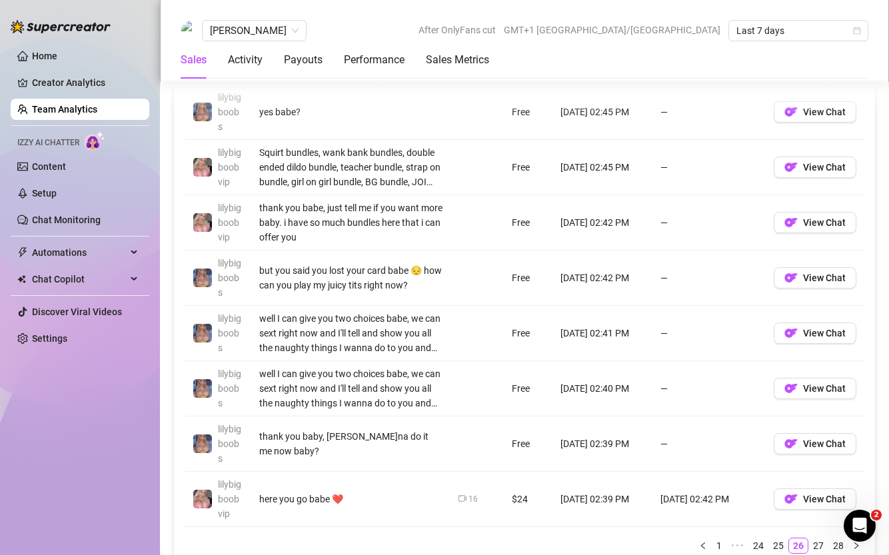
scroll to position [1161, 0]
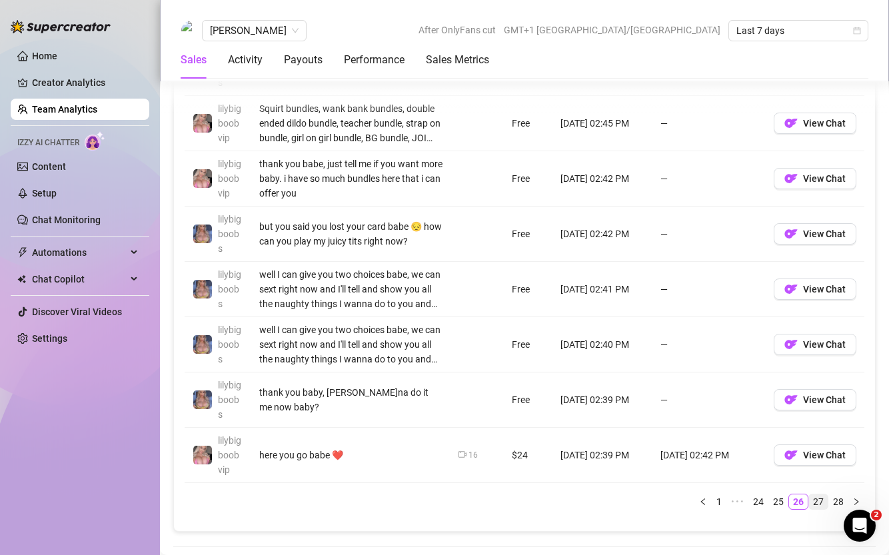
click at [818, 488] on link "27" at bounding box center [818, 502] width 19 height 15
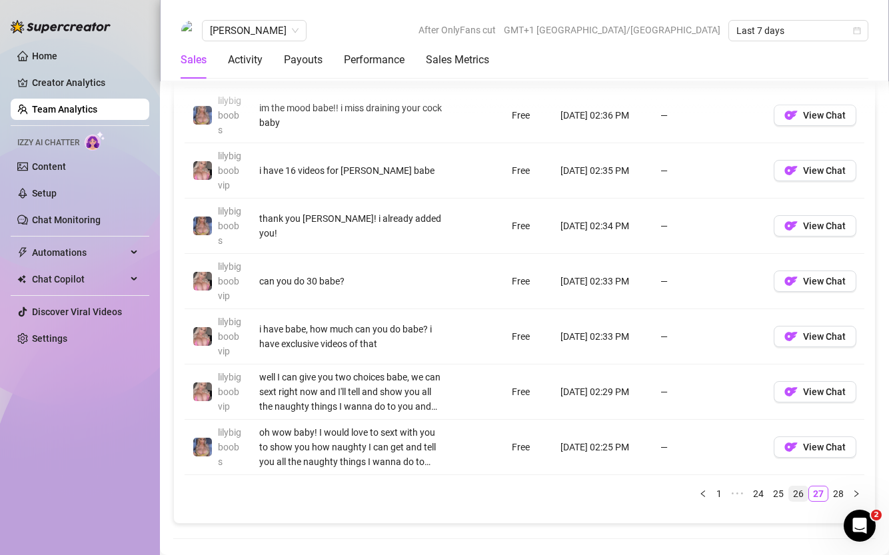
scroll to position [1171, 0]
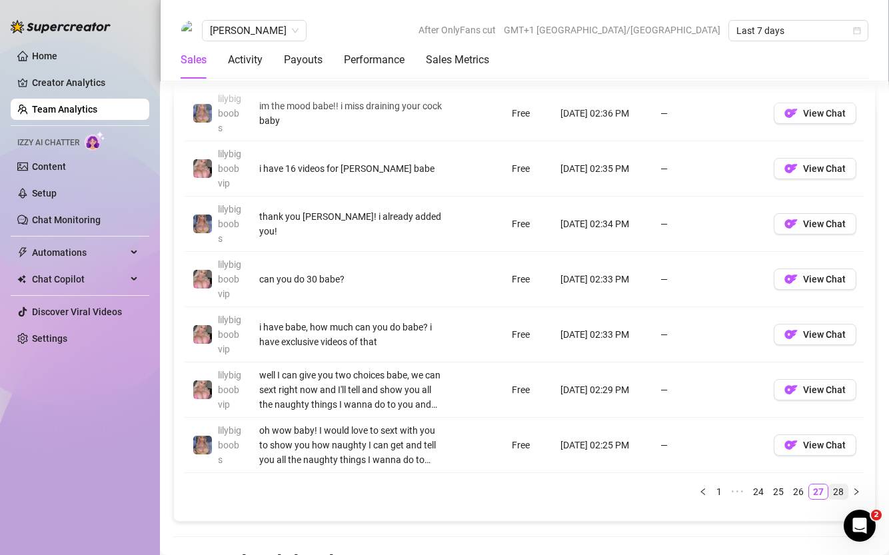
click at [818, 488] on link "28" at bounding box center [838, 492] width 19 height 15
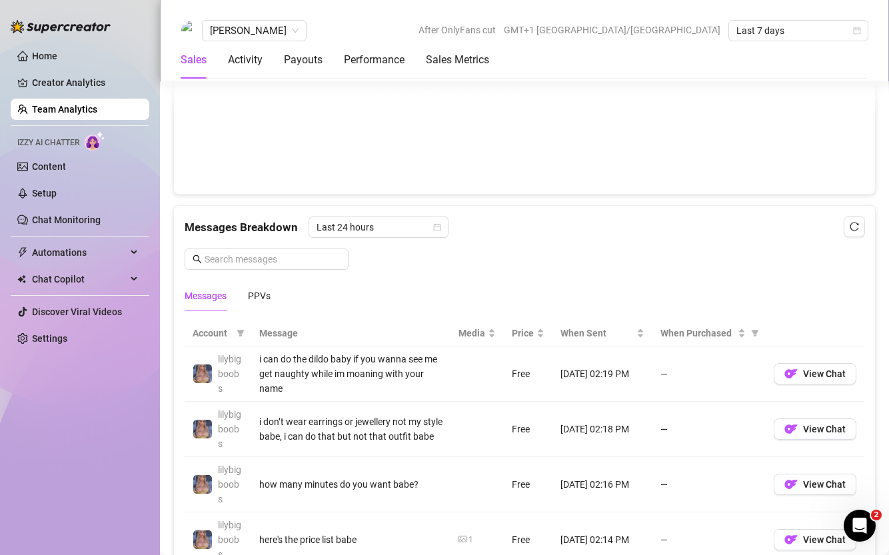
scroll to position [739, 0]
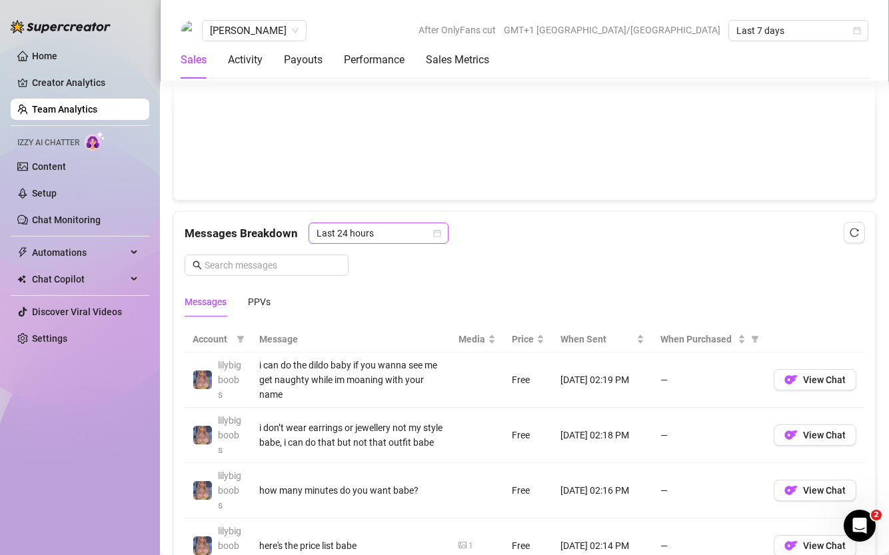
click at [429, 231] on span "Last 24 hours" at bounding box center [379, 233] width 124 height 20
click at [398, 281] on div "Last Week" at bounding box center [377, 281] width 119 height 15
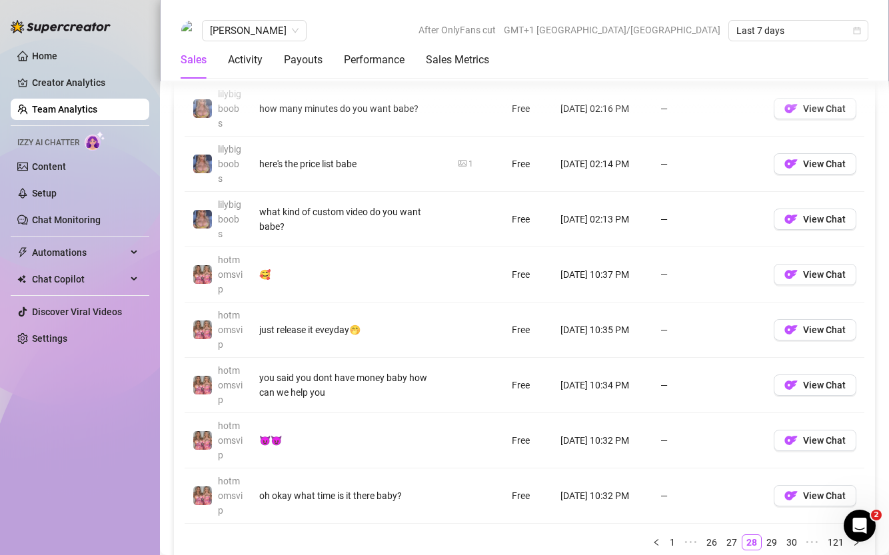
scroll to position [1188, 0]
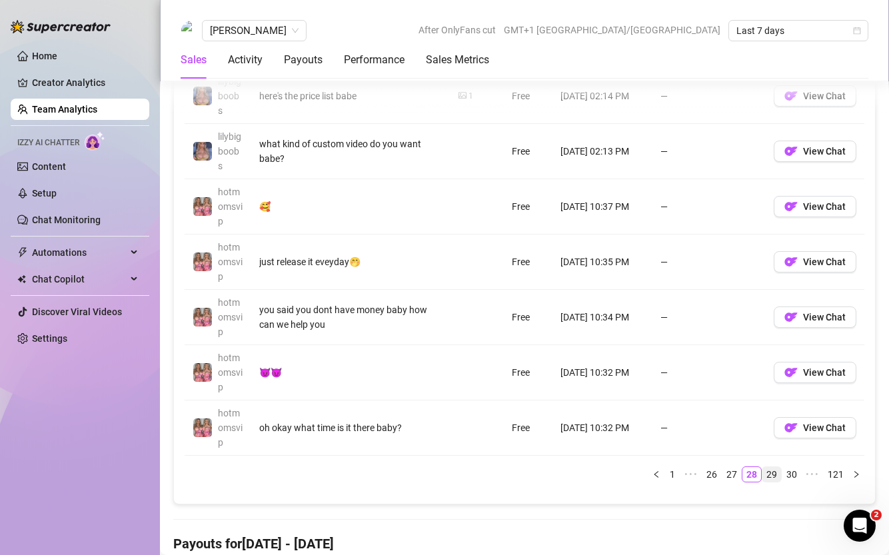
click at [772, 477] on link "29" at bounding box center [772, 474] width 19 height 15
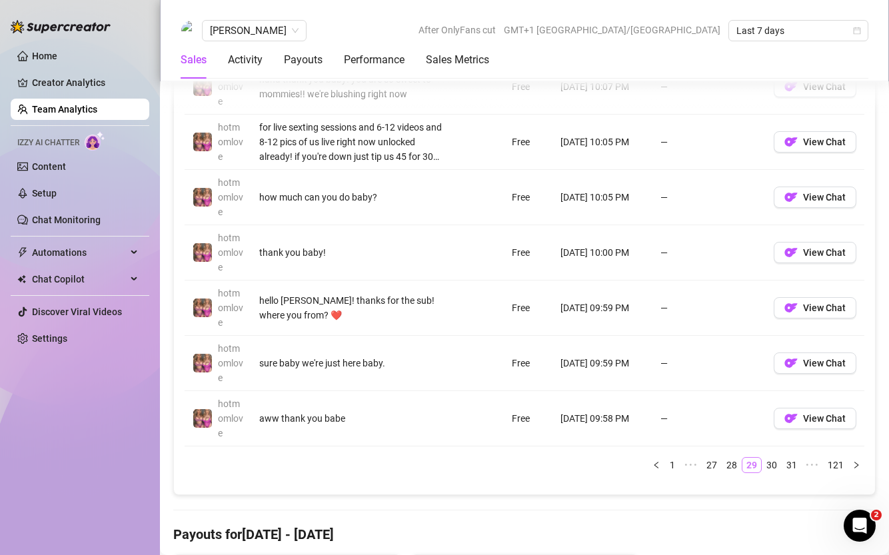
scroll to position [1198, 0]
click at [773, 461] on link "30" at bounding box center [772, 464] width 19 height 15
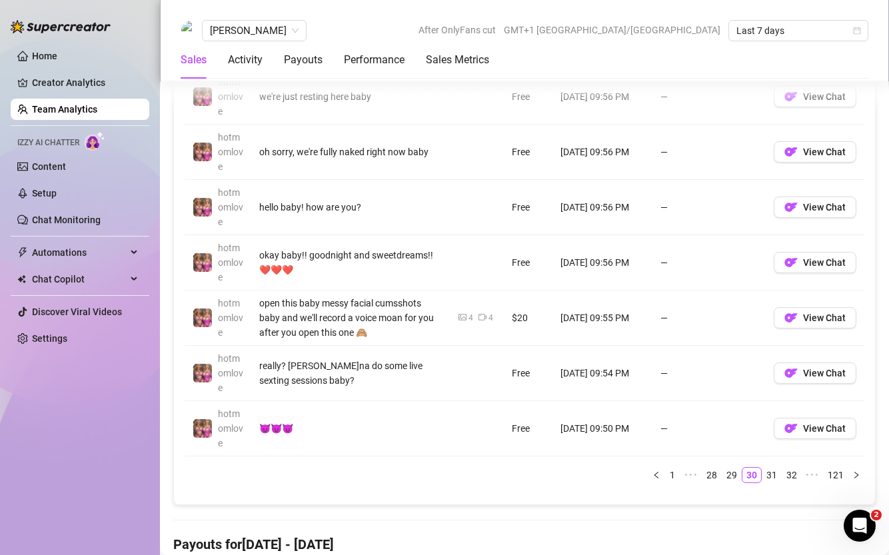
scroll to position [1210, 0]
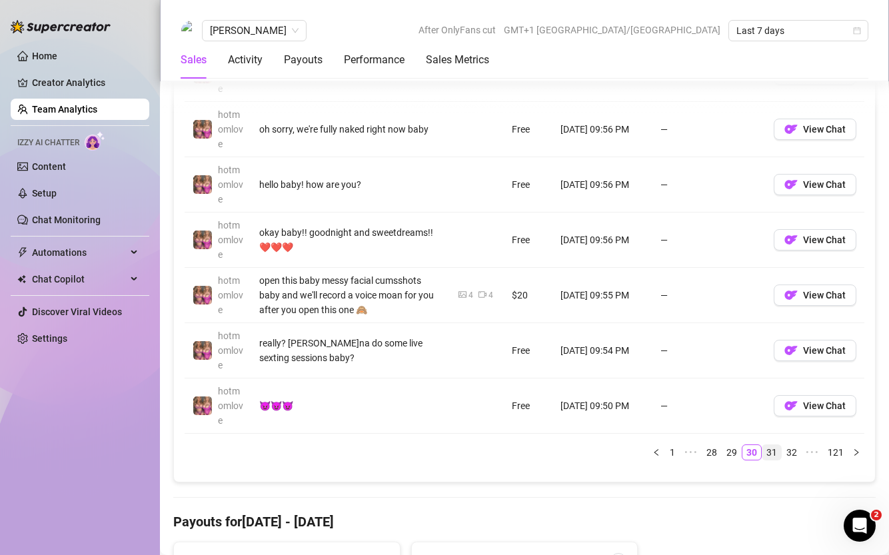
click at [771, 451] on link "31" at bounding box center [772, 452] width 19 height 15
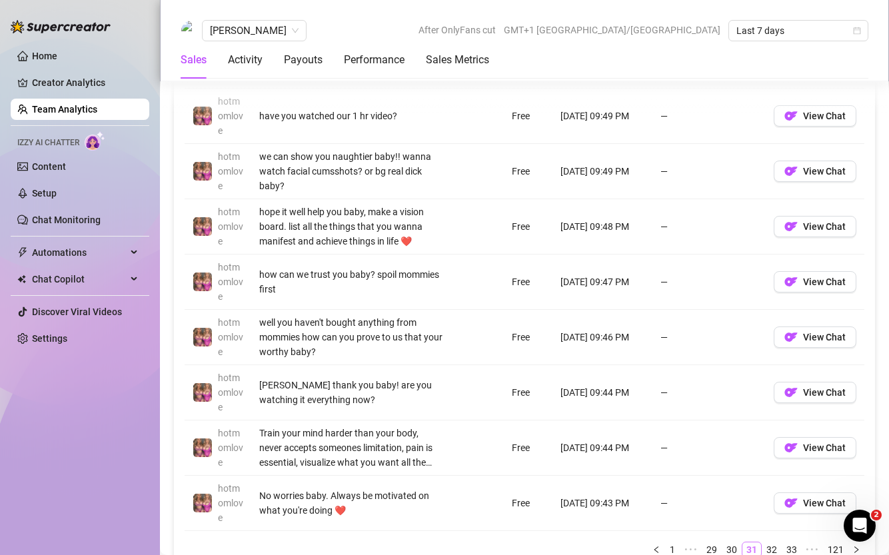
scroll to position [1201, 0]
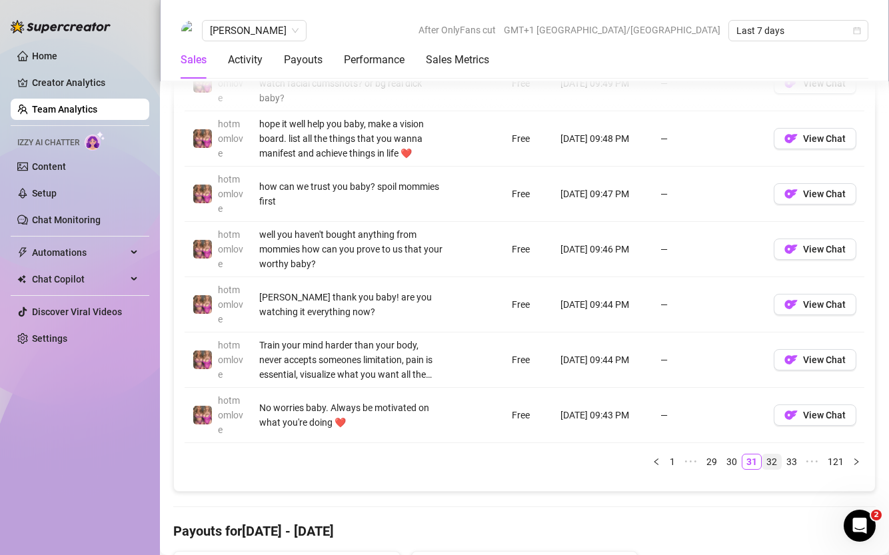
click at [775, 463] on link "32" at bounding box center [772, 462] width 19 height 15
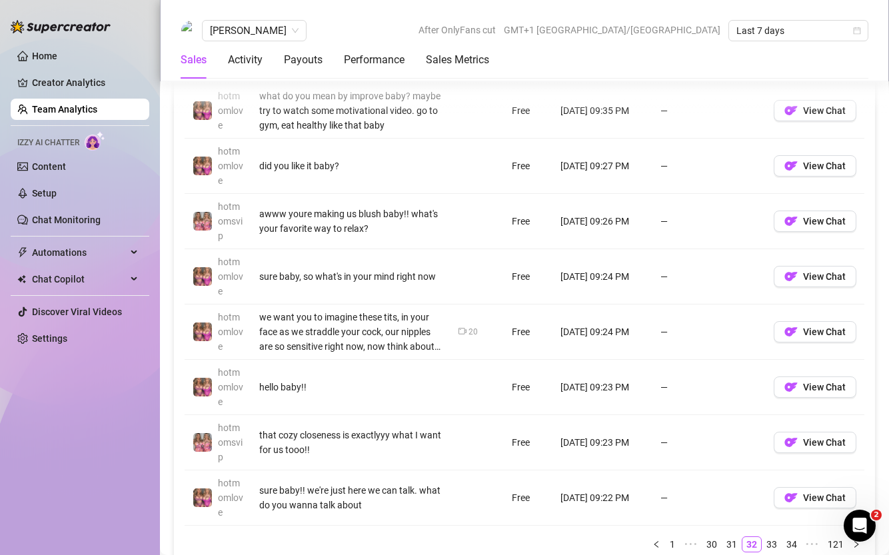
scroll to position [1114, 0]
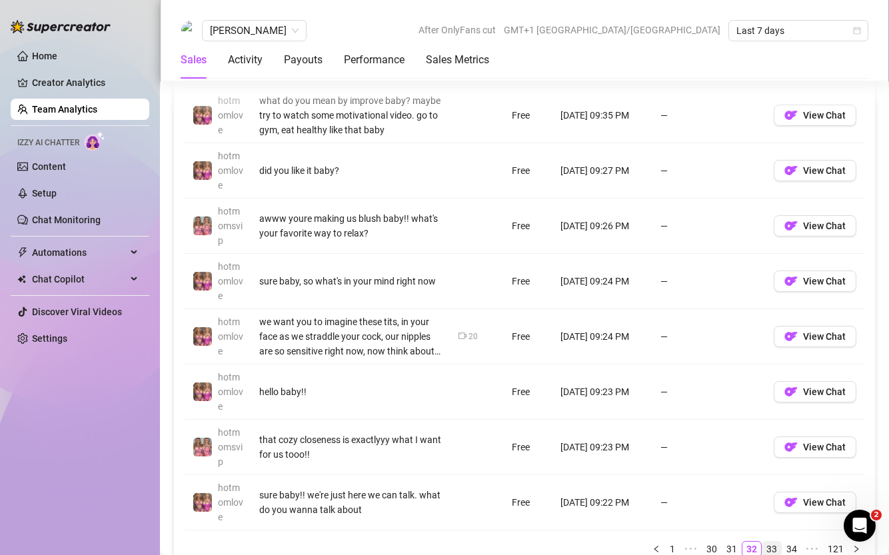
click at [770, 488] on link "33" at bounding box center [772, 549] width 19 height 15
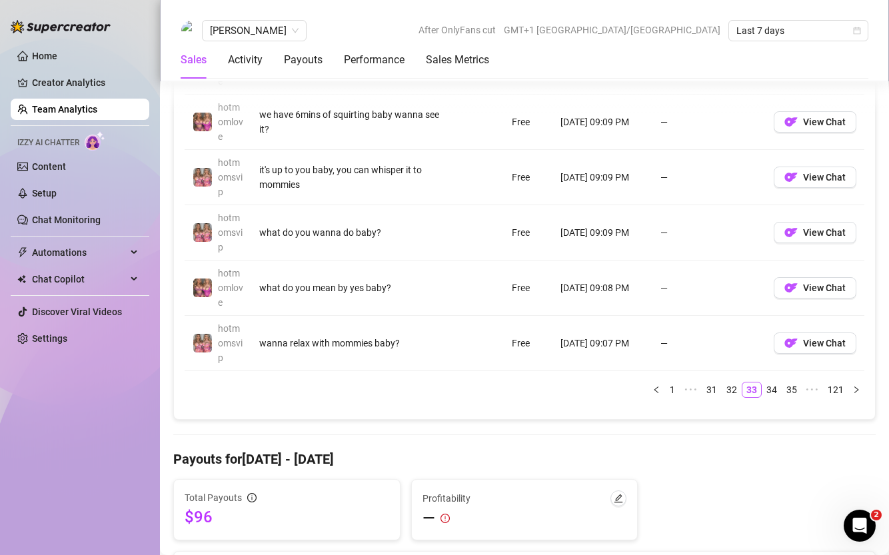
scroll to position [1282, 0]
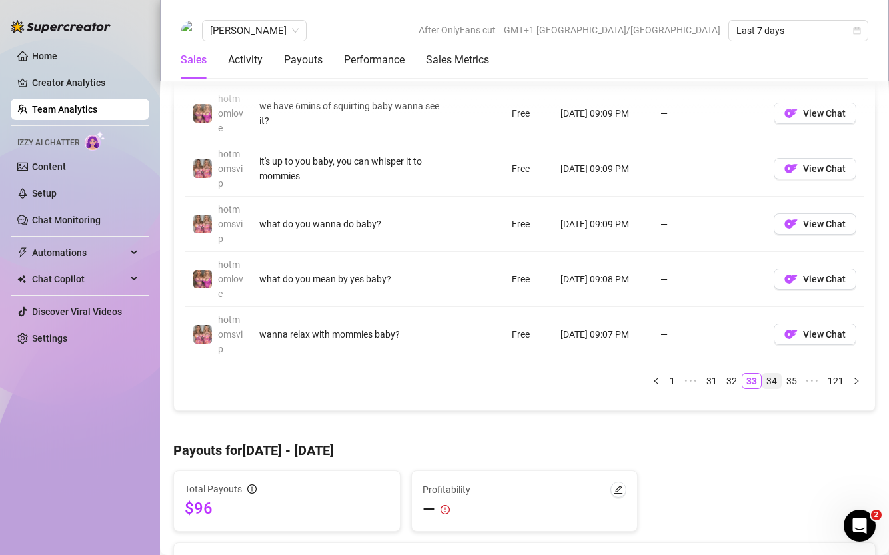
click at [774, 384] on link "34" at bounding box center [772, 381] width 19 height 15
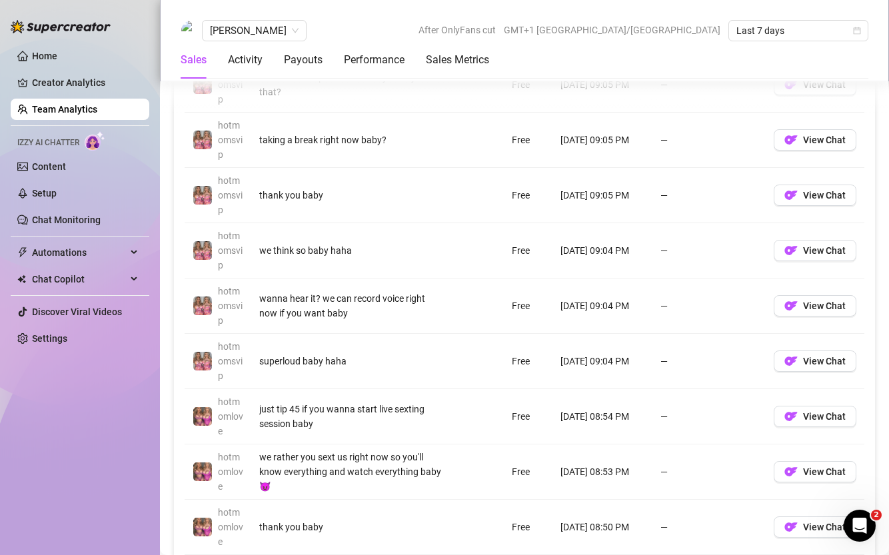
scroll to position [1167, 0]
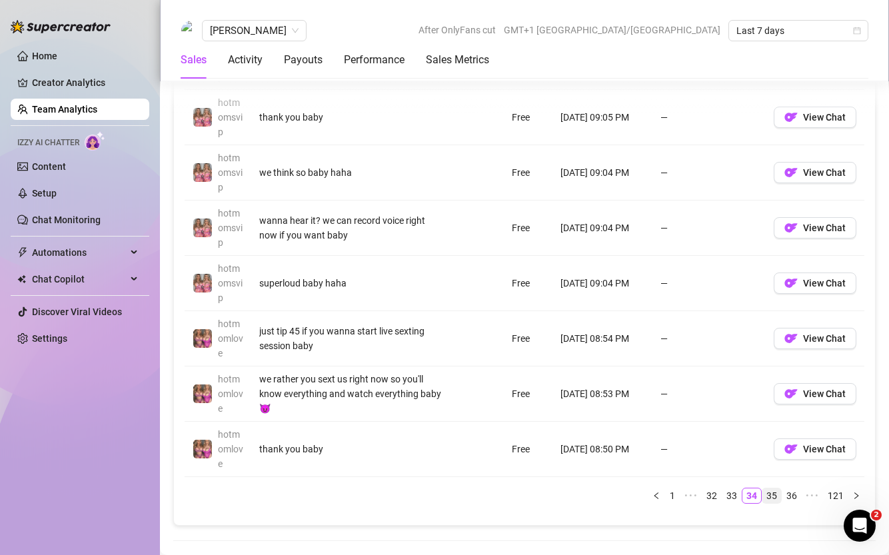
click at [775, 488] on link "35" at bounding box center [772, 496] width 19 height 15
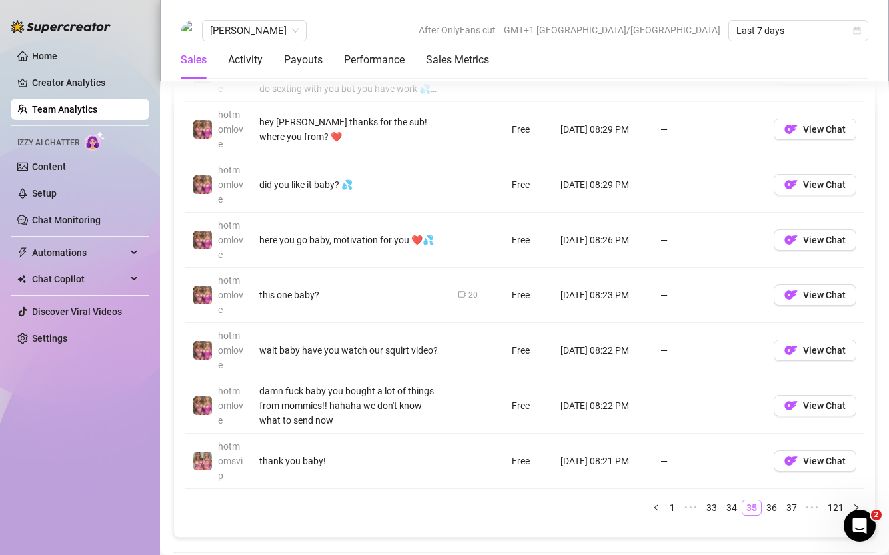
scroll to position [1166, 0]
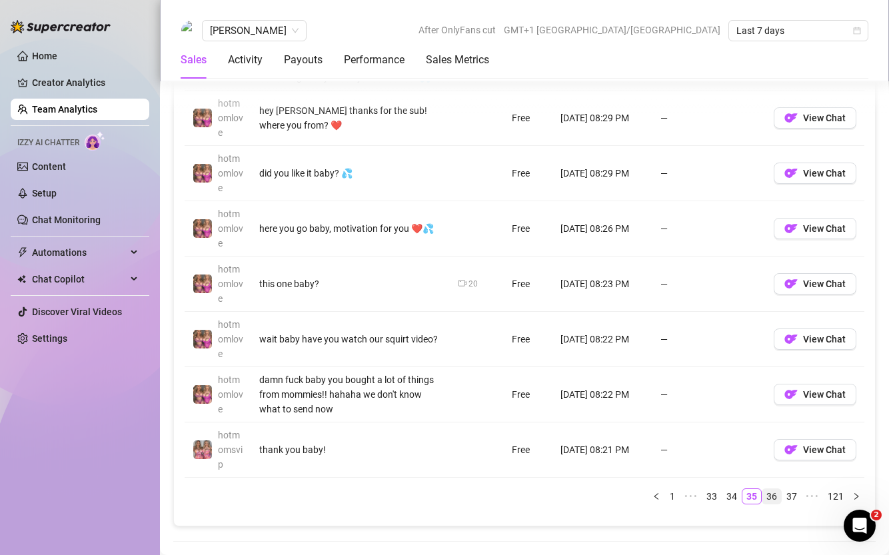
click at [777, 488] on li "36" at bounding box center [772, 497] width 20 height 16
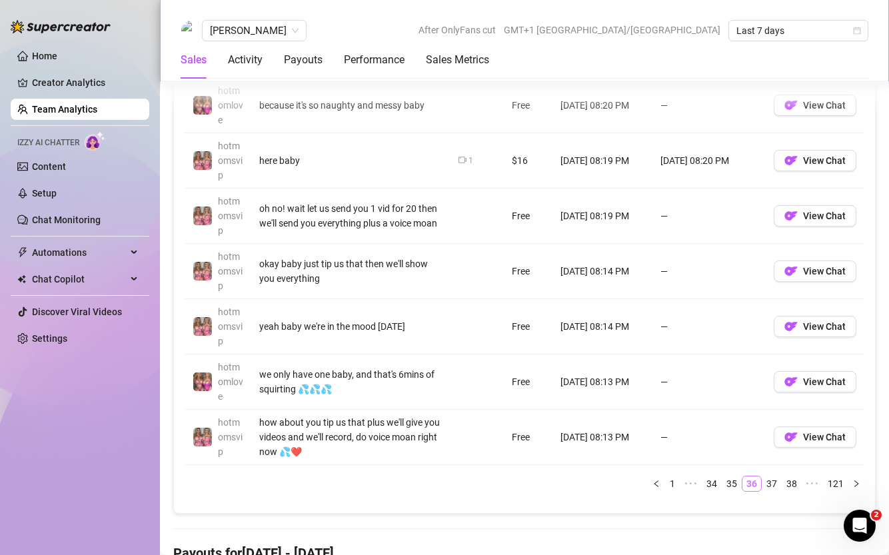
scroll to position [1228, 0]
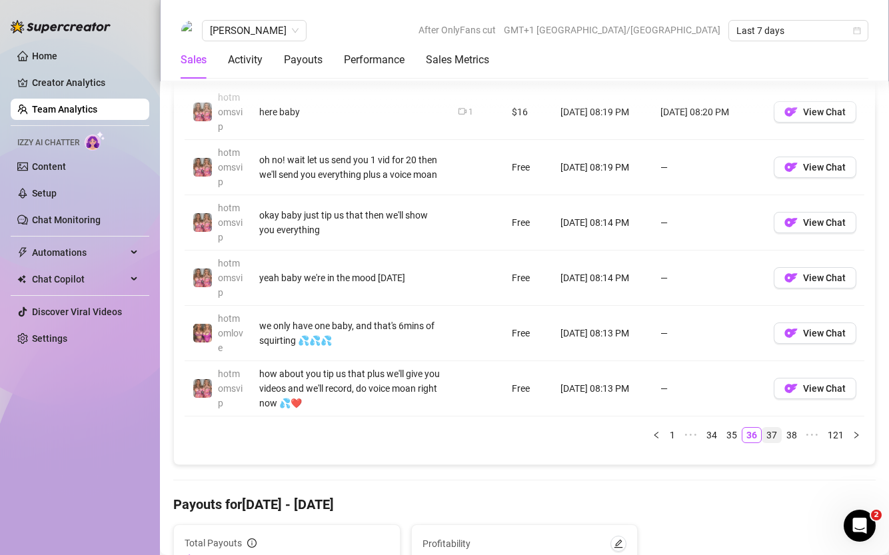
click at [776, 429] on link "37" at bounding box center [772, 435] width 19 height 15
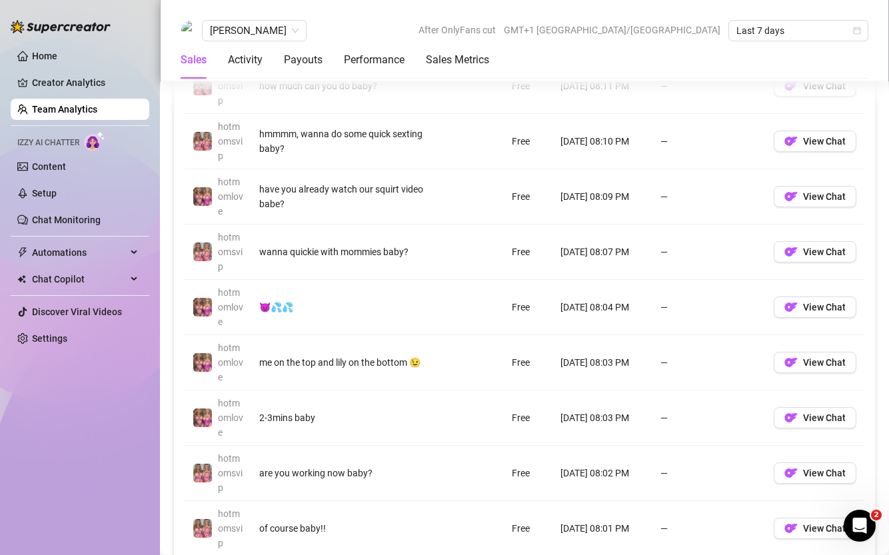
scroll to position [1154, 0]
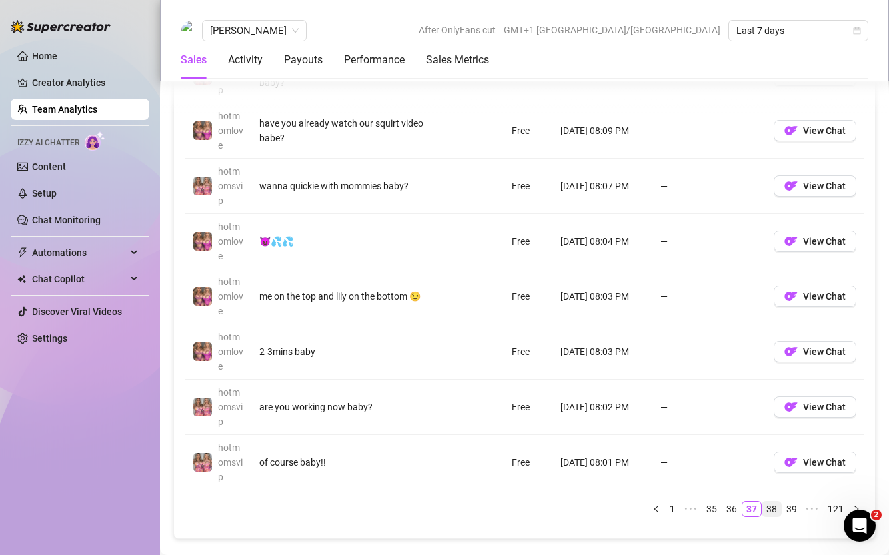
click at [775, 488] on link "38" at bounding box center [772, 509] width 19 height 15
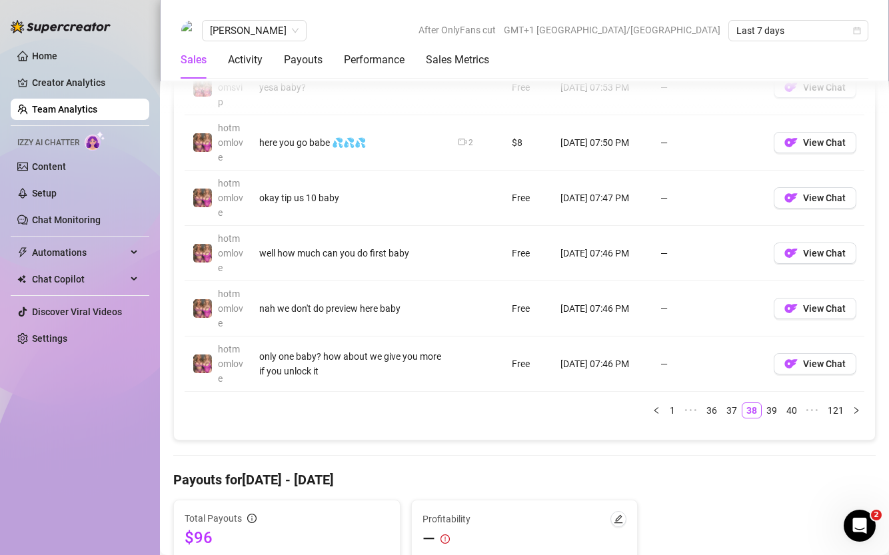
scroll to position [1258, 0]
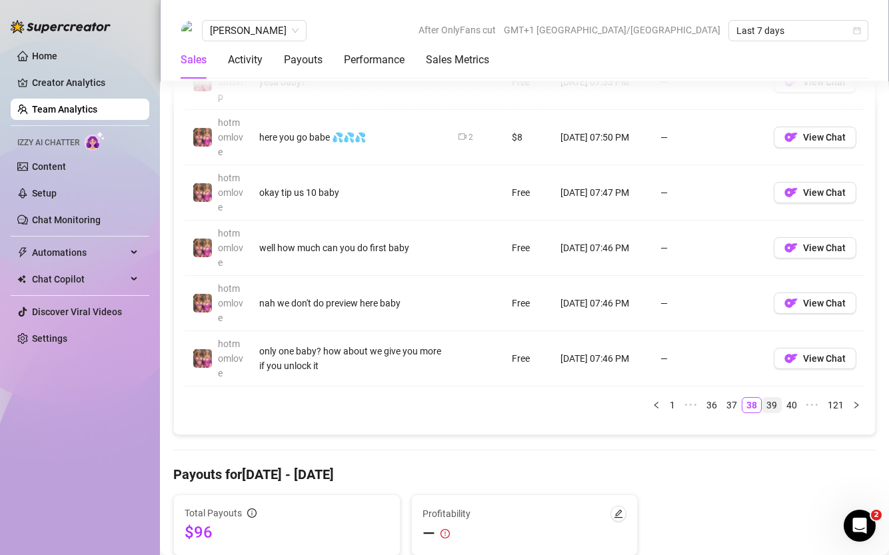
click at [771, 406] on link "39" at bounding box center [772, 405] width 19 height 15
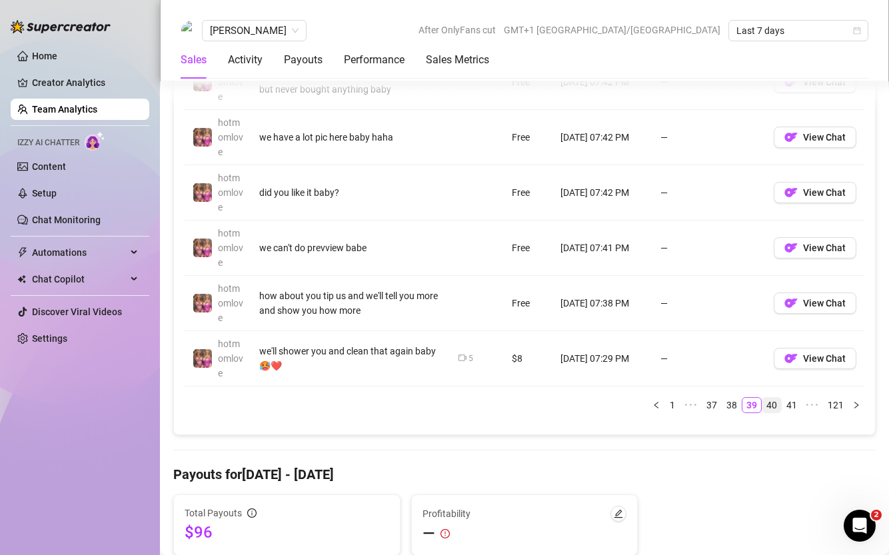
click at [776, 407] on link "40" at bounding box center [772, 405] width 19 height 15
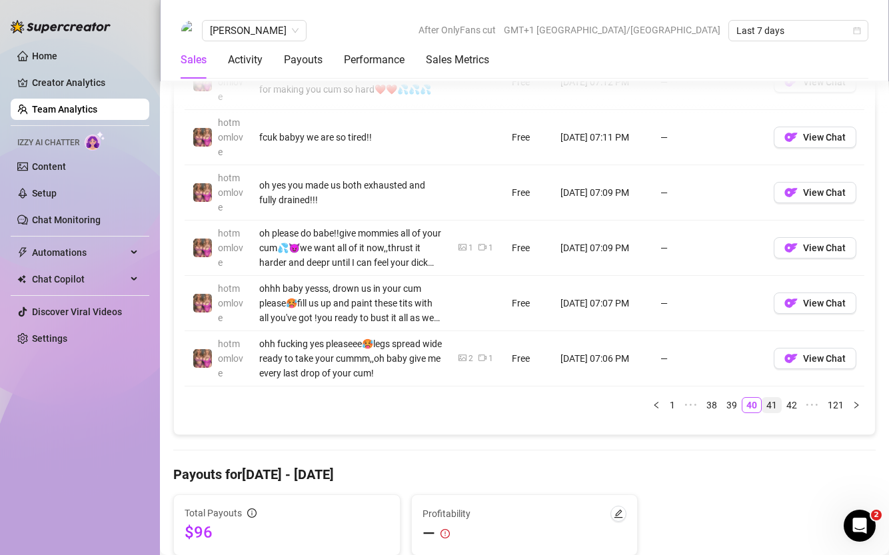
click at [775, 404] on link "41" at bounding box center [772, 405] width 19 height 15
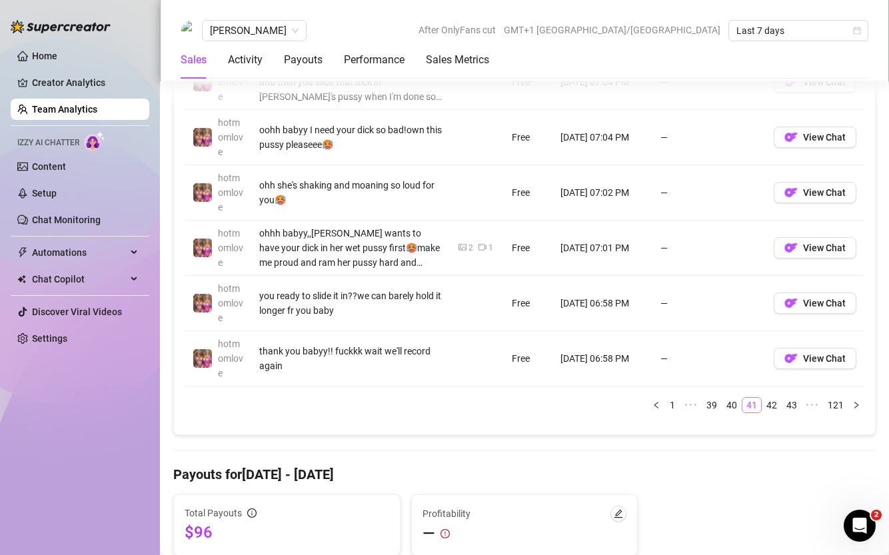
click at [775, 404] on link "42" at bounding box center [772, 405] width 19 height 15
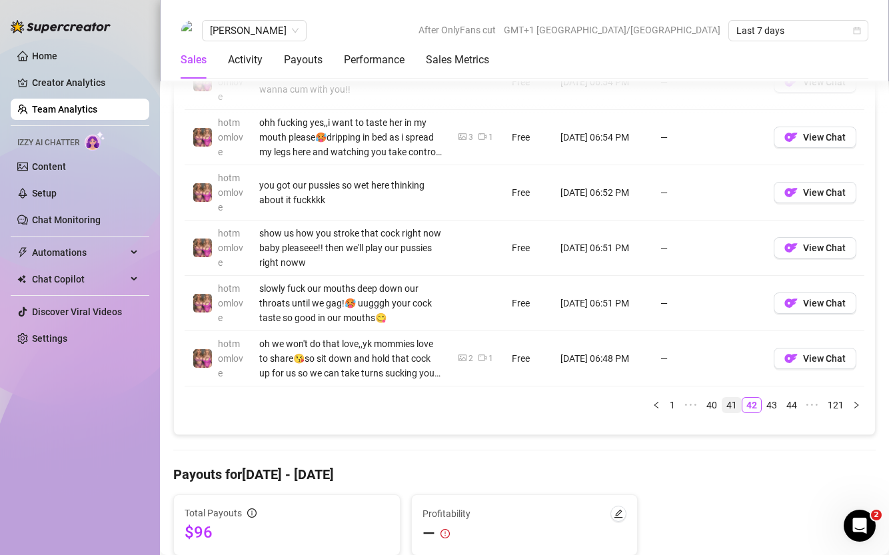
click at [775, 404] on link "43" at bounding box center [772, 405] width 19 height 15
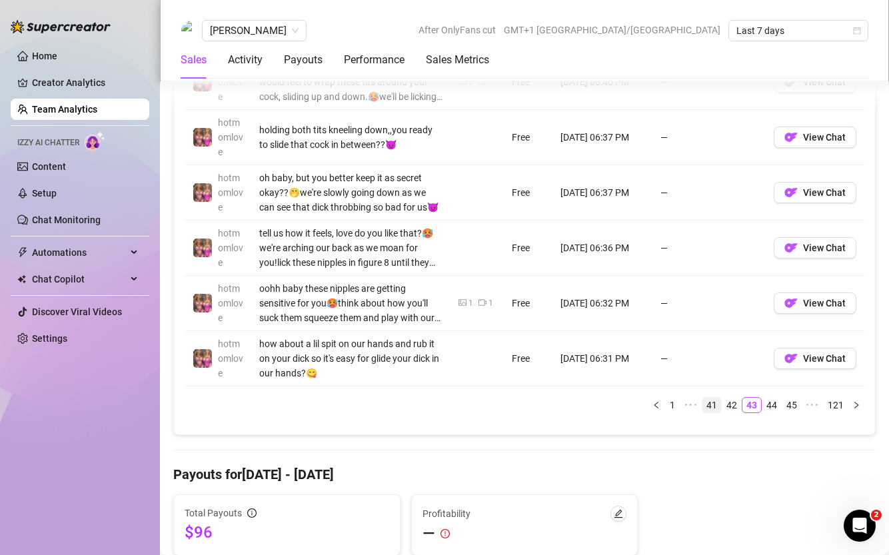
click at [775, 404] on link "44" at bounding box center [772, 405] width 19 height 15
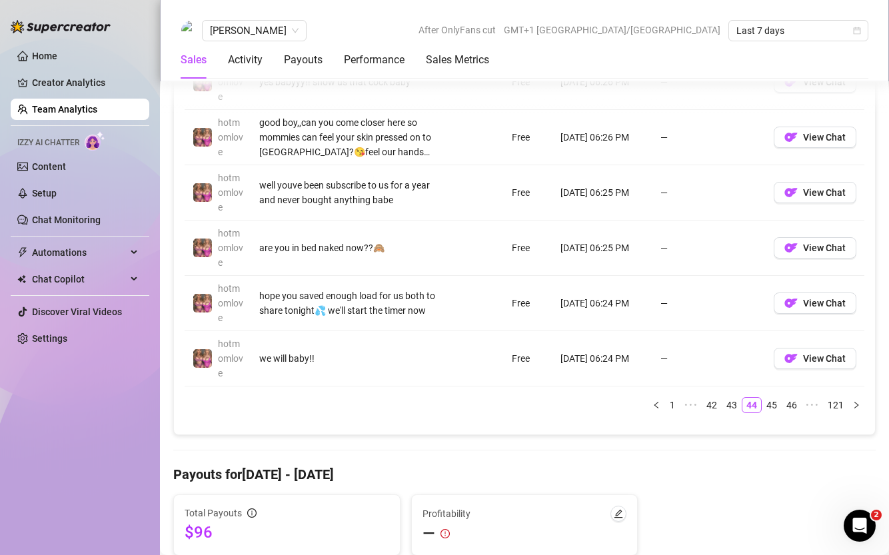
click at [775, 404] on link "45" at bounding box center [772, 405] width 19 height 15
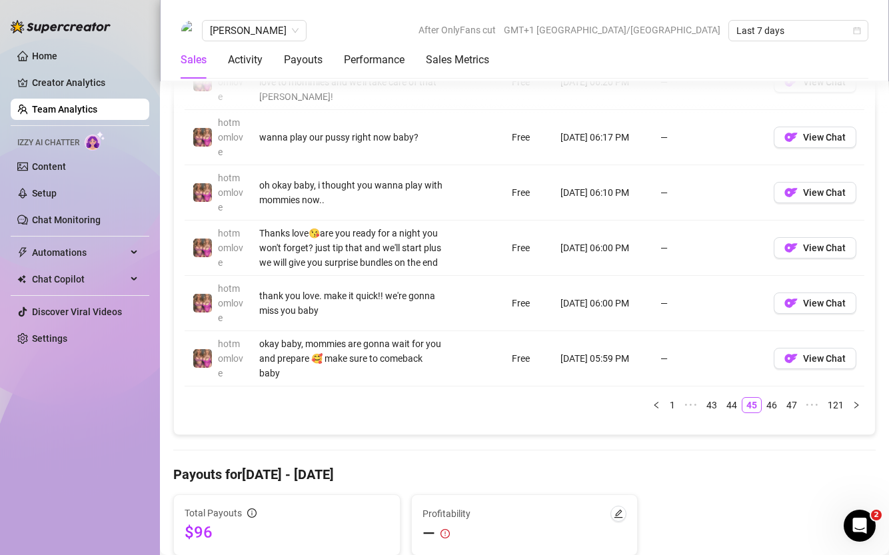
click at [775, 404] on link "46" at bounding box center [772, 405] width 19 height 15
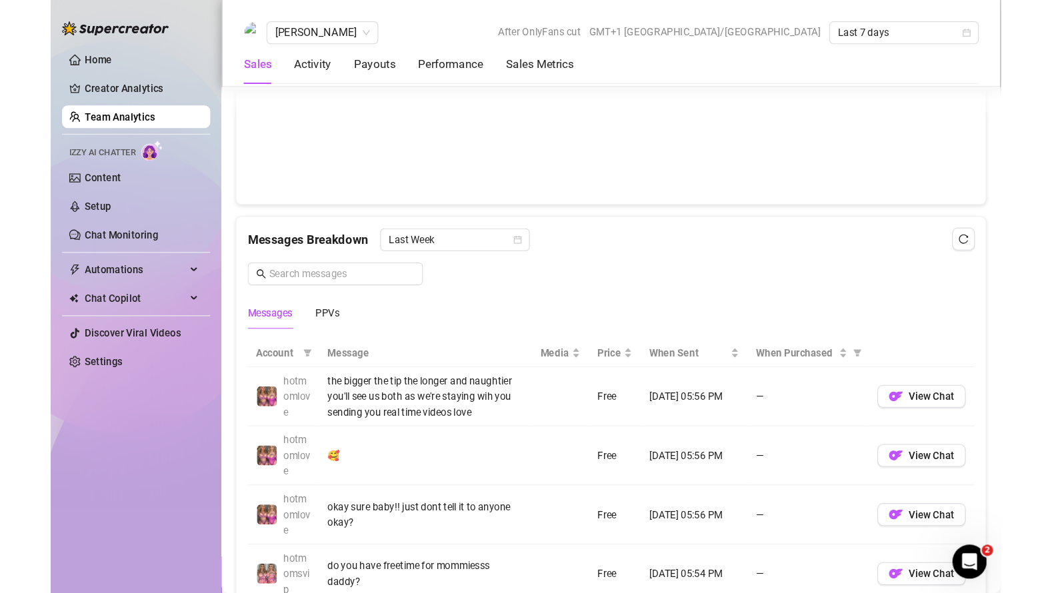
scroll to position [742, 0]
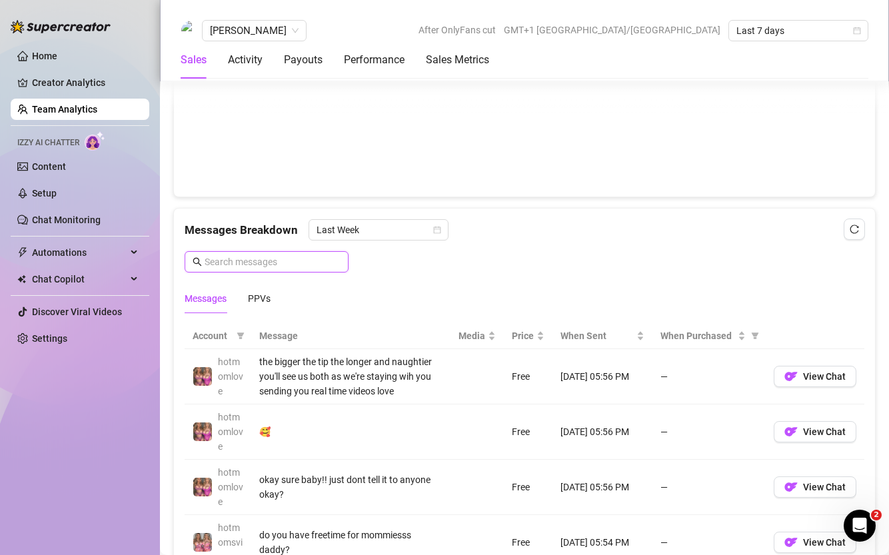
click at [288, 263] on input "text" at bounding box center [273, 262] width 136 height 15
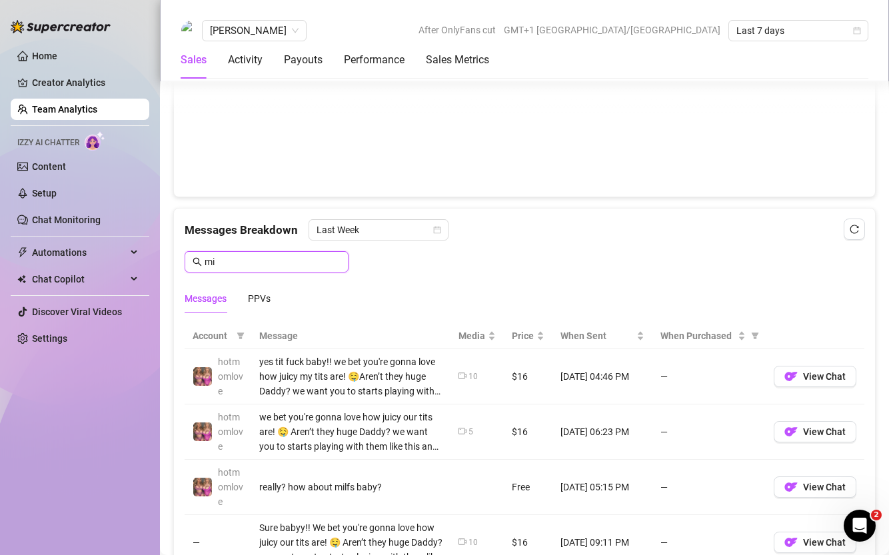
type input "m"
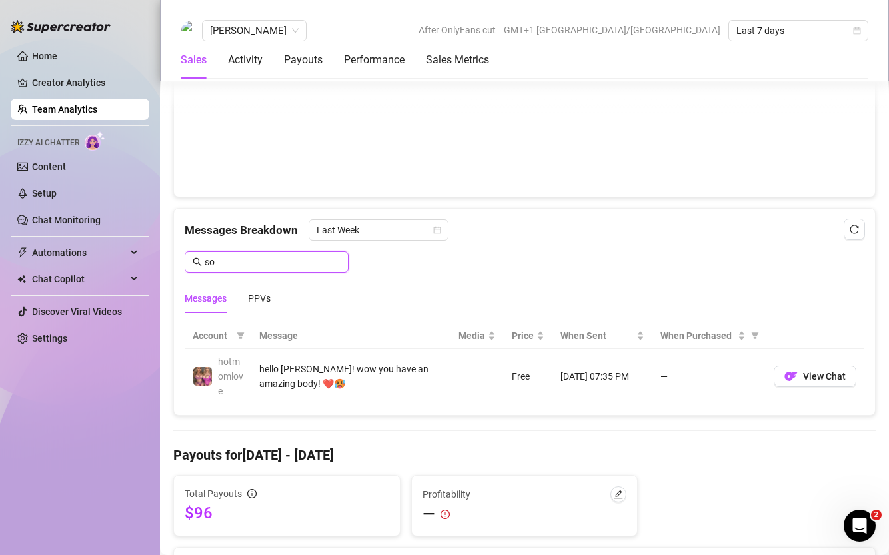
type input "s"
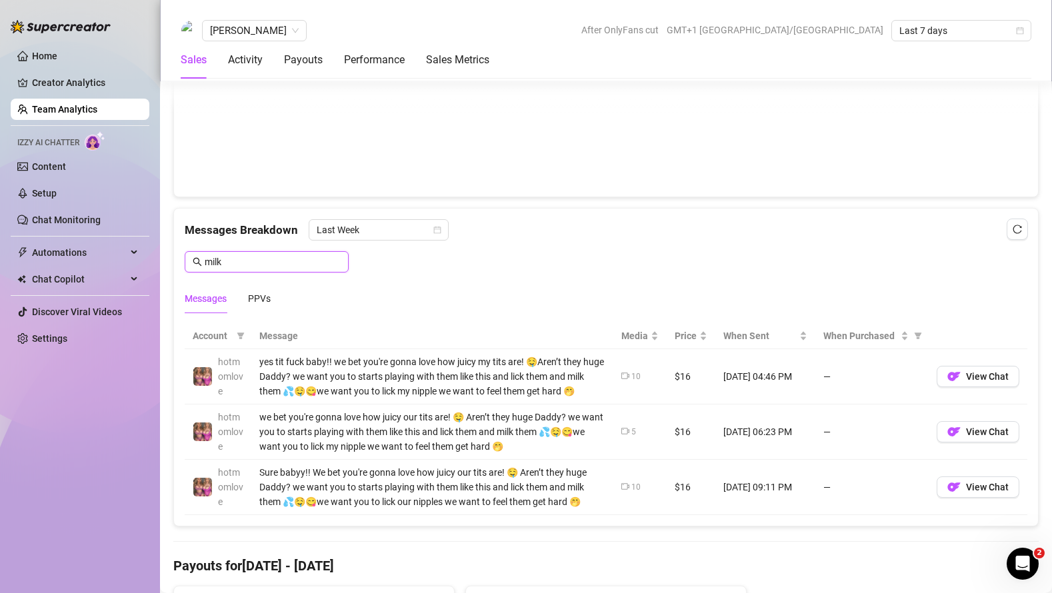
click at [267, 260] on input "milk" at bounding box center [273, 262] width 136 height 15
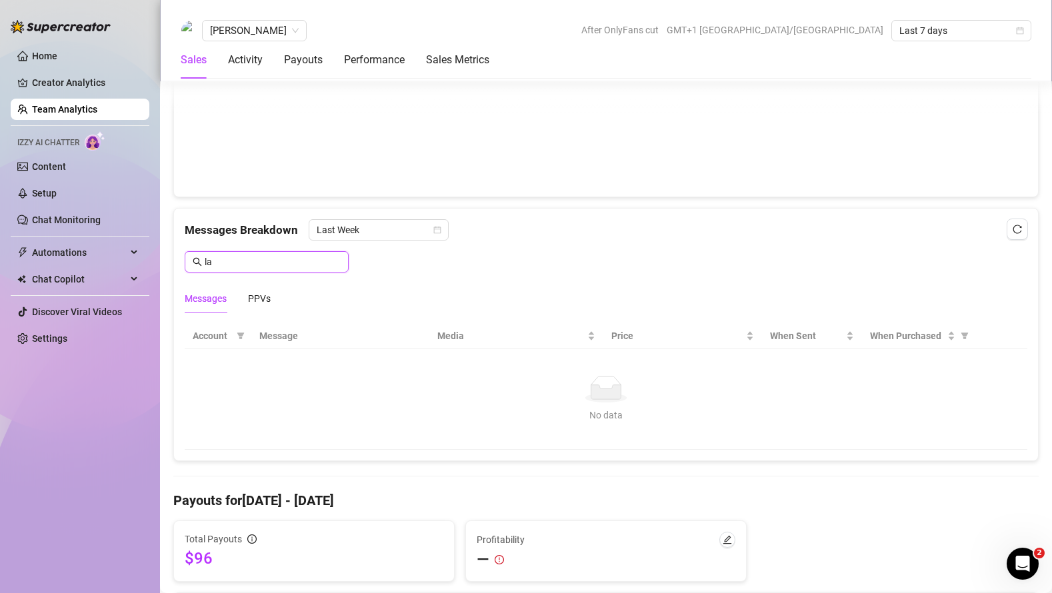
type input "l"
type input "m"
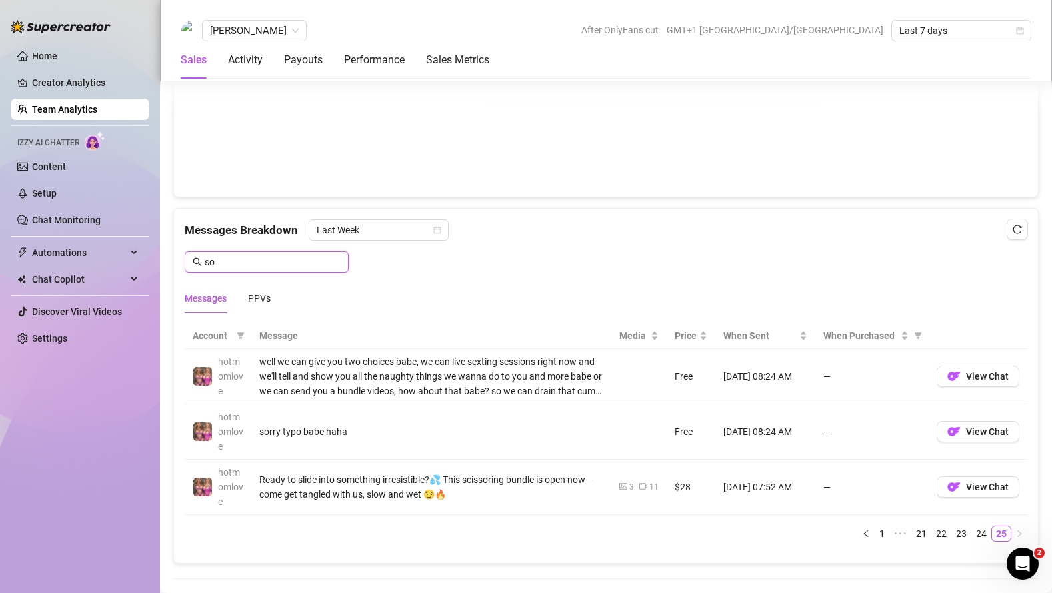
type input "s"
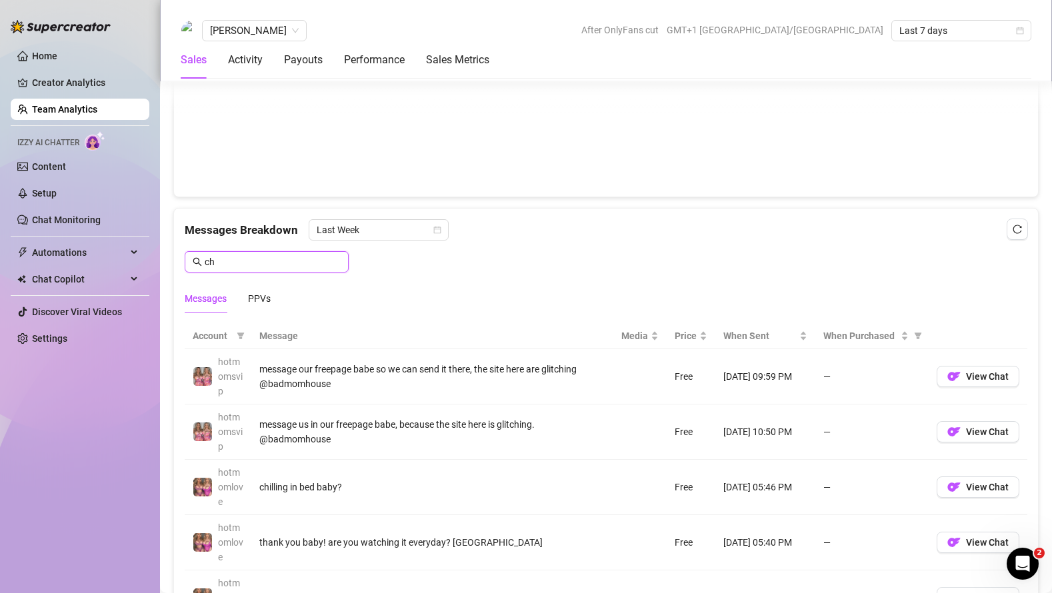
type input "c"
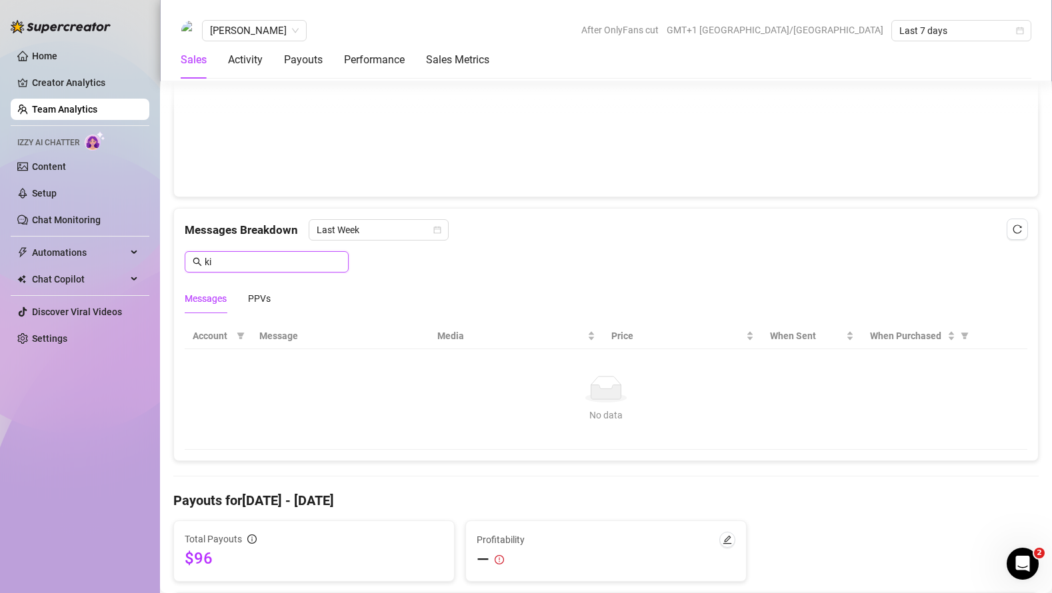
type input "k"
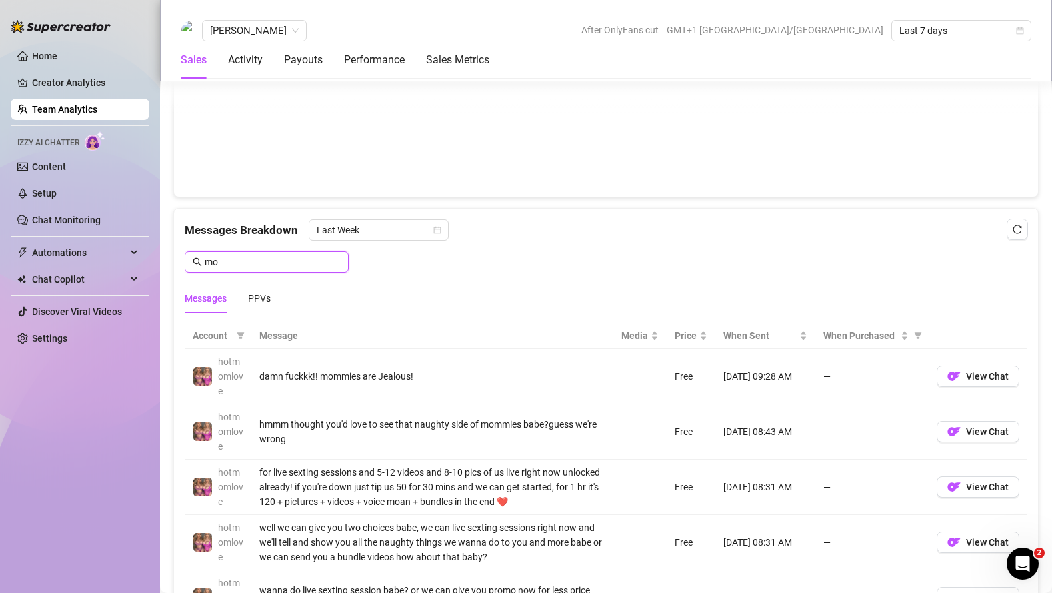
type input "m"
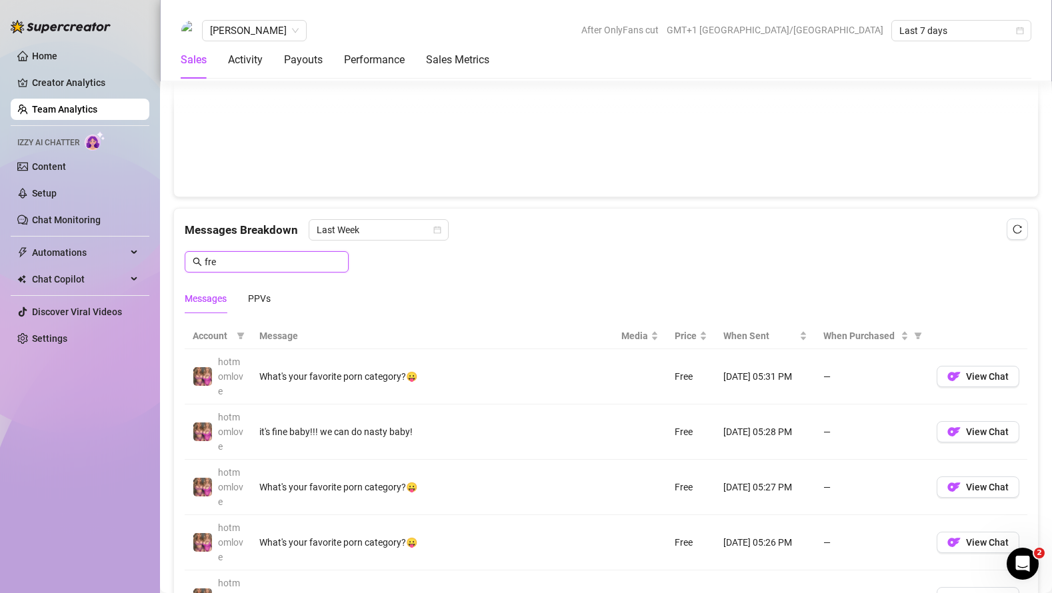
type input "free"
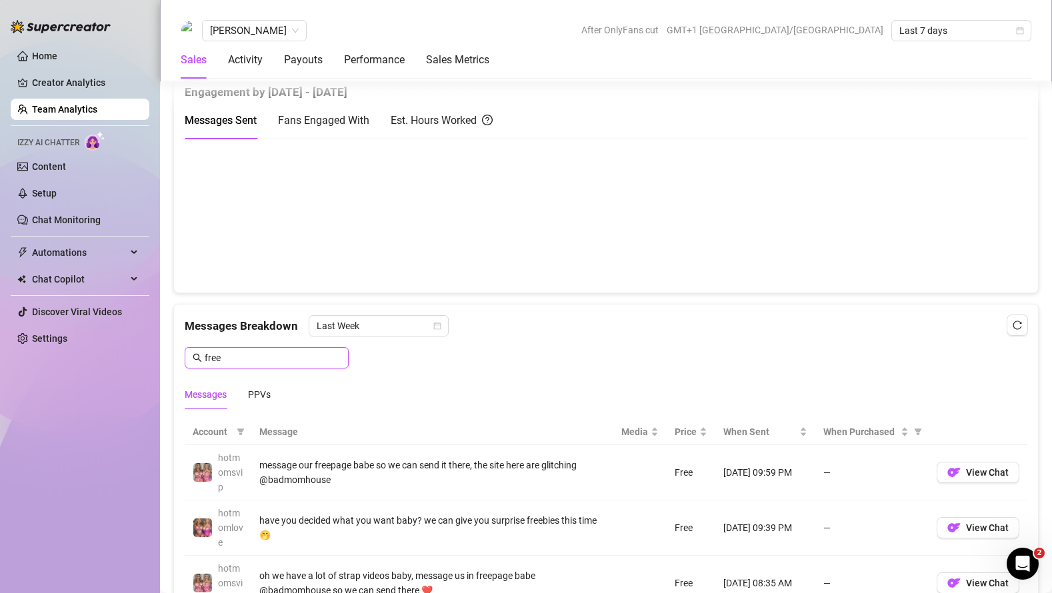
scroll to position [611, 0]
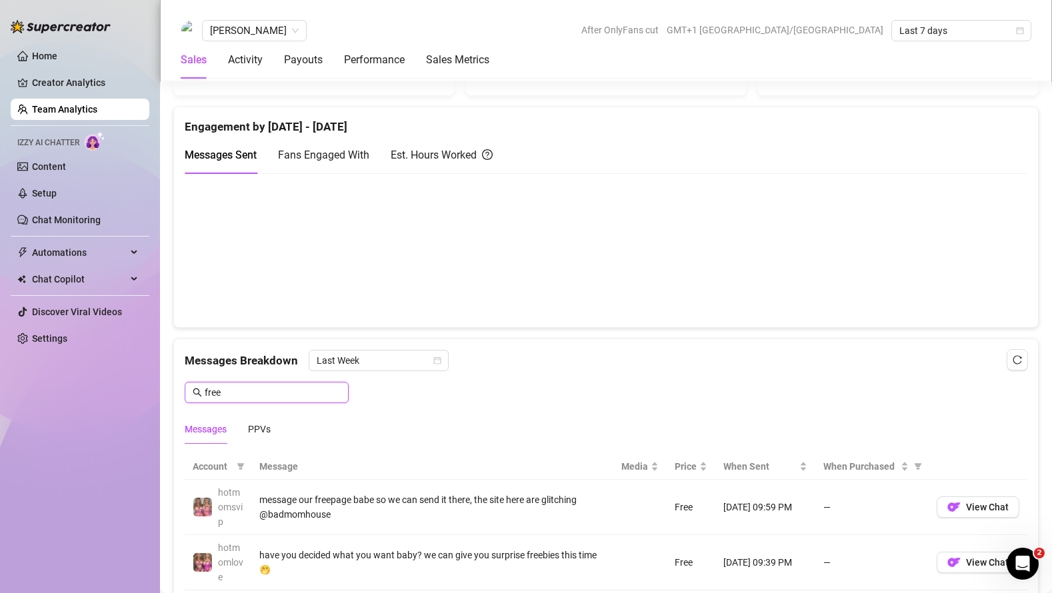
drag, startPoint x: 228, startPoint y: 393, endPoint x: 171, endPoint y: 393, distance: 57.3
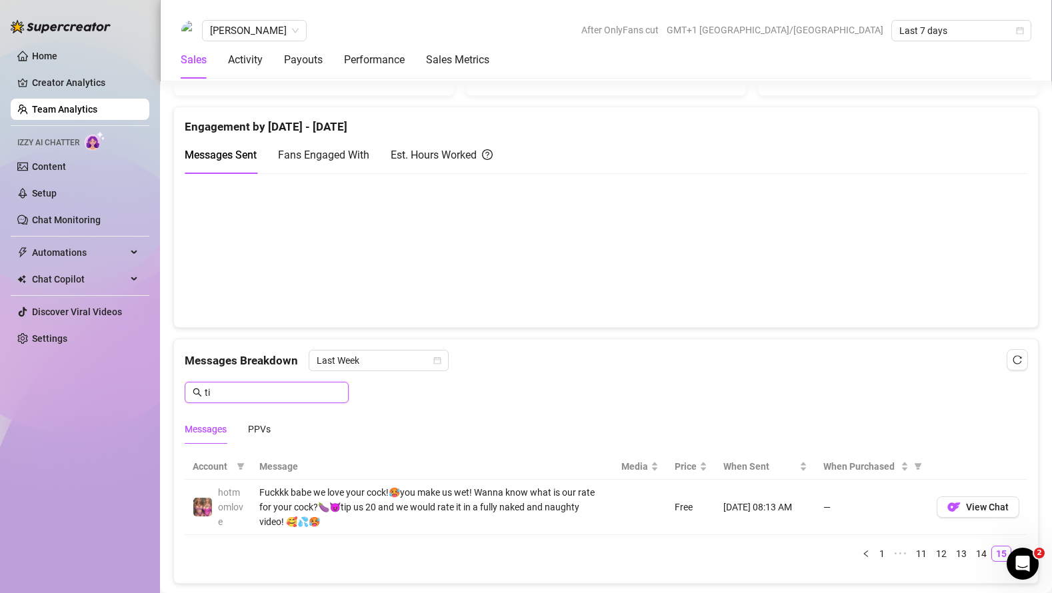
type input "t"
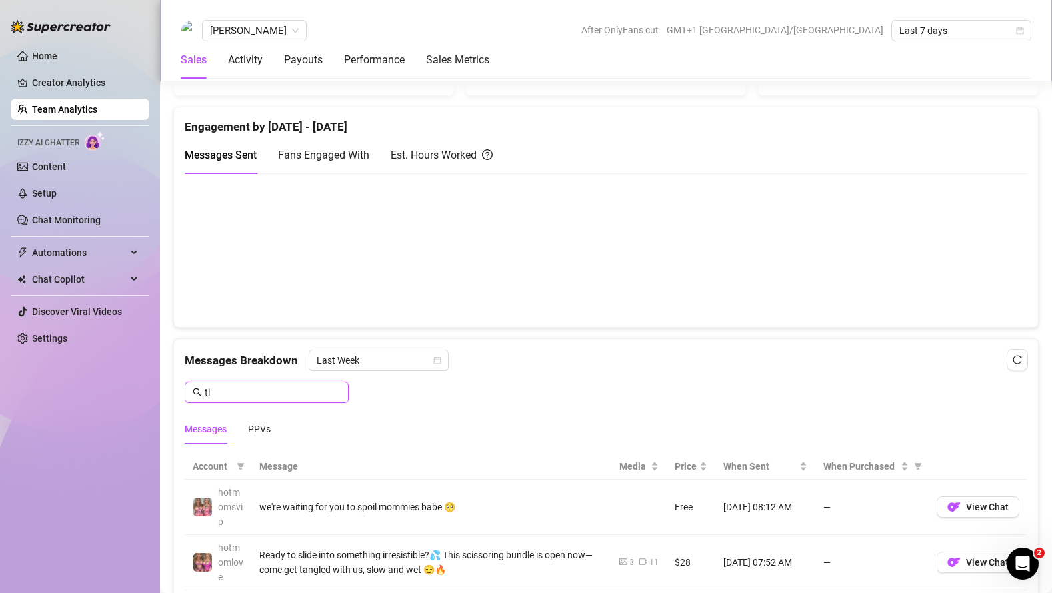
type input "t"
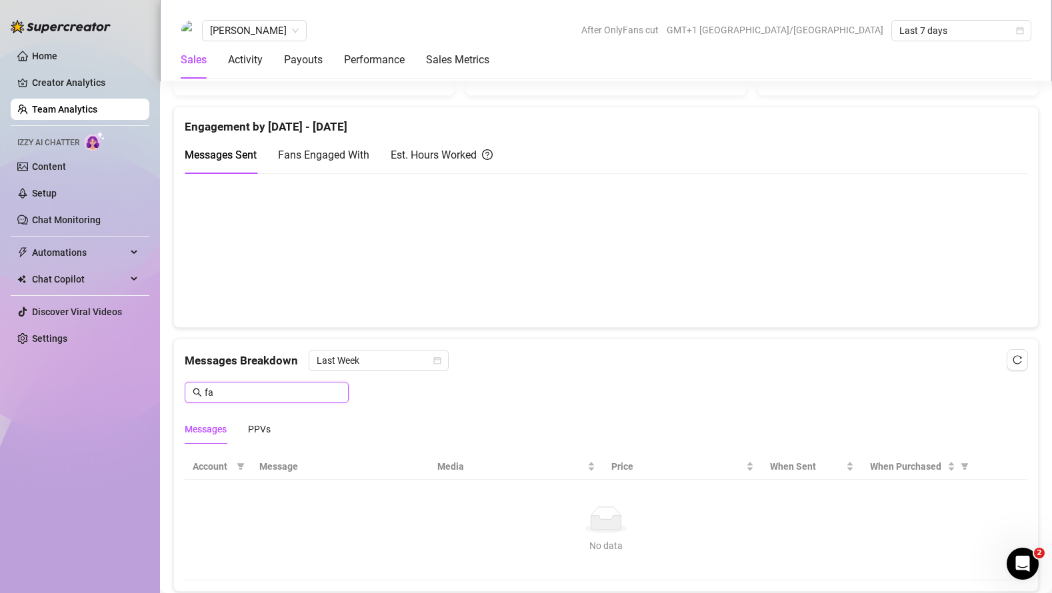
type input "f"
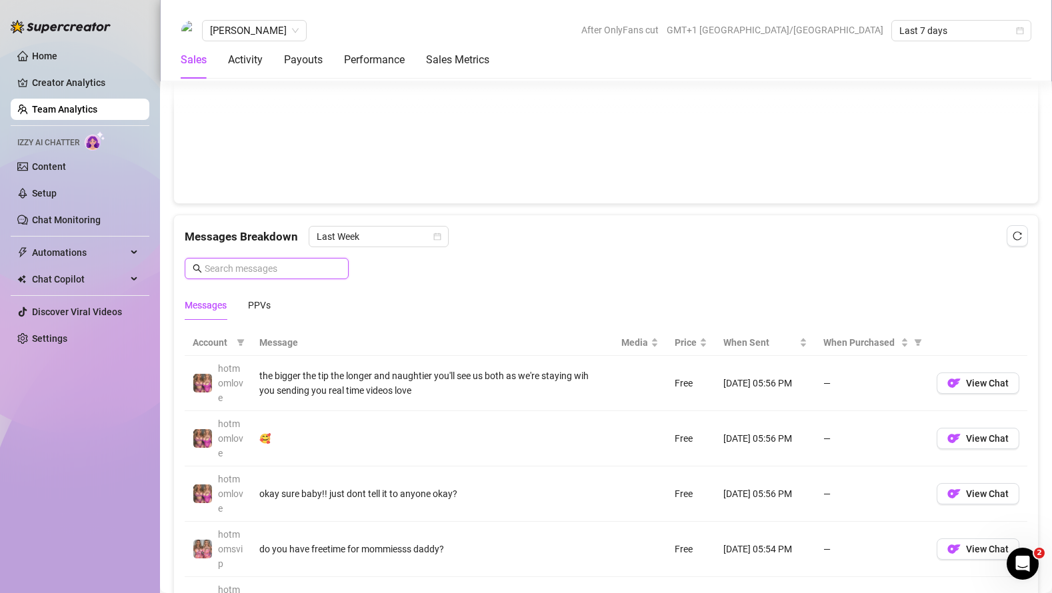
scroll to position [549, 0]
